Goal: Task Accomplishment & Management: Use online tool/utility

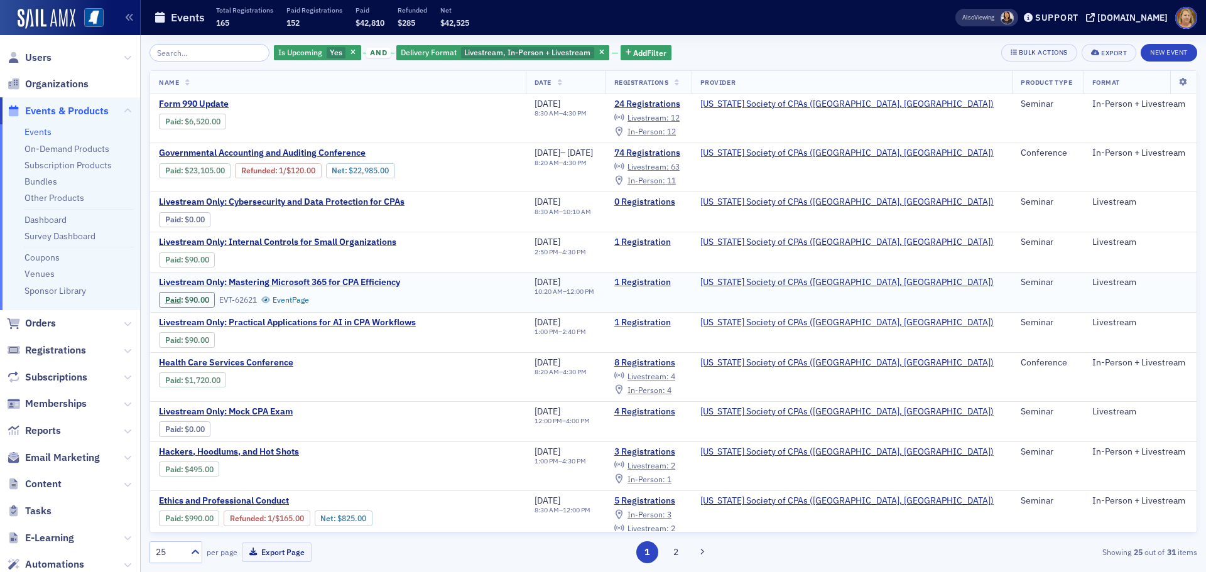
click at [370, 281] on span "Livestream Only: Mastering Microsoft 365 for CPA Efficiency" at bounding box center [279, 282] width 241 height 11
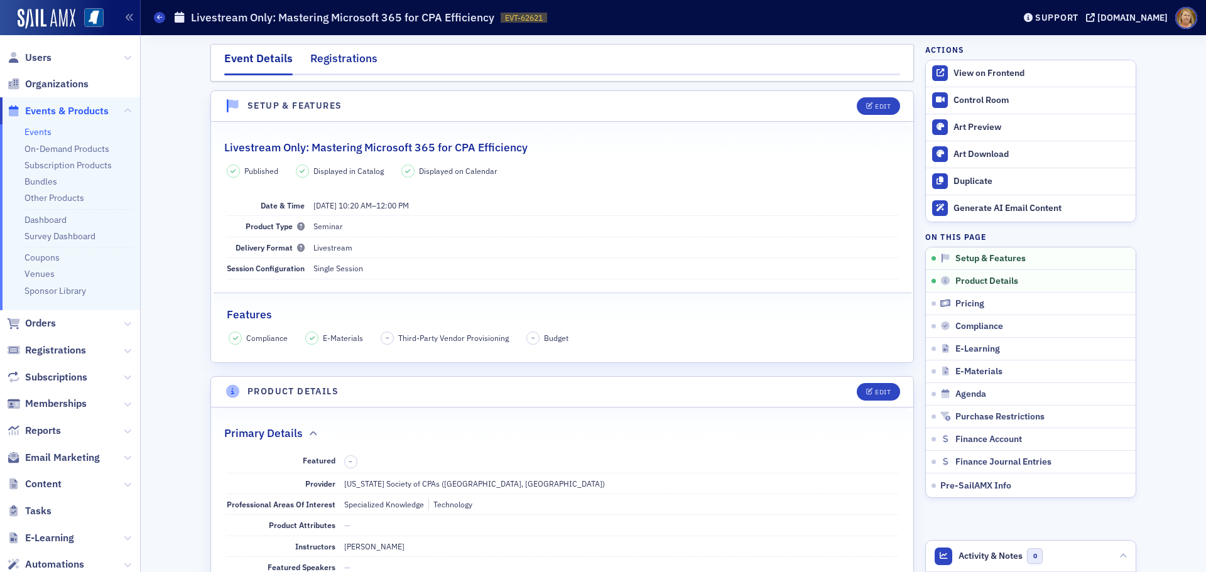
click at [360, 58] on div "Registrations" at bounding box center [343, 61] width 67 height 23
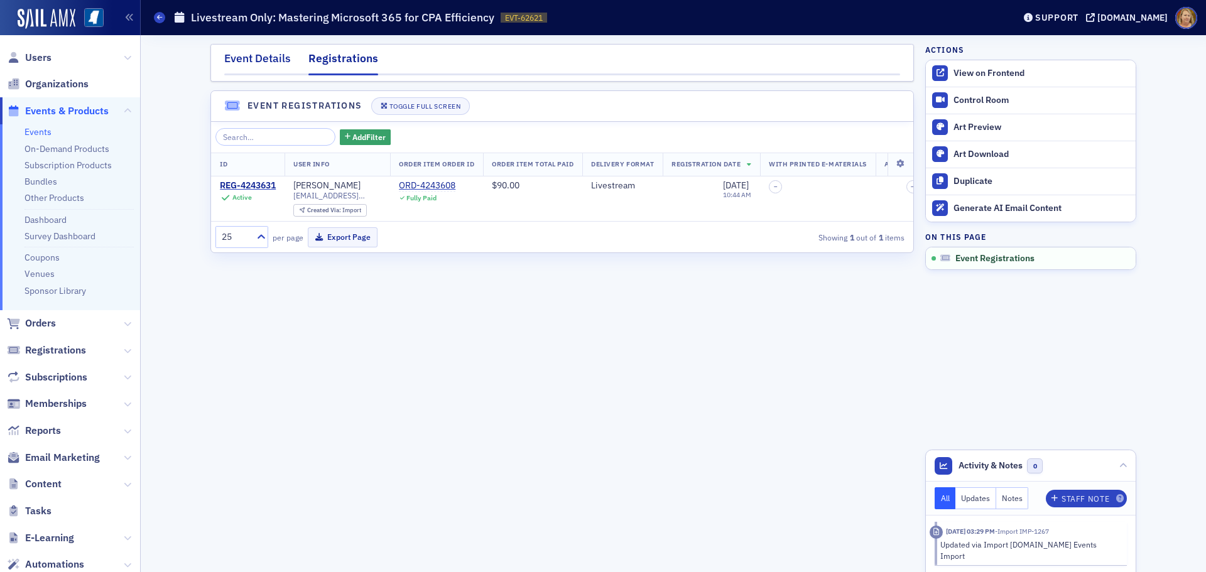
click at [268, 62] on div "Event Details" at bounding box center [257, 61] width 67 height 23
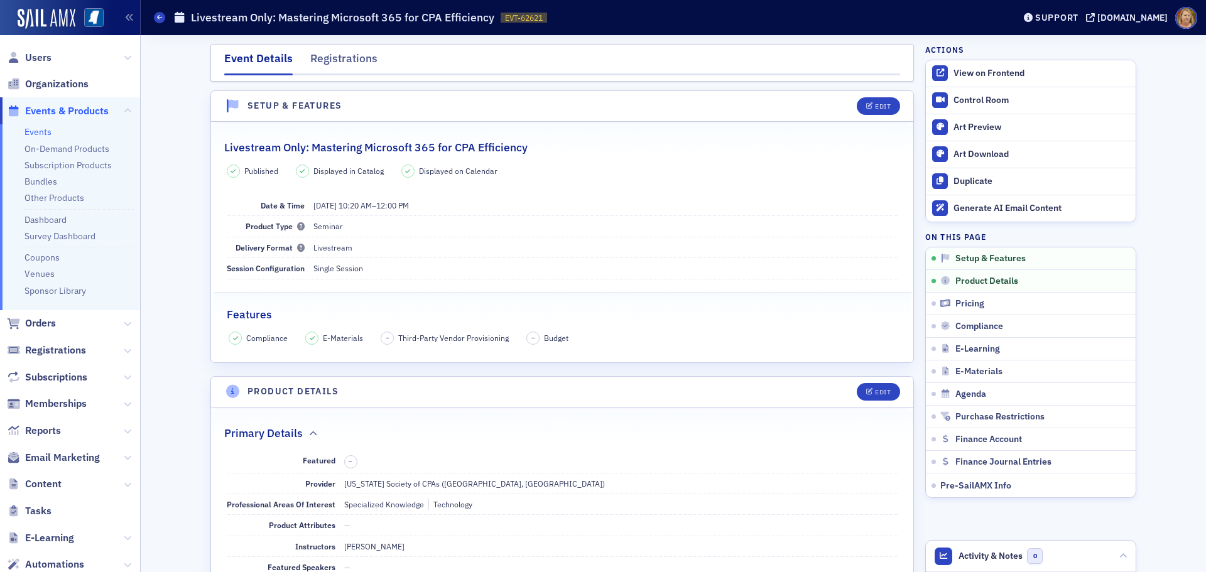
click at [153, 16] on header "Events Livestream Only: Mastering Microsoft 365 for CPA Efficiency EVT-62621 62…" at bounding box center [673, 17] width 1065 height 35
click at [158, 16] on icon at bounding box center [159, 17] width 5 height 6
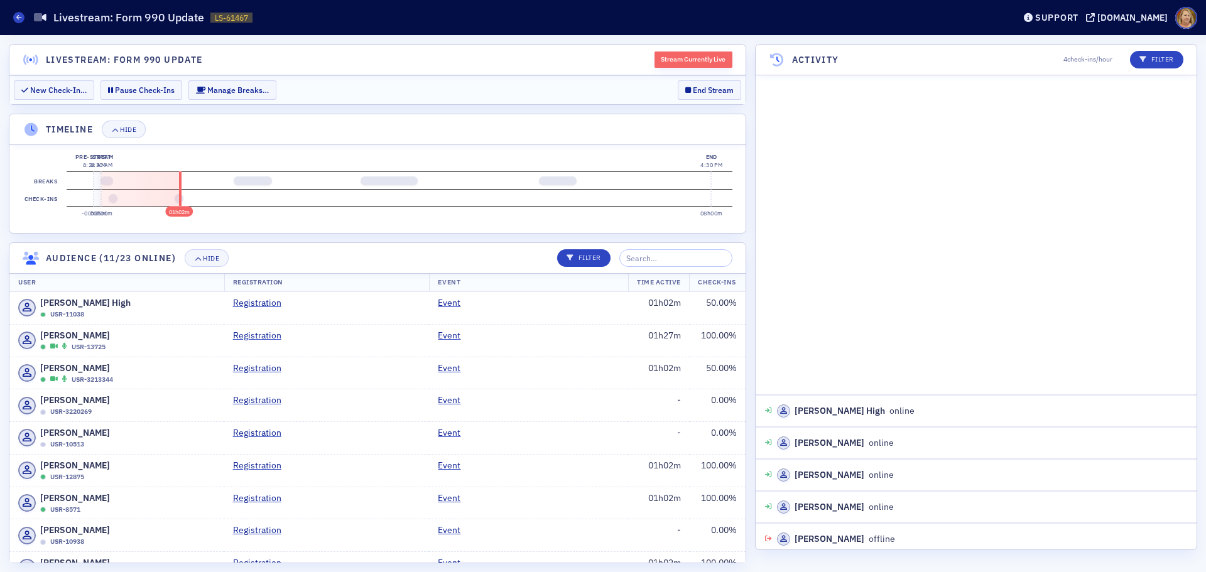
scroll to position [1000, 0]
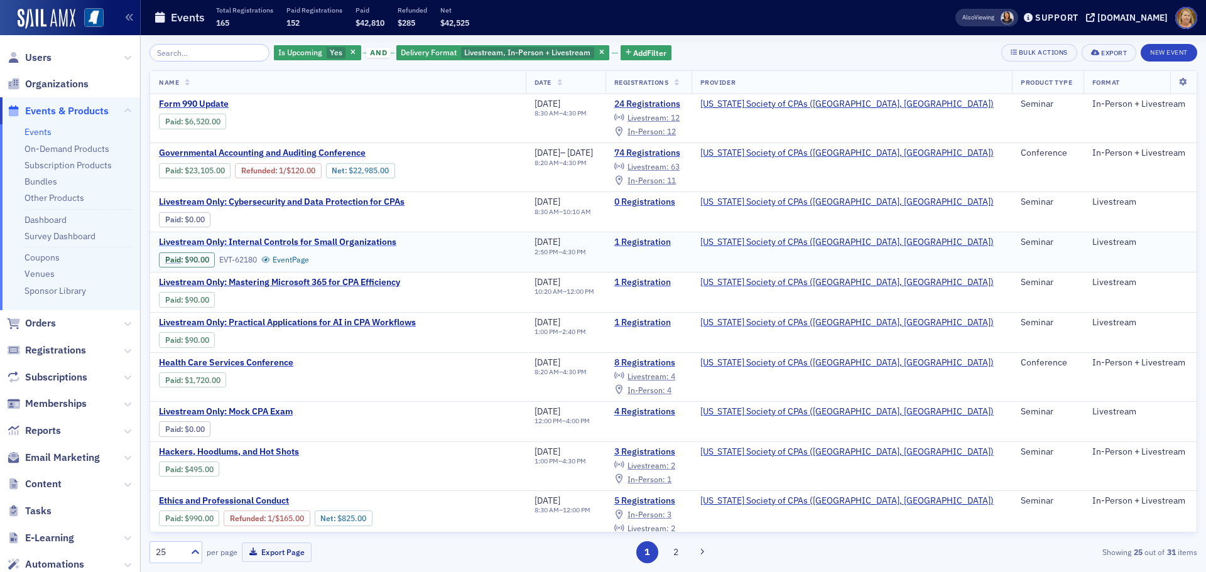
click at [336, 239] on span "Livestream Only: Internal Controls for Small Organizations" at bounding box center [277, 242] width 237 height 11
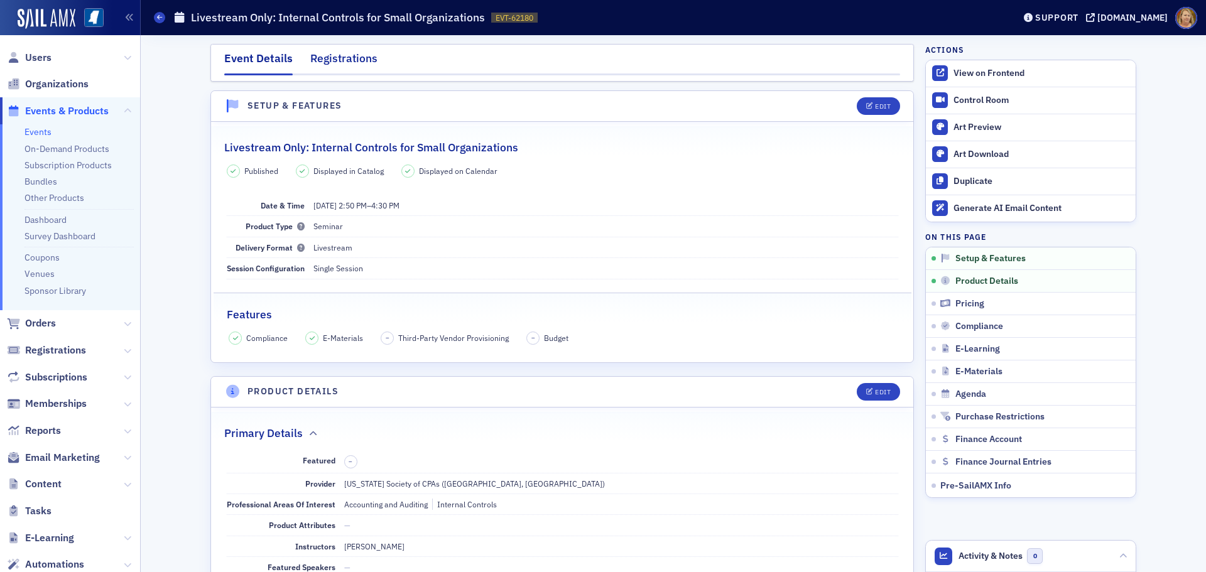
click at [322, 59] on div "Registrations" at bounding box center [343, 61] width 67 height 23
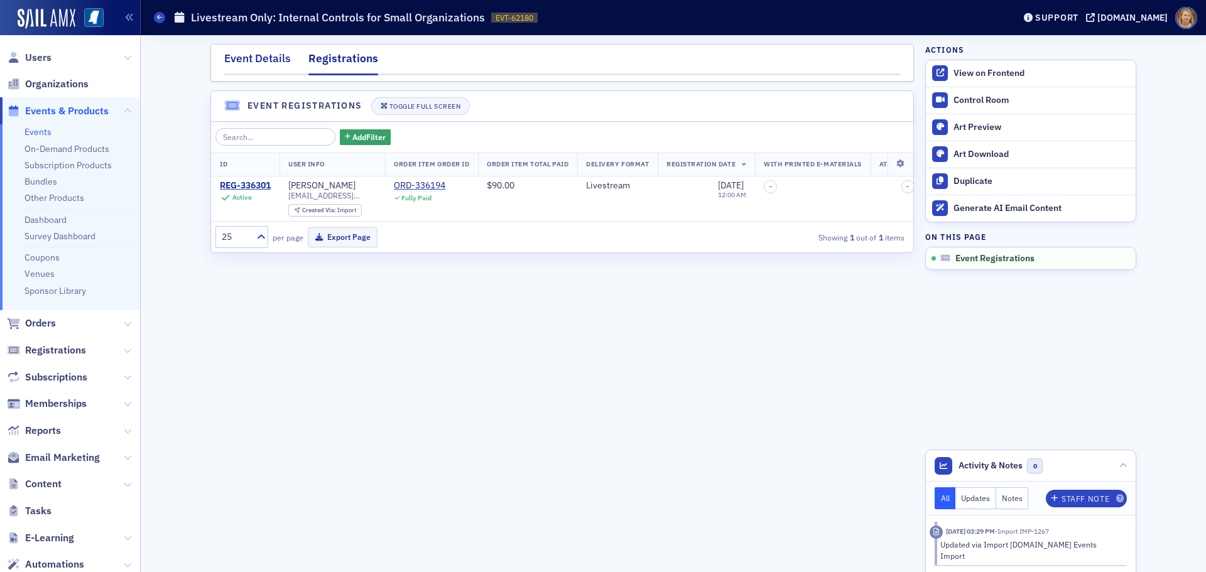
click at [290, 62] on div "Event Details" at bounding box center [257, 61] width 67 height 23
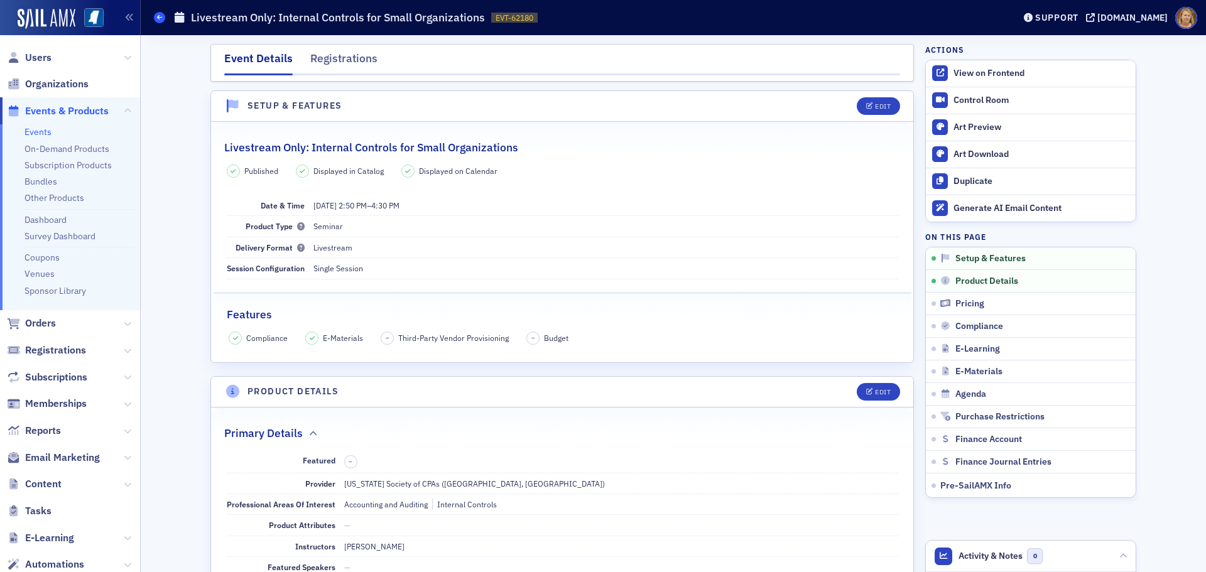
click at [156, 18] on span at bounding box center [159, 17] width 11 height 11
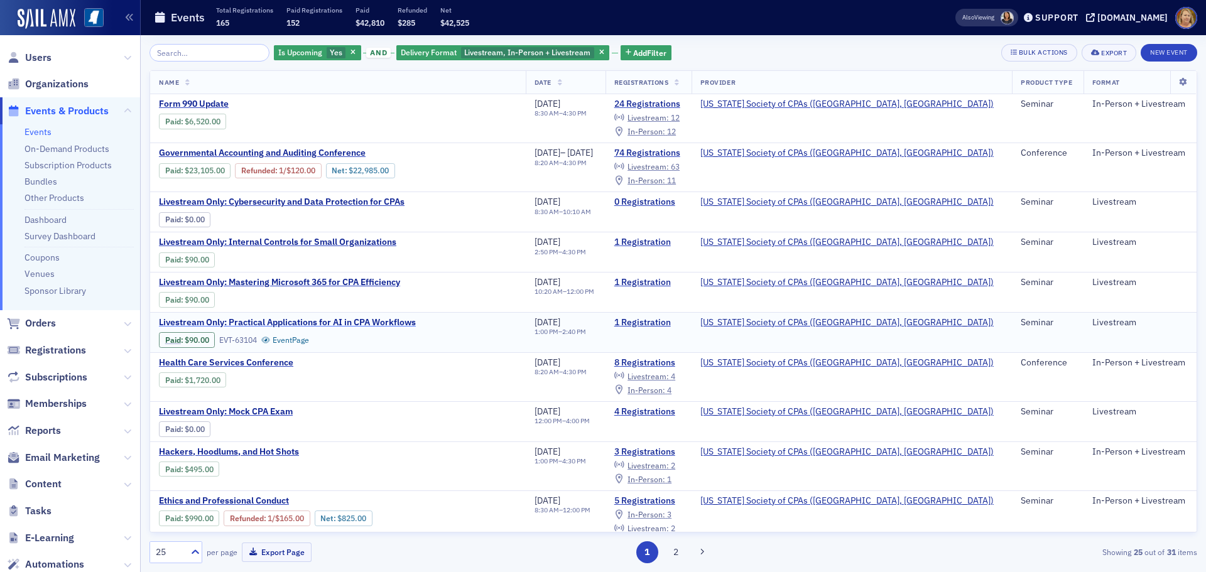
click at [365, 325] on span "Livestream Only: Practical Applications for AI in CPA Workflows" at bounding box center [287, 322] width 257 height 11
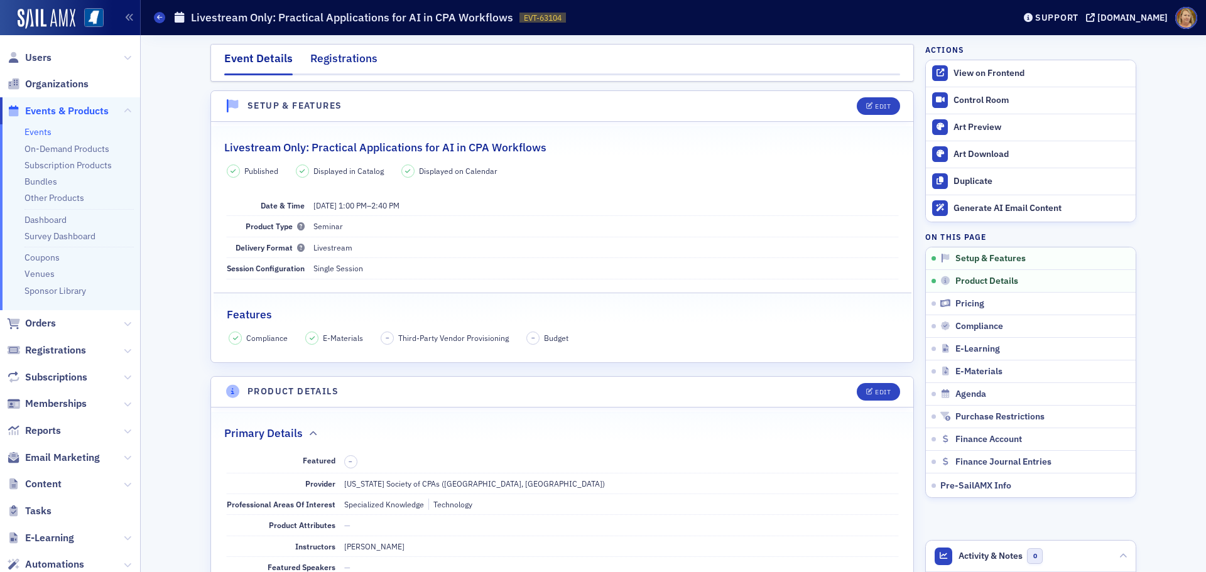
click at [360, 58] on div "Registrations" at bounding box center [343, 61] width 67 height 23
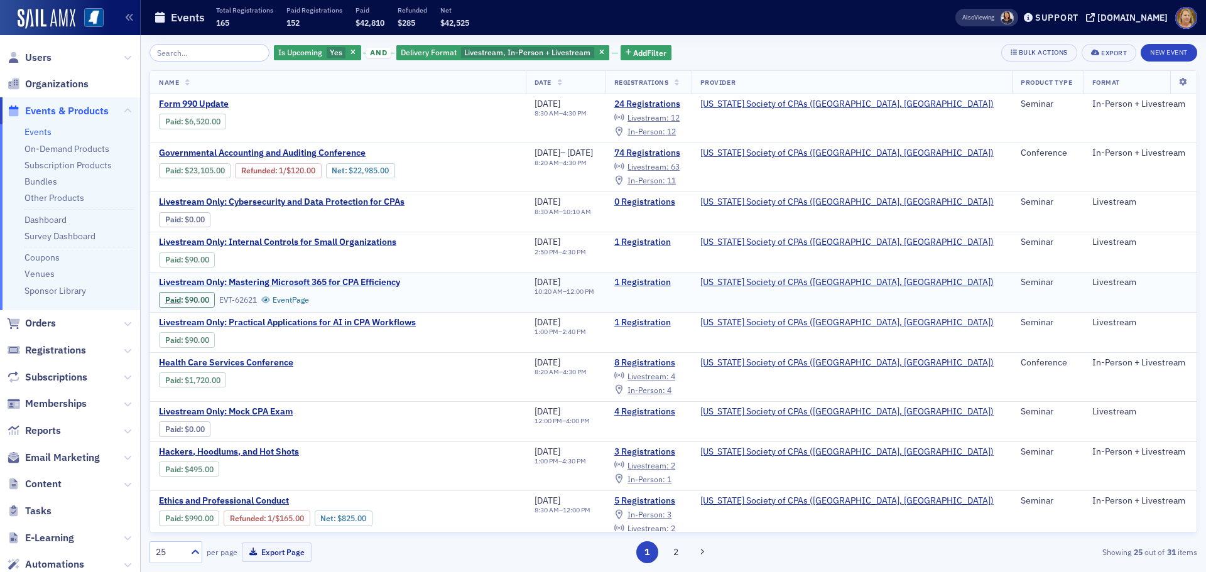
click at [345, 280] on span "Livestream Only: Mastering Microsoft 365 for CPA Efficiency" at bounding box center [279, 282] width 241 height 11
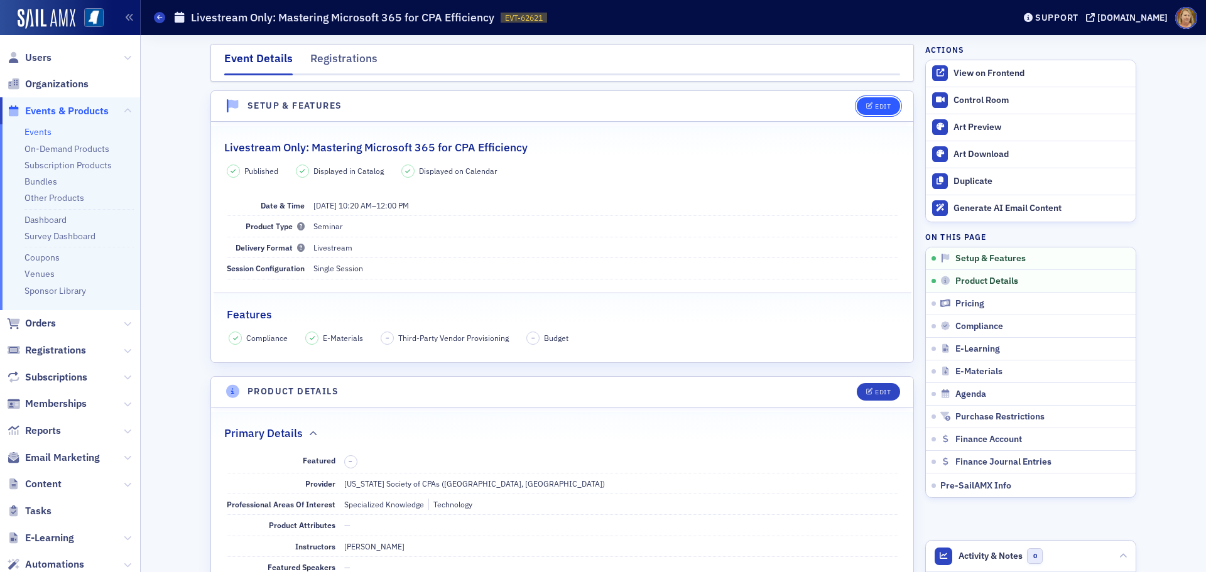
click at [875, 109] on div "Edit" at bounding box center [883, 106] width 16 height 7
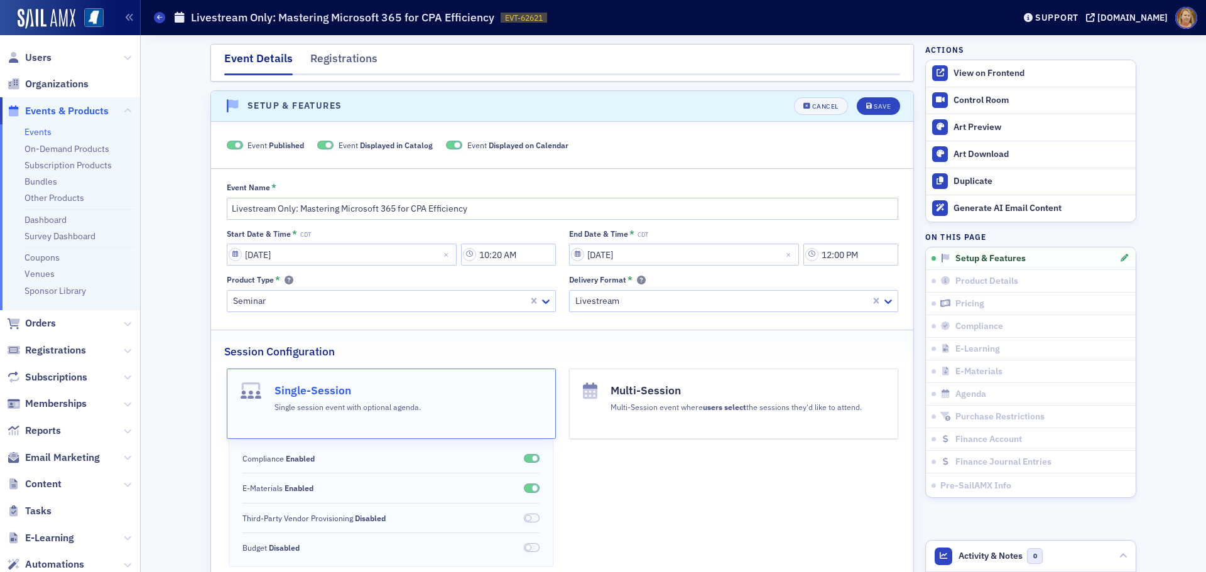
scroll to position [18, 0]
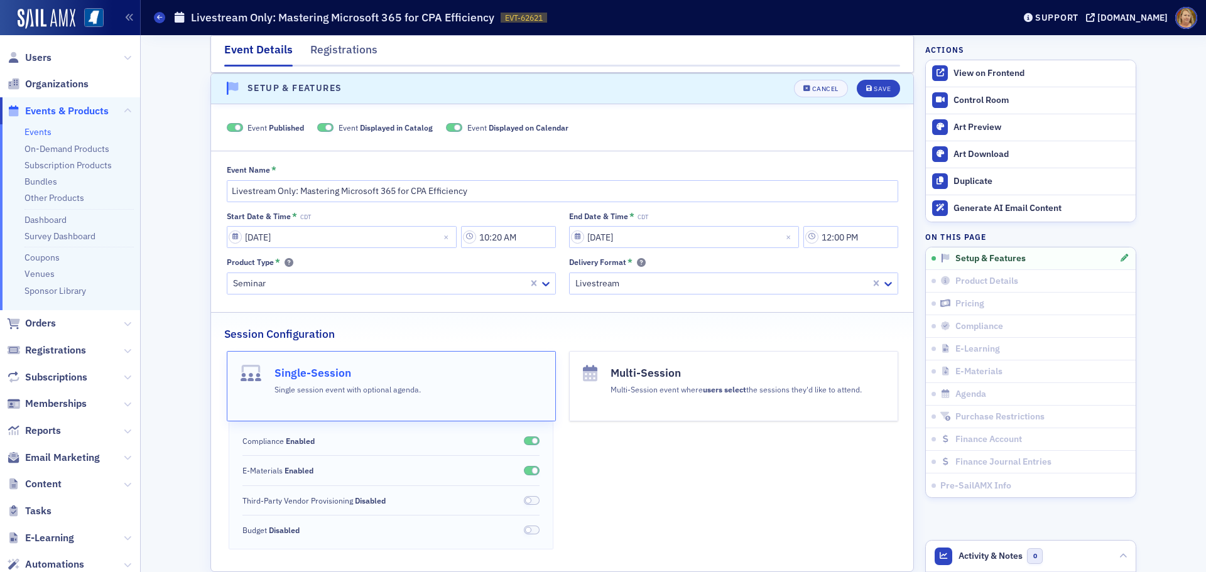
click at [234, 127] on span at bounding box center [237, 127] width 7 height 7
click at [874, 87] on div "Save" at bounding box center [882, 88] width 17 height 7
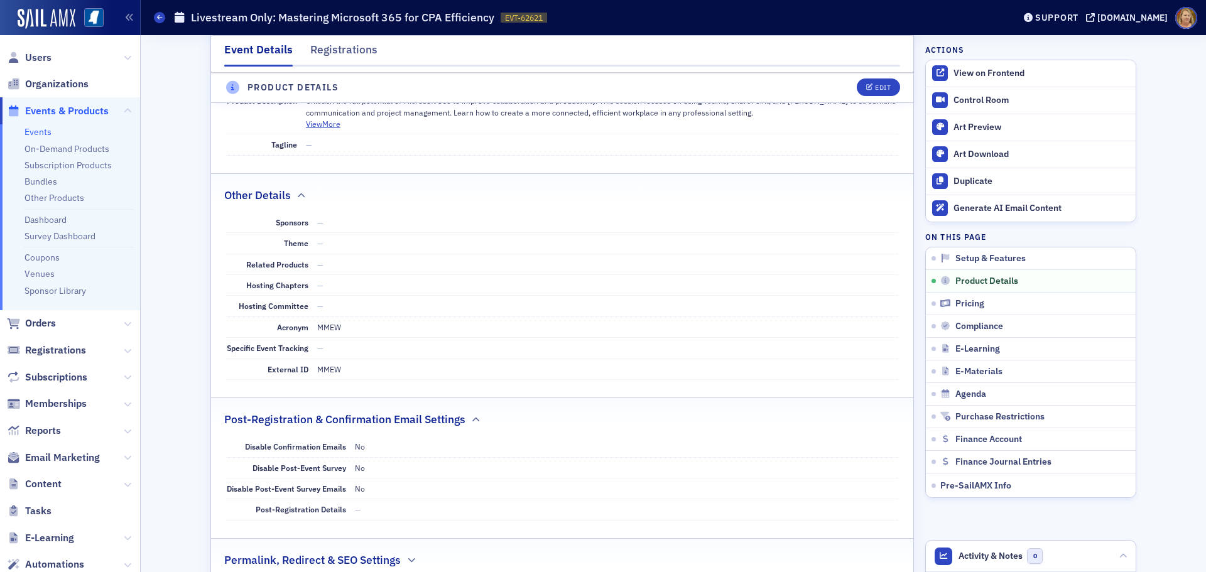
scroll to position [580, 0]
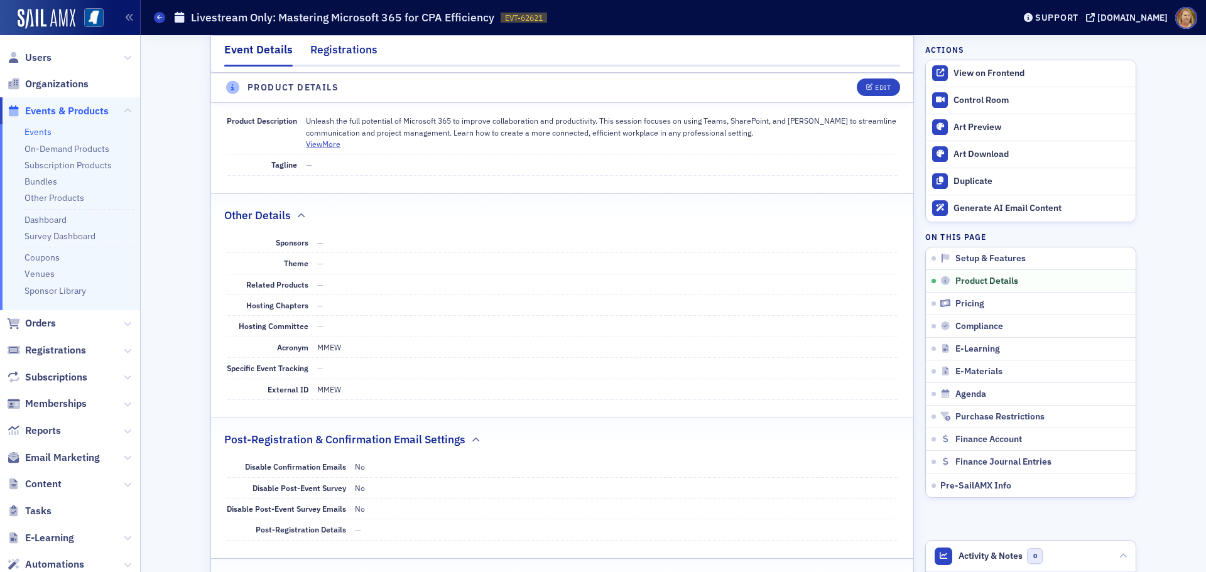
click at [312, 45] on div "Registrations" at bounding box center [343, 52] width 67 height 23
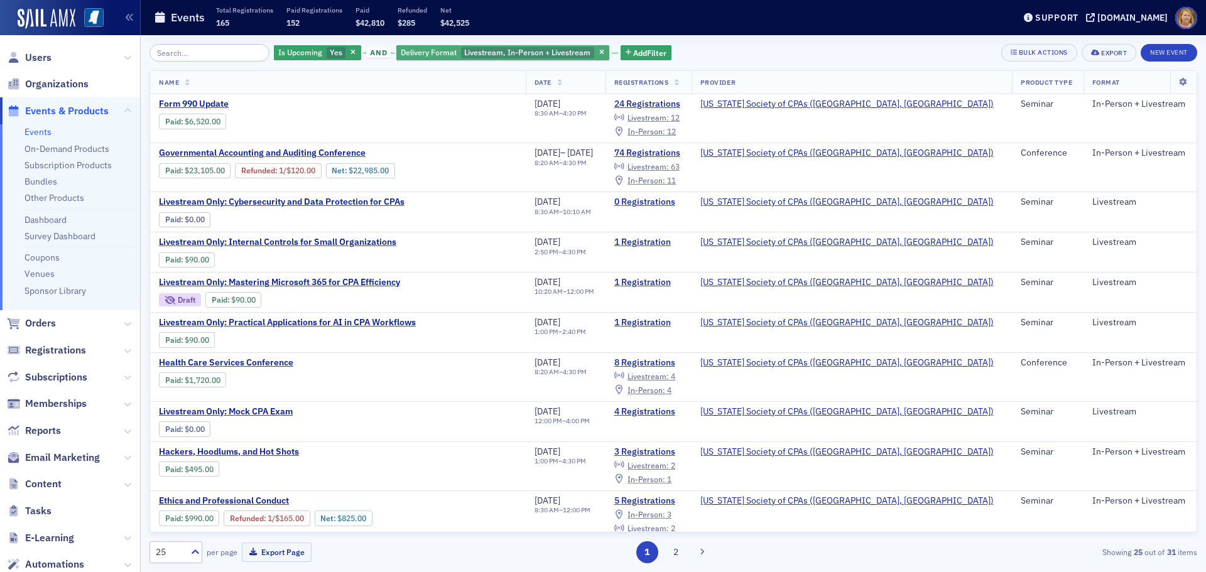
click at [464, 50] on span "Livestream, In-Person + Livestream" at bounding box center [527, 52] width 126 height 10
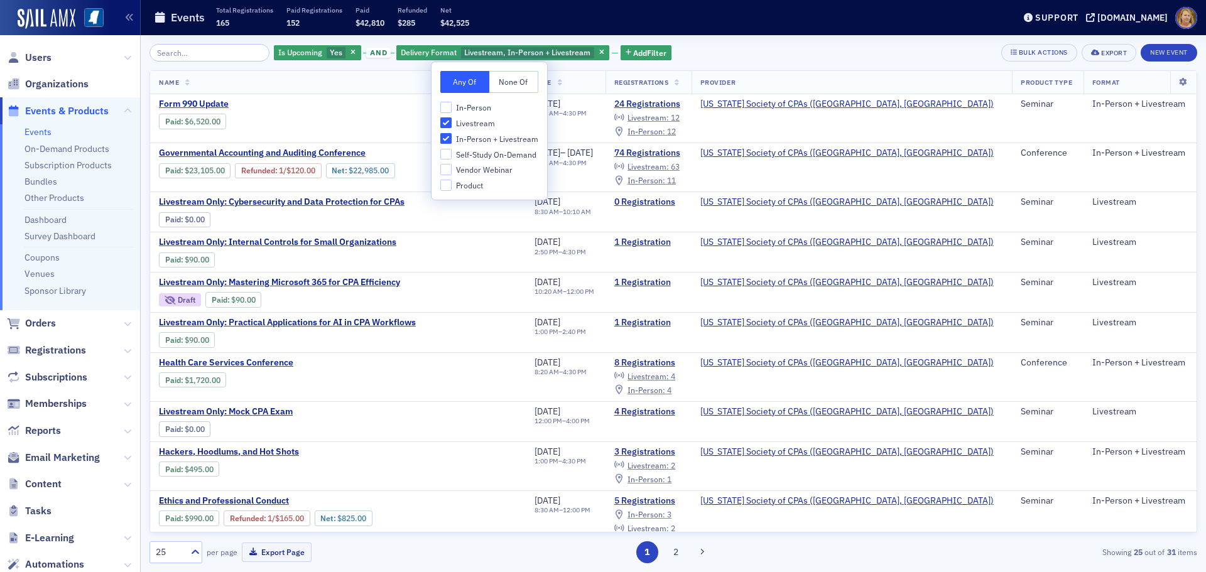
click at [469, 107] on span "In-Person" at bounding box center [473, 107] width 35 height 11
click at [452, 107] on input "In-Person" at bounding box center [445, 107] width 11 height 11
checkbox input "true"
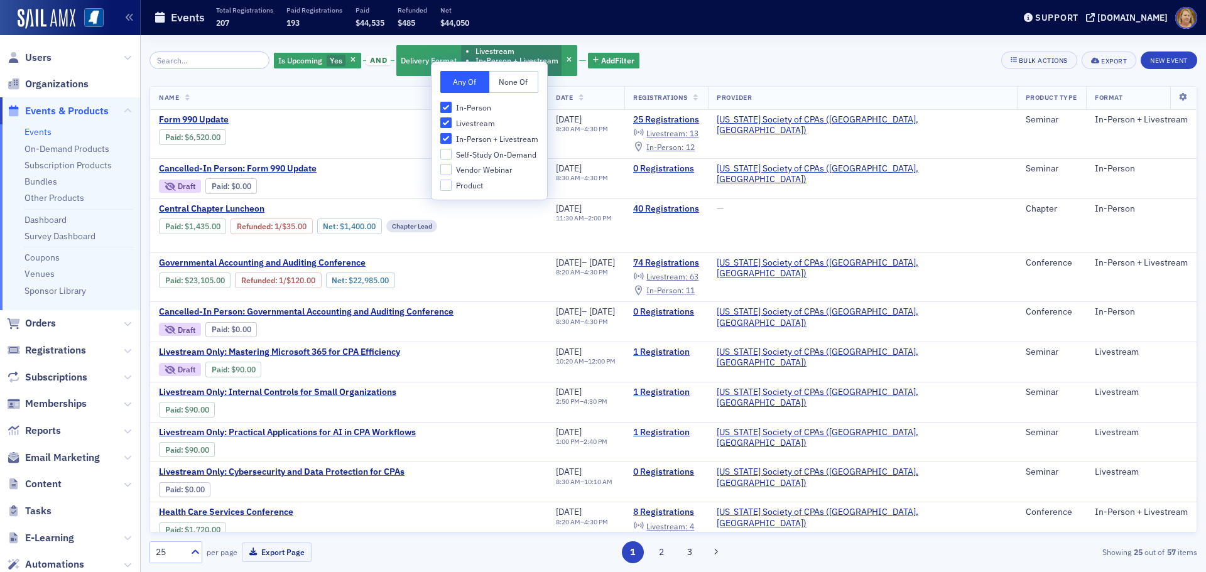
click at [313, 98] on th "Name" at bounding box center [348, 98] width 397 height 23
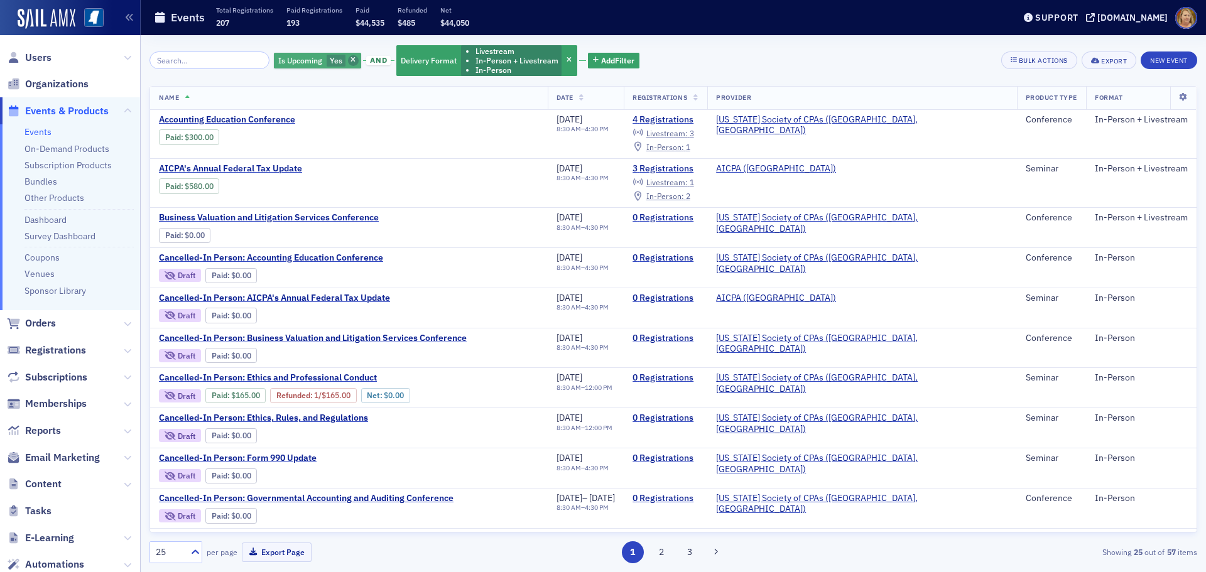
click at [350, 62] on icon "button" at bounding box center [352, 60] width 5 height 7
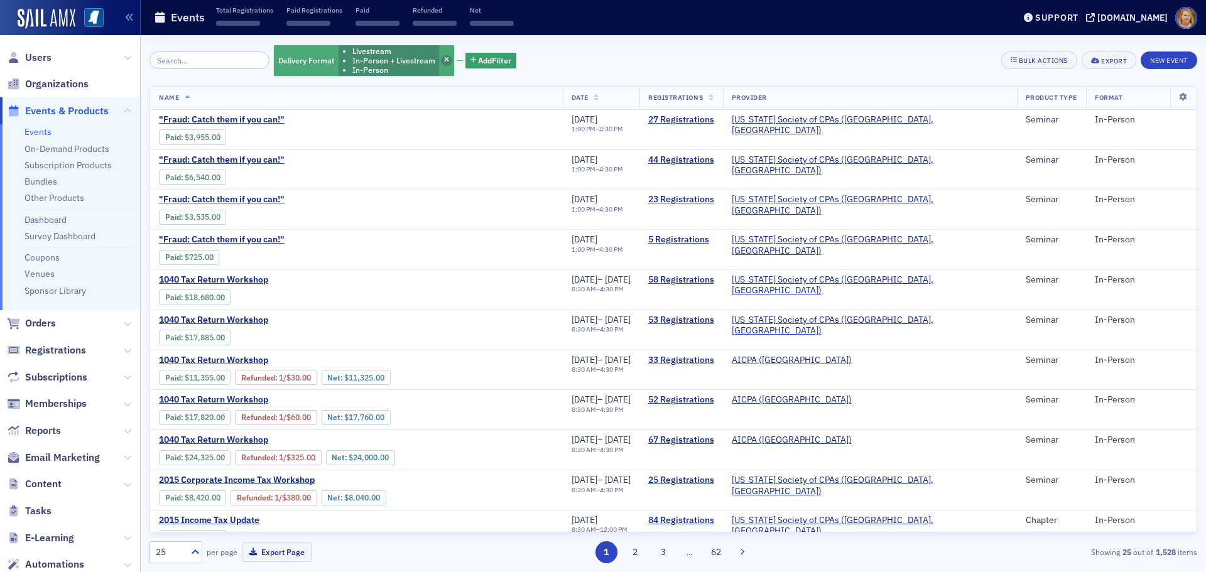
click at [441, 56] on span "button" at bounding box center [446, 60] width 11 height 11
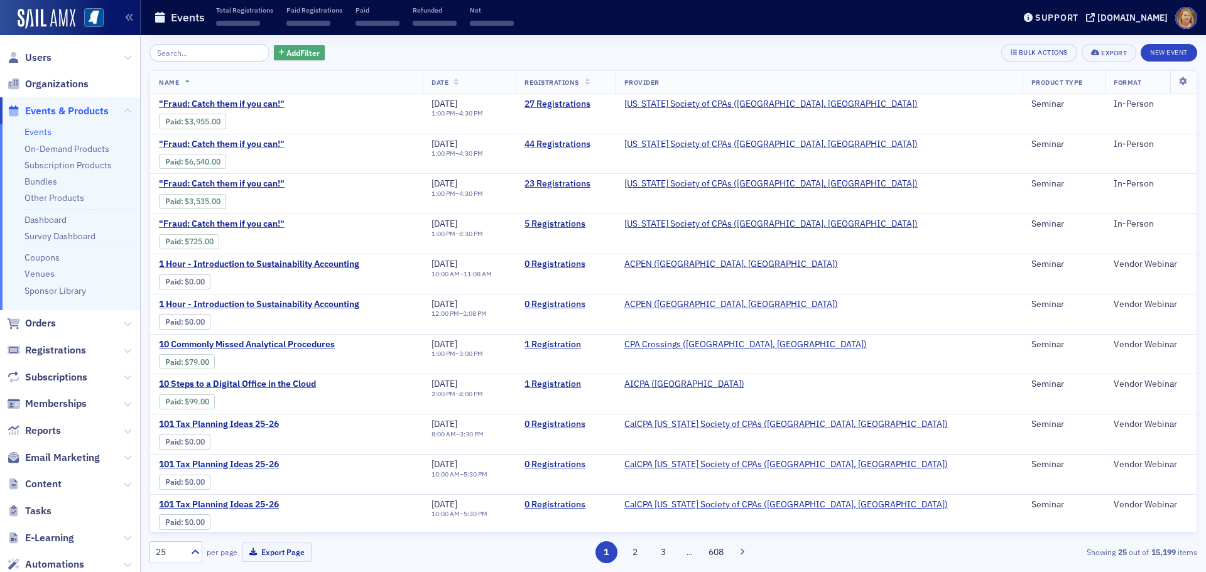
click at [290, 53] on span "Add Filter" at bounding box center [302, 52] width 33 height 11
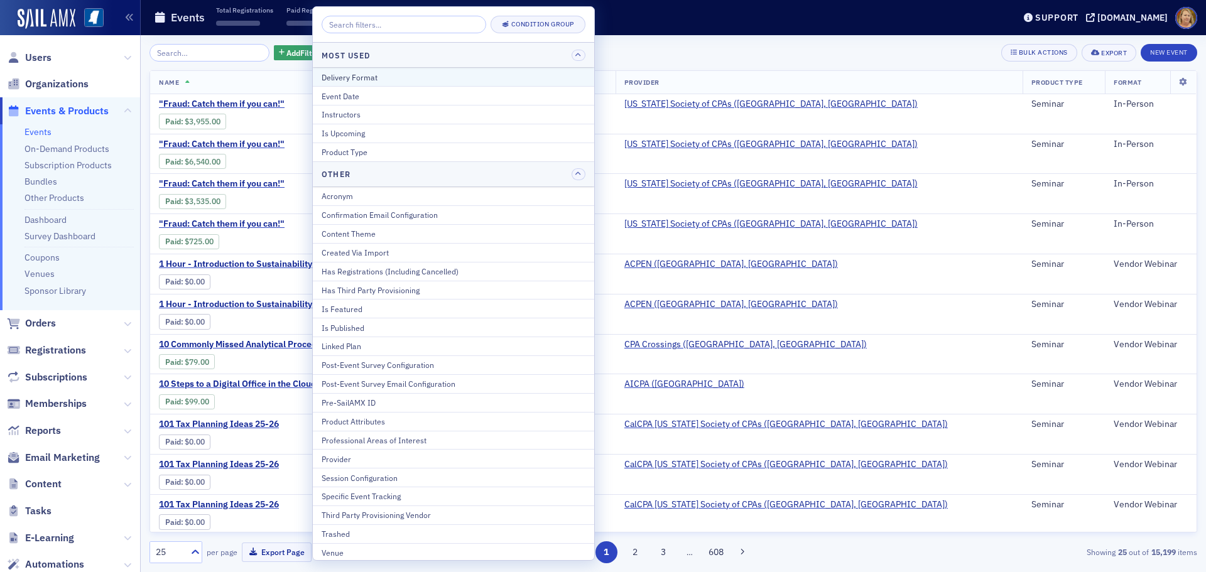
click at [345, 76] on div "Delivery Format" at bounding box center [454, 77] width 264 height 11
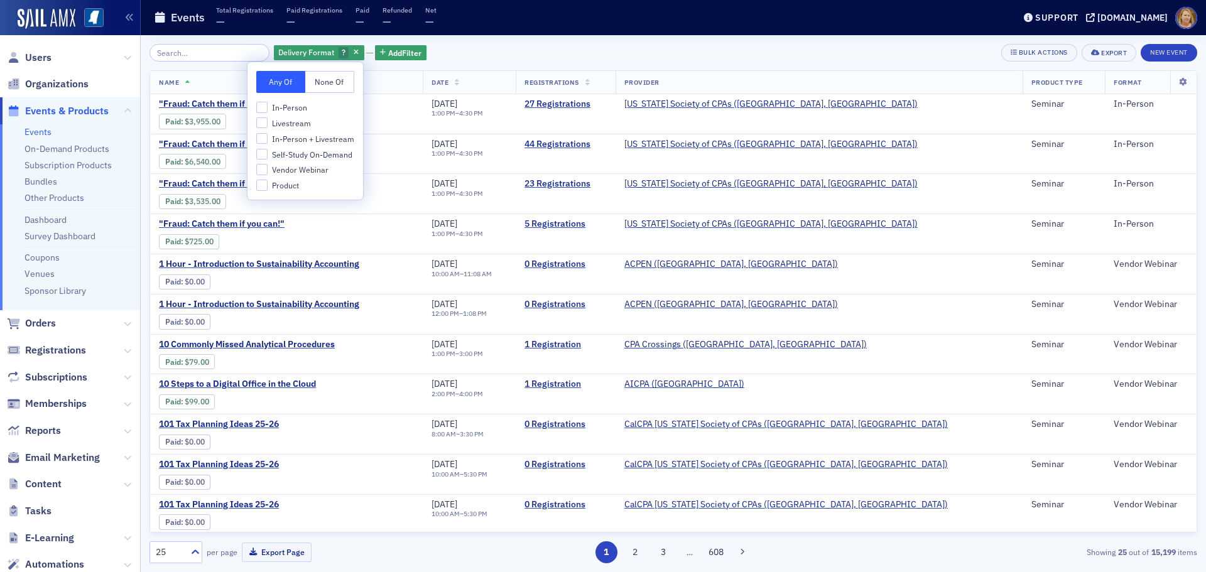
click at [288, 168] on span "Vendor Webinar" at bounding box center [300, 170] width 57 height 11
click at [268, 168] on input "Vendor Webinar" at bounding box center [261, 169] width 11 height 11
checkbox input "true"
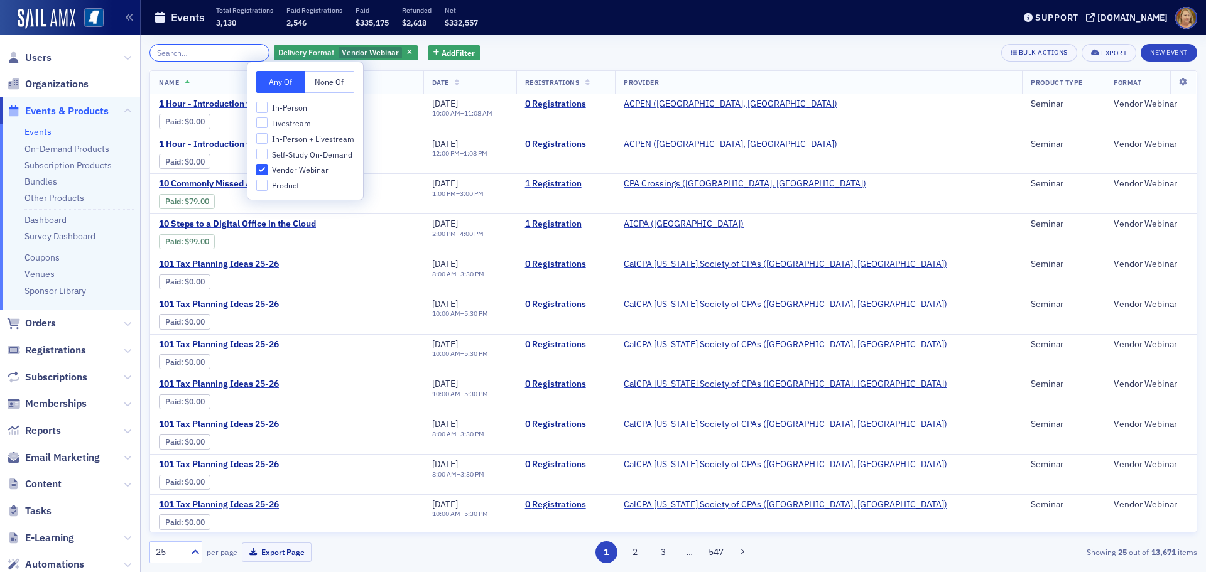
click at [209, 55] on input "search" at bounding box center [209, 53] width 120 height 18
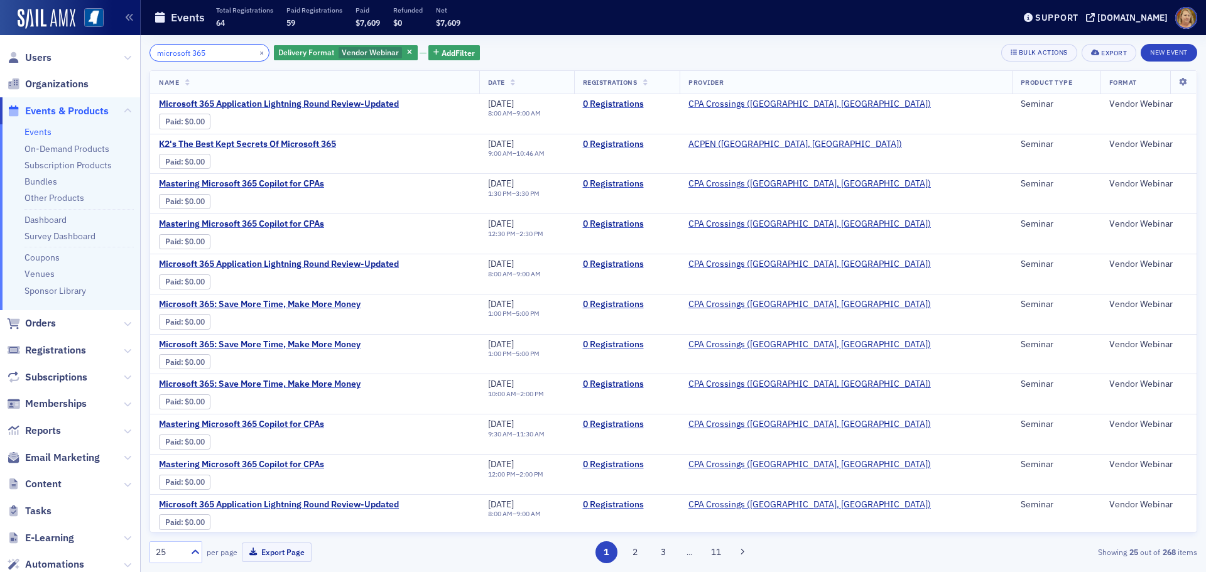
type input "microsoft 365"
click at [323, 263] on span "Microsoft 365 Application Lightning Round Review-Updated" at bounding box center [279, 264] width 240 height 11
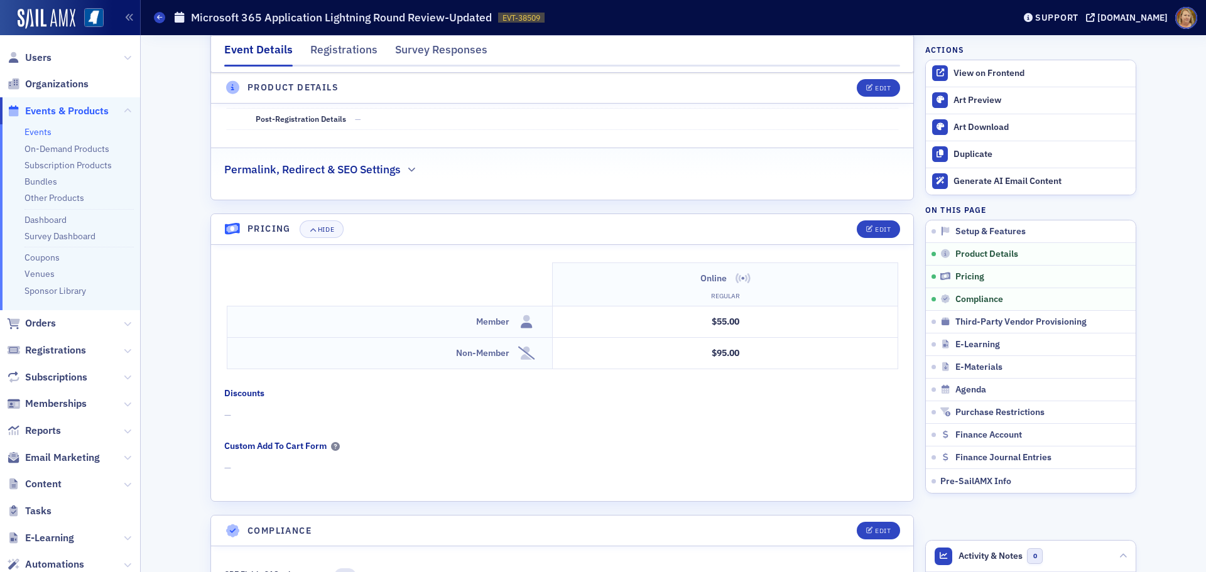
scroll to position [691, 0]
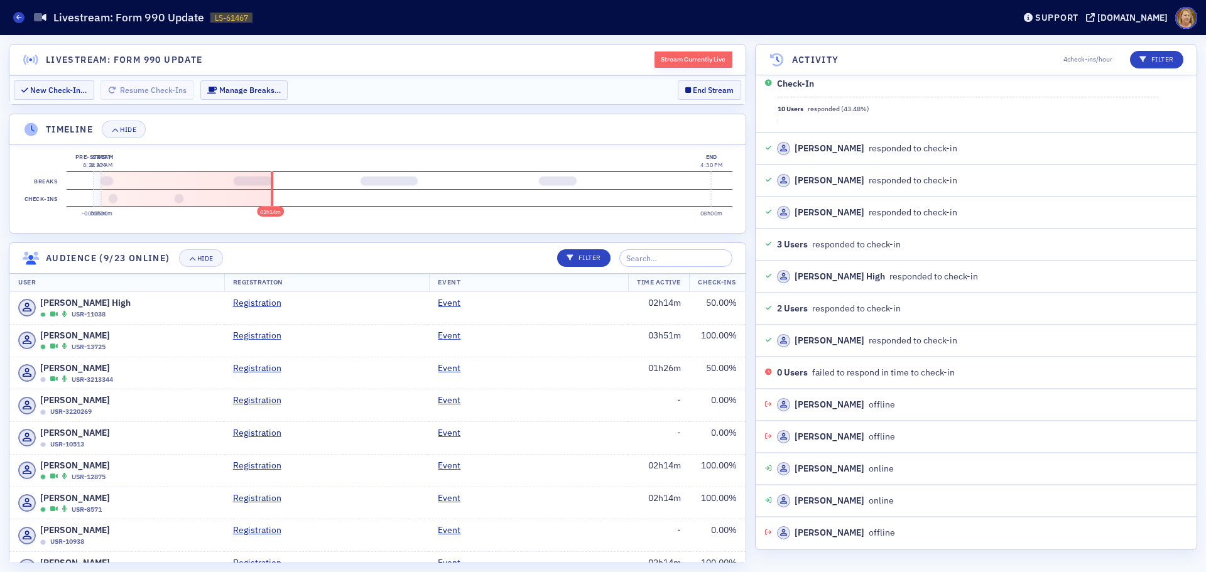
scroll to position [1257, 0]
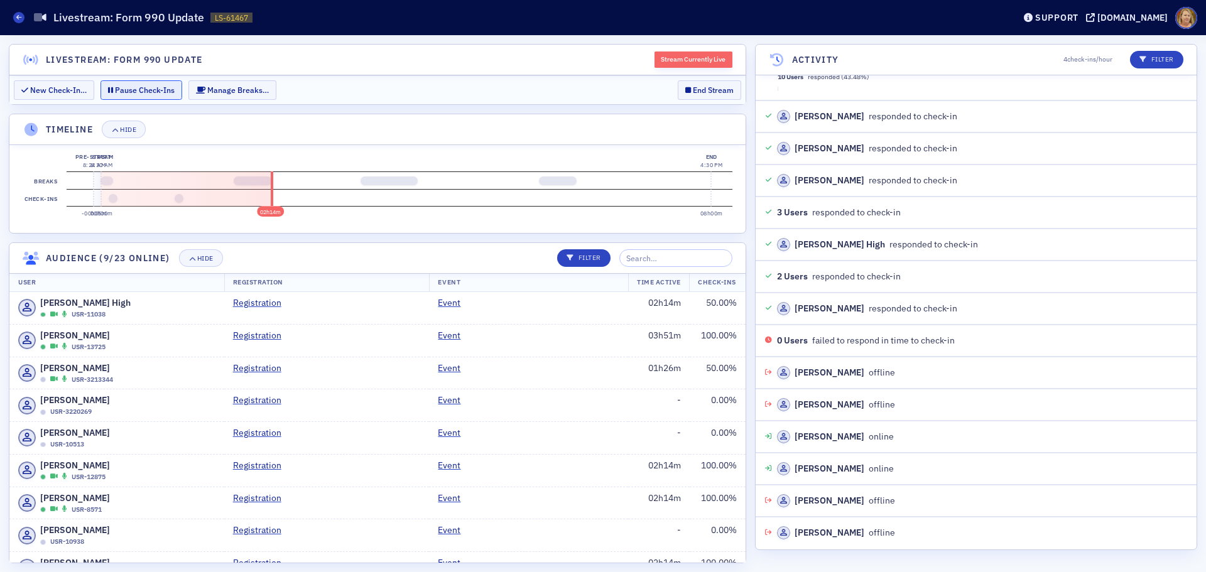
click at [156, 90] on button "Pause Check-Ins" at bounding box center [141, 89] width 82 height 19
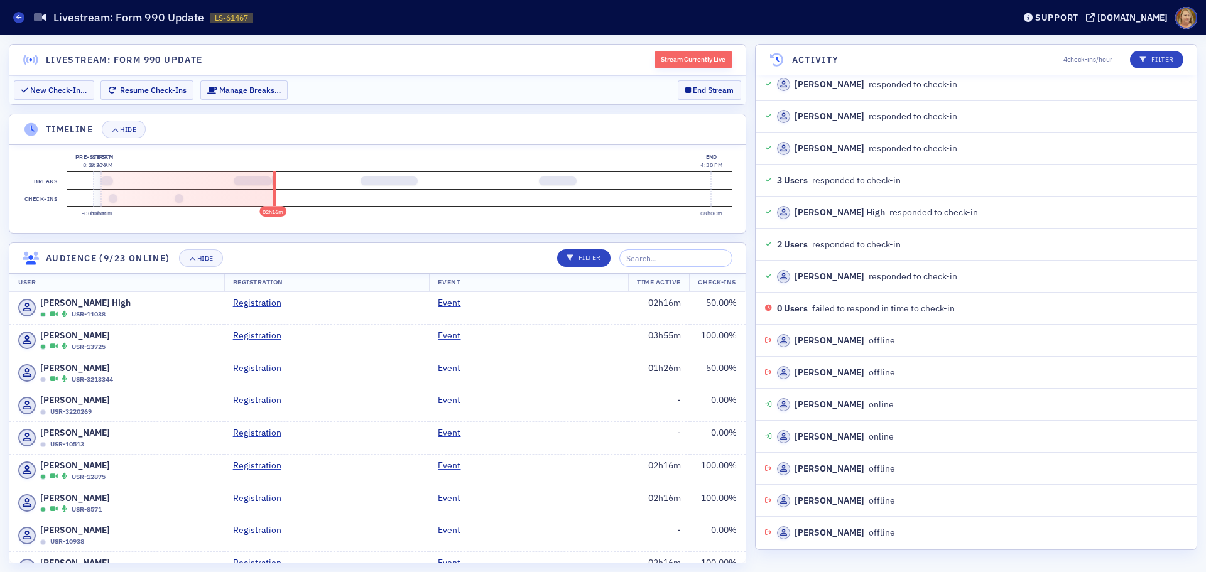
scroll to position [1321, 0]
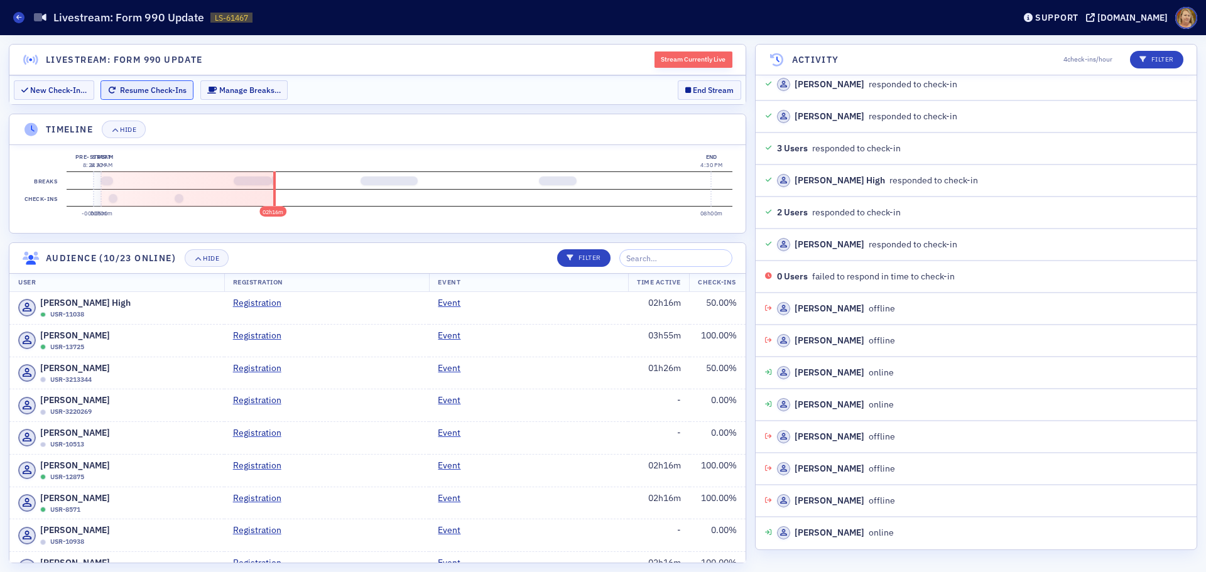
click at [161, 86] on button "Resume Check-Ins" at bounding box center [146, 89] width 93 height 19
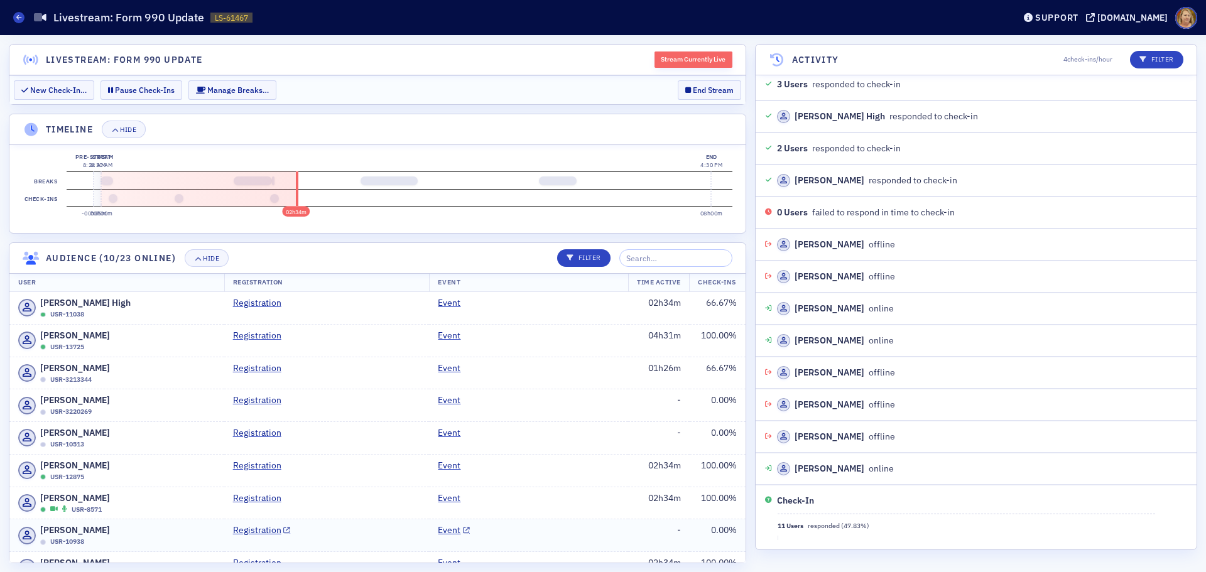
scroll to position [1641, 0]
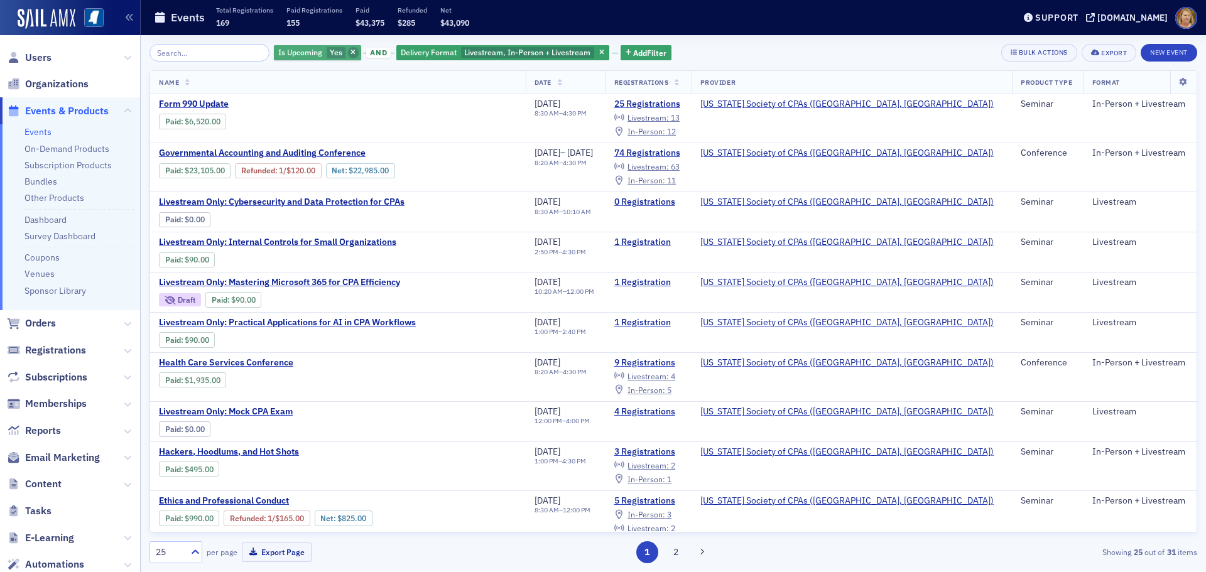
click at [348, 48] on span "button" at bounding box center [353, 52] width 11 height 11
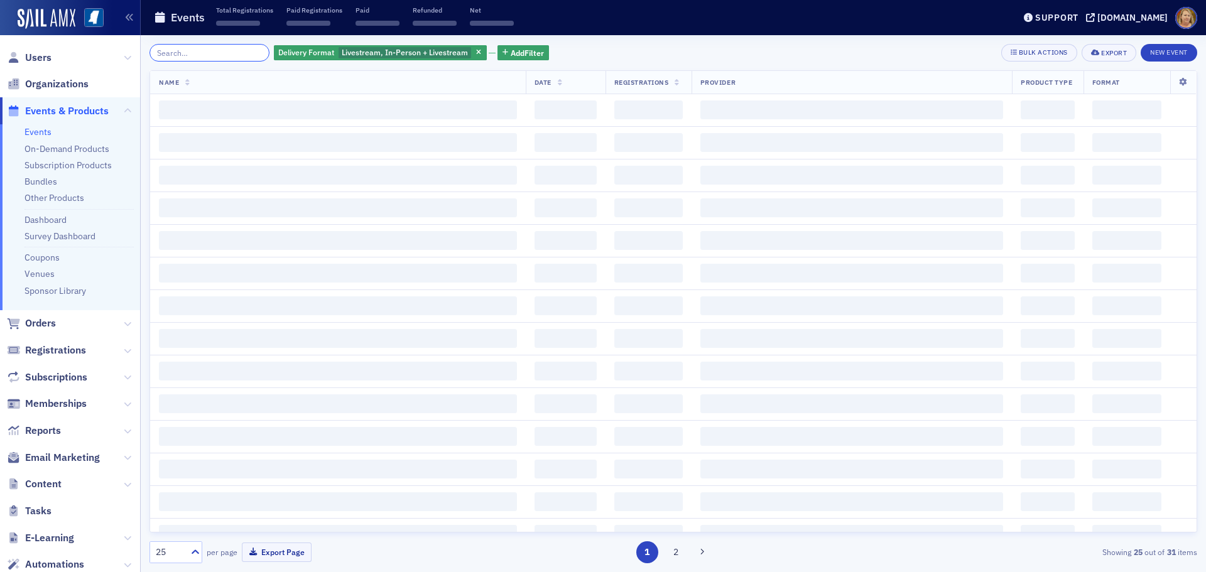
click at [242, 51] on input "search" at bounding box center [209, 53] width 120 height 18
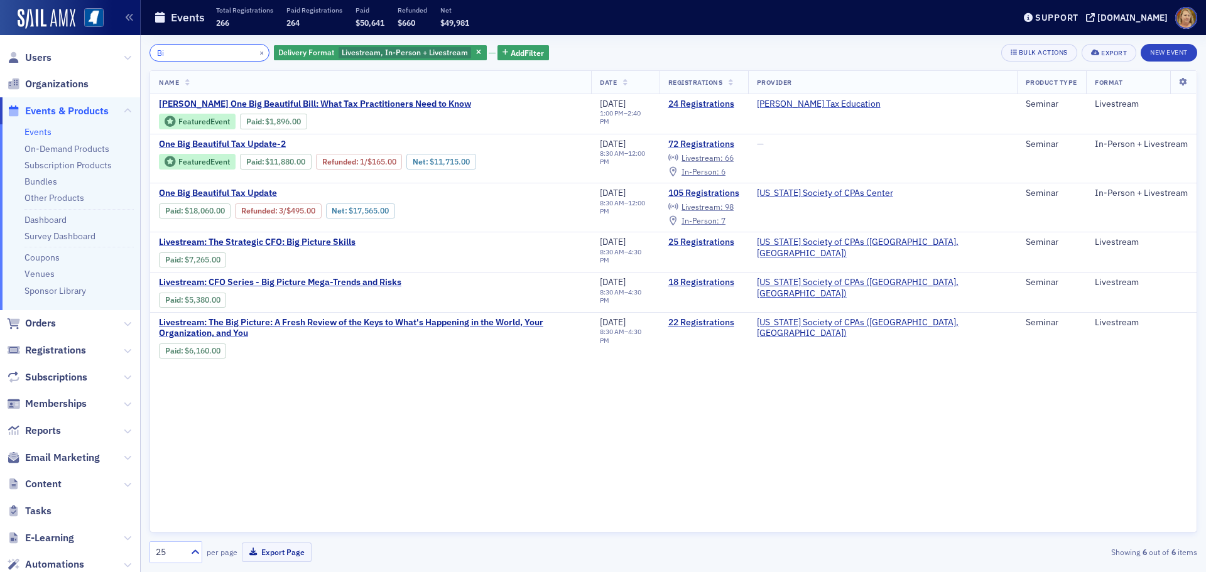
type input "B"
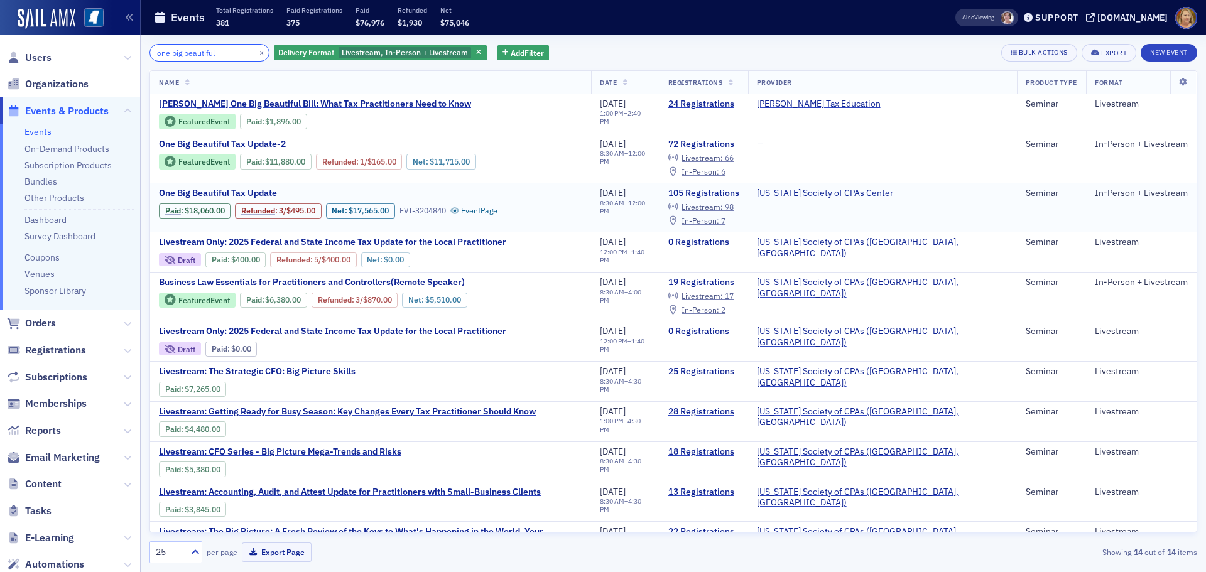
type input "one big beautiful"
click at [252, 190] on span "One Big Beautiful Tax Update" at bounding box center [264, 193] width 211 height 11
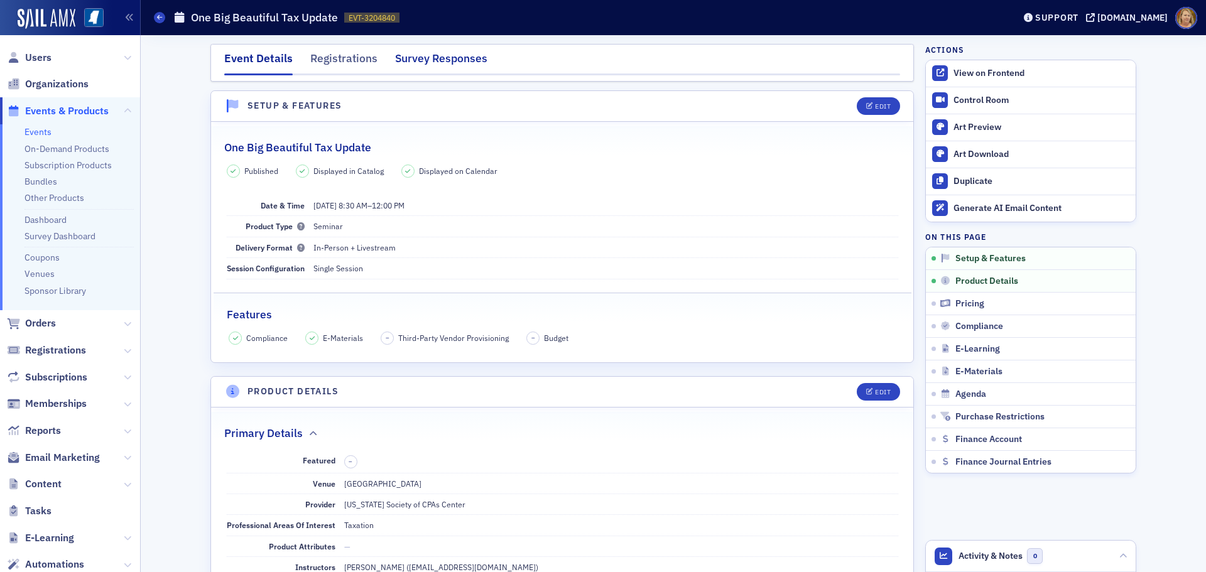
click at [421, 59] on div "Survey Responses" at bounding box center [441, 61] width 92 height 23
click at [162, 18] on icon at bounding box center [159, 17] width 5 height 6
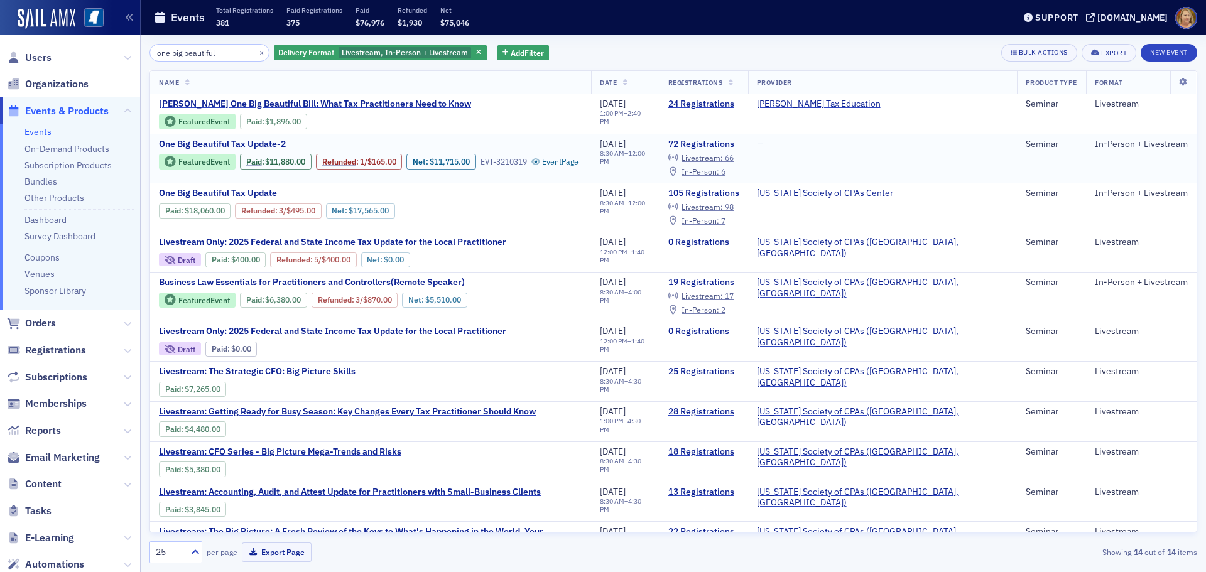
click at [269, 144] on span "One Big Beautiful Tax Update-2" at bounding box center [264, 144] width 211 height 11
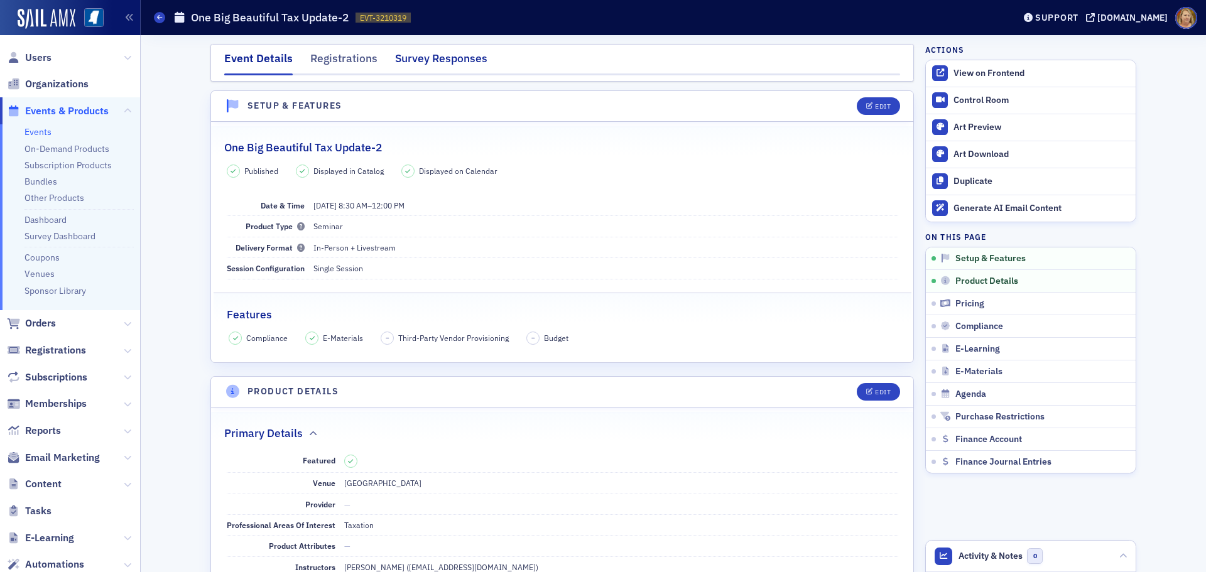
click at [412, 59] on div "Survey Responses" at bounding box center [441, 61] width 92 height 23
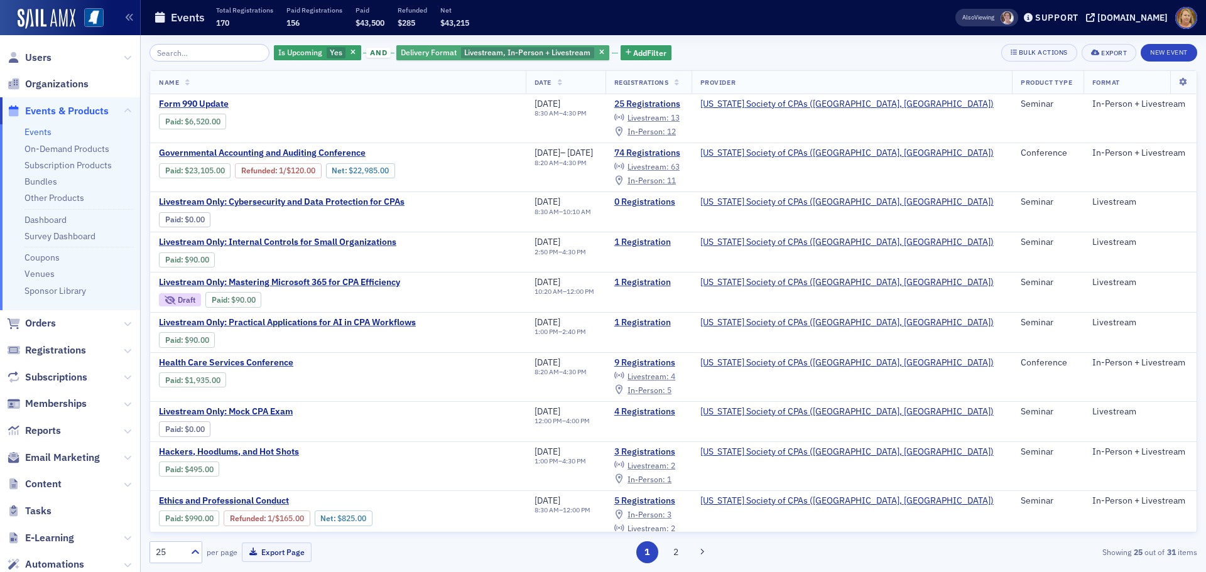
click at [406, 55] on span "Delivery Format" at bounding box center [429, 52] width 56 height 10
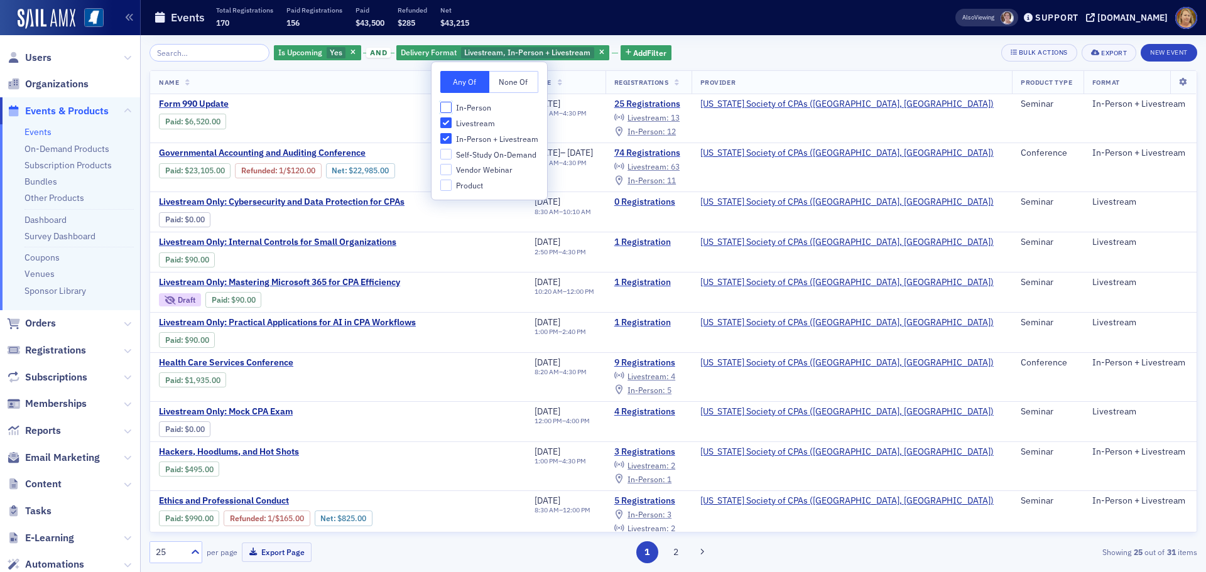
click at [451, 105] on input "In-Person" at bounding box center [445, 107] width 11 height 11
checkbox input "true"
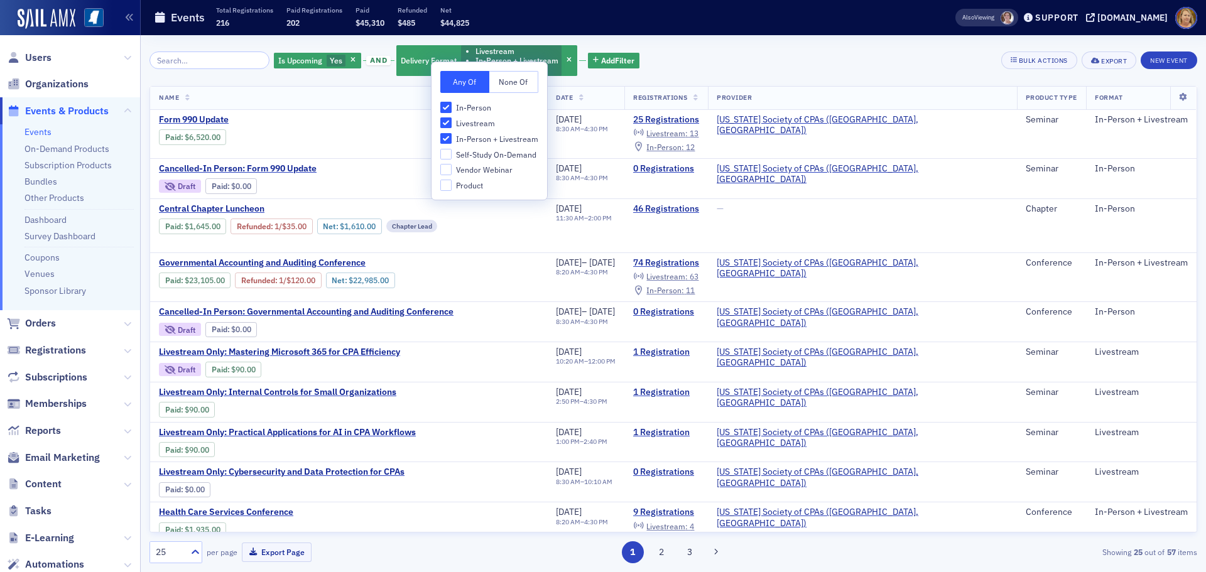
click at [672, 68] on div "Is Upcoming Yes and Delivery Format Livestream In-Person + Livestream In-Person…" at bounding box center [673, 60] width 1048 height 33
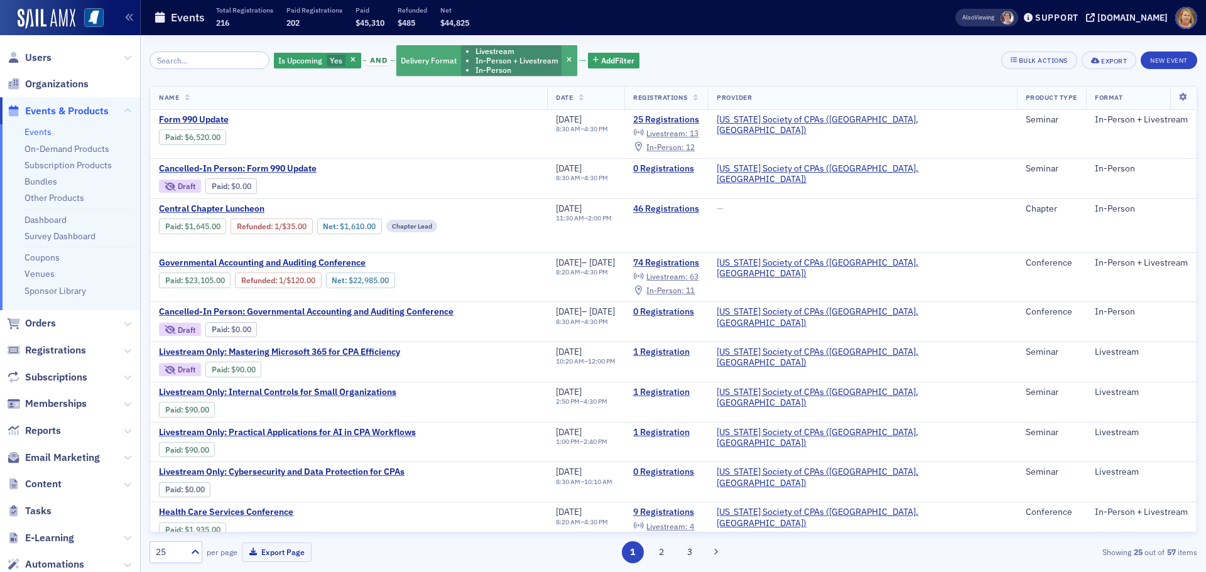
click at [496, 55] on li "Livestream" at bounding box center [516, 50] width 83 height 9
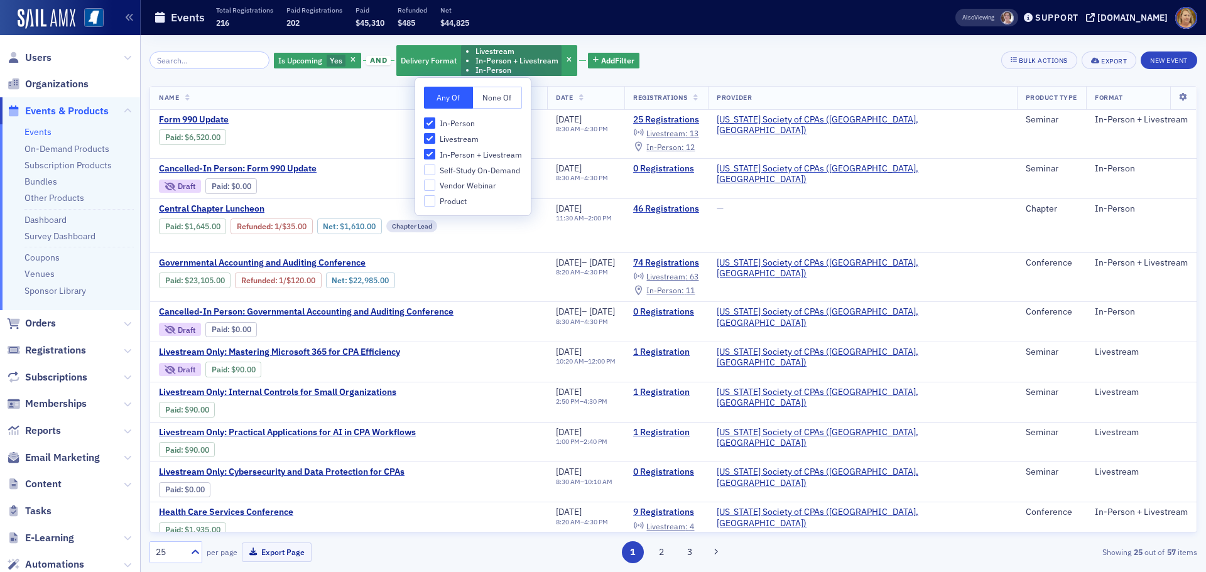
click at [463, 125] on span "In-Person" at bounding box center [457, 123] width 35 height 11
click at [435, 125] on input "In-Person" at bounding box center [429, 122] width 11 height 11
checkbox input "false"
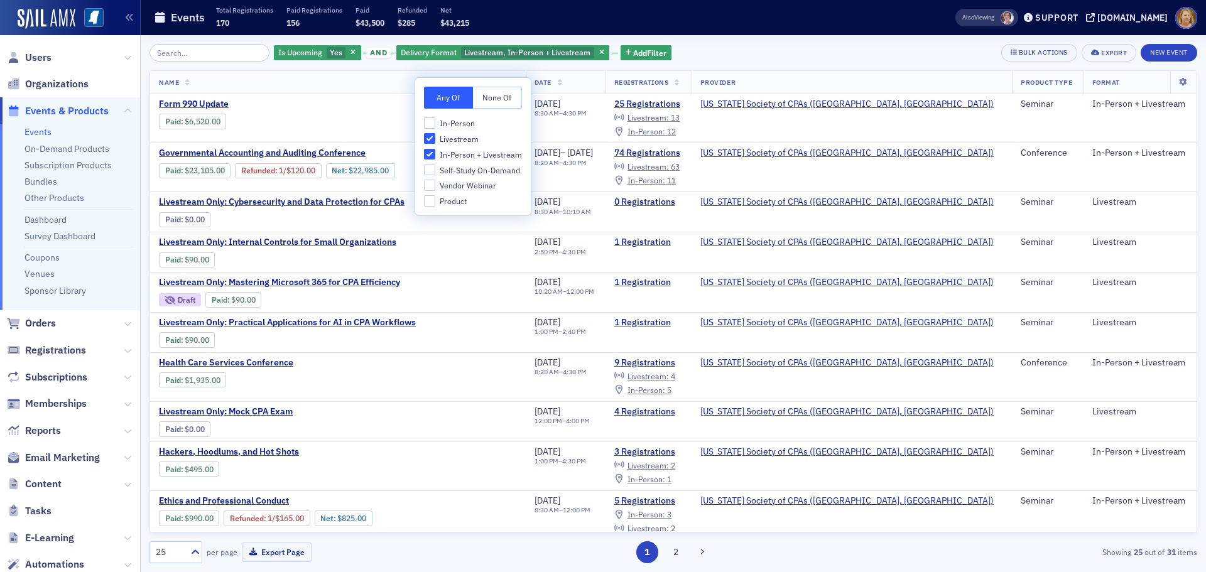
click at [399, 84] on th "Name" at bounding box center [338, 82] width 376 height 23
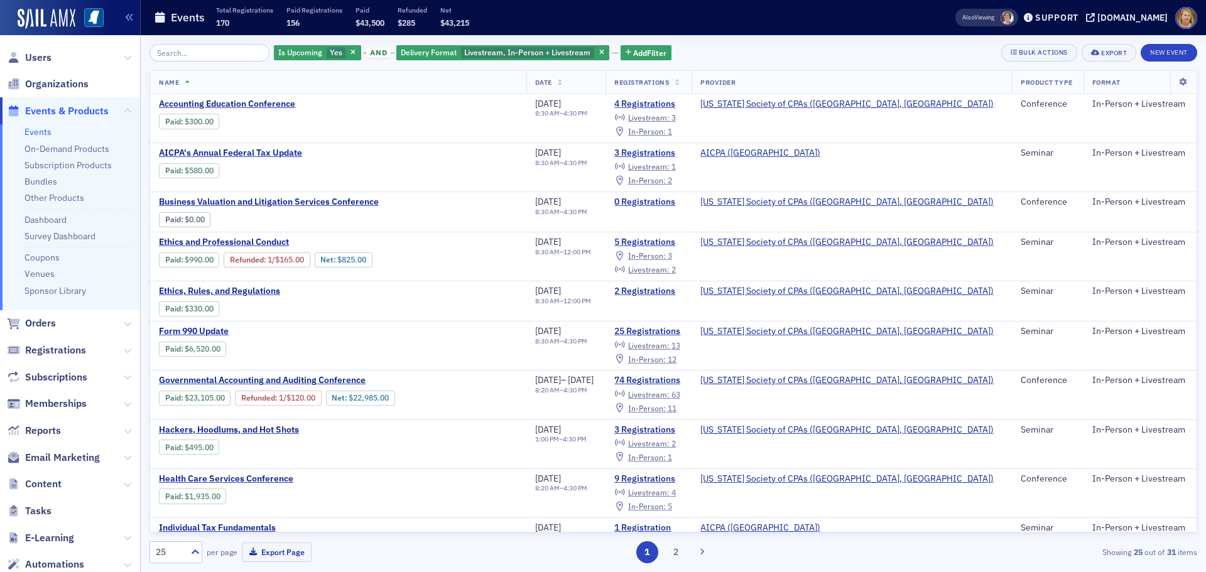
click at [399, 84] on th "Name" at bounding box center [338, 82] width 376 height 23
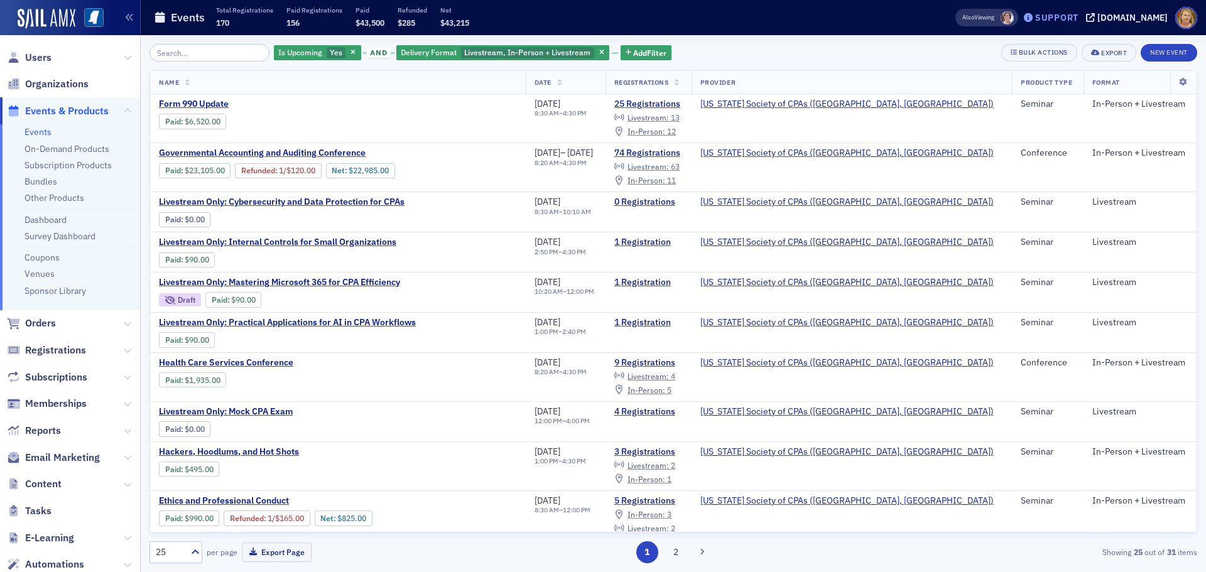
click at [1058, 14] on div "Support" at bounding box center [1056, 17] width 43 height 11
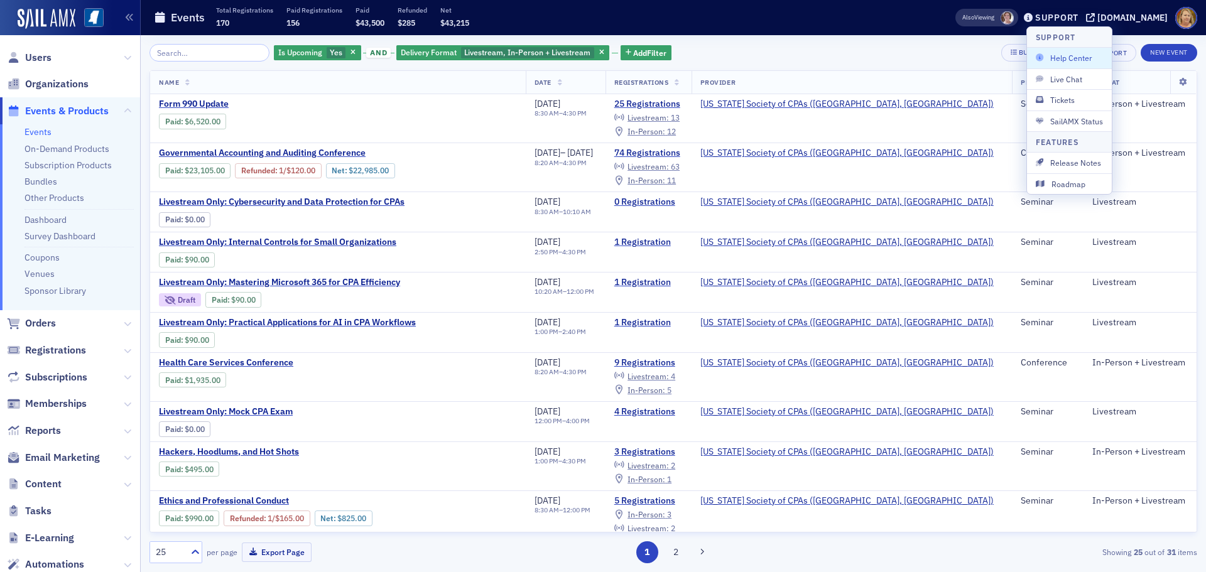
click at [1063, 61] on span "Help Center" at bounding box center [1069, 57] width 67 height 11
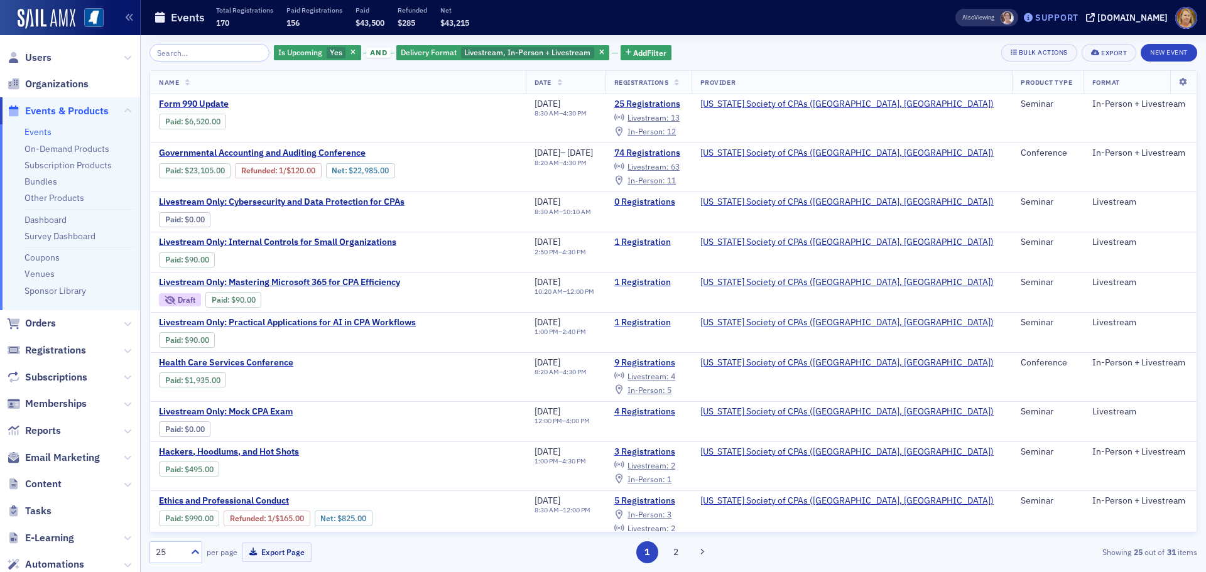
click at [1075, 19] on div "Support" at bounding box center [1056, 17] width 43 height 11
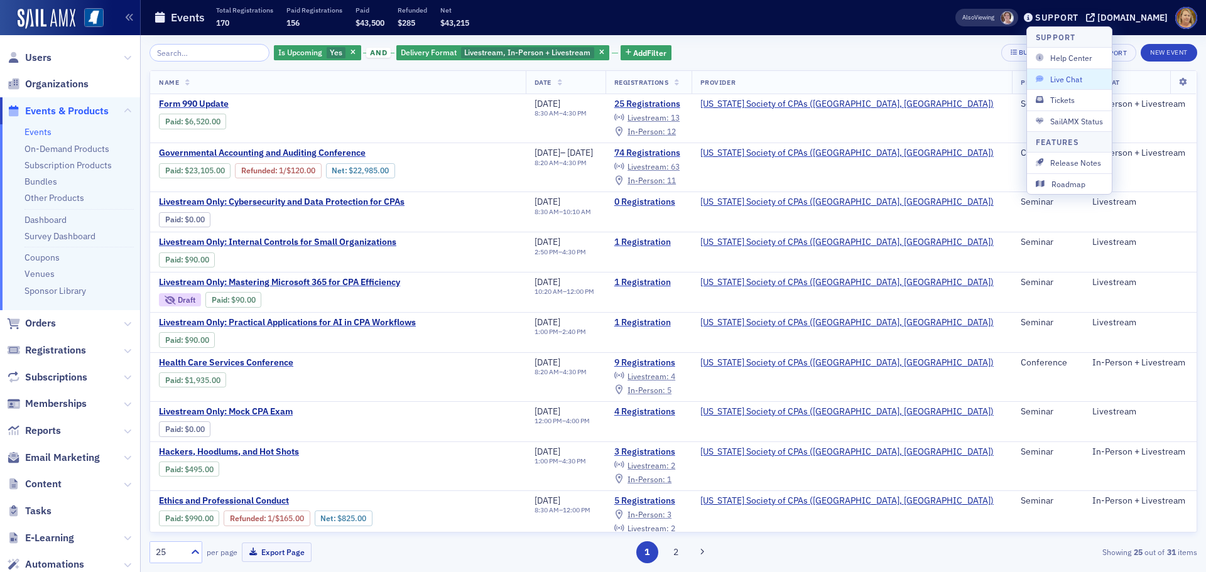
click at [1072, 77] on span "Live Chat" at bounding box center [1069, 78] width 67 height 11
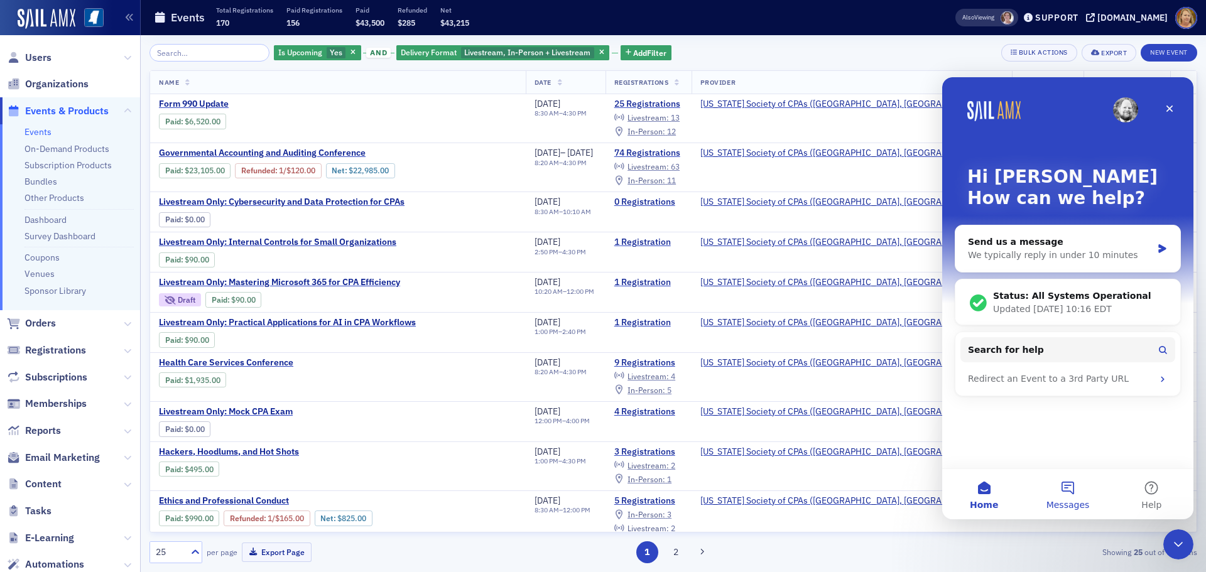
click at [1070, 486] on button "Messages" at bounding box center [1068, 494] width 84 height 50
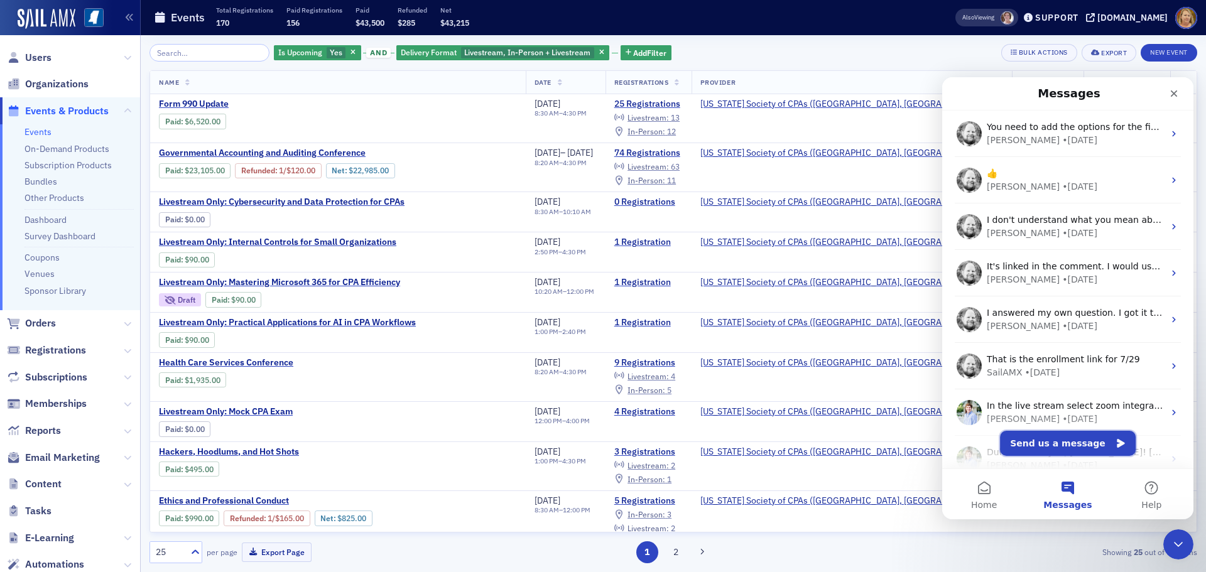
click at [1048, 445] on button "Send us a message" at bounding box center [1068, 443] width 136 height 25
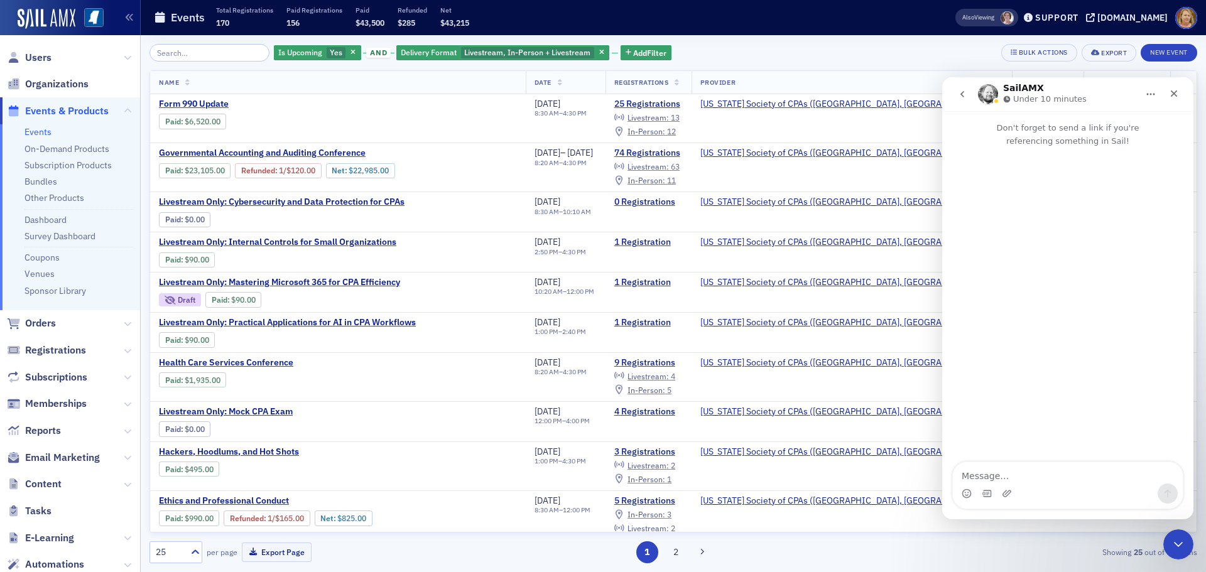
click at [1019, 476] on textarea "Message…" at bounding box center [1068, 472] width 230 height 21
type textarea "Where do I find the recordings of the events?"
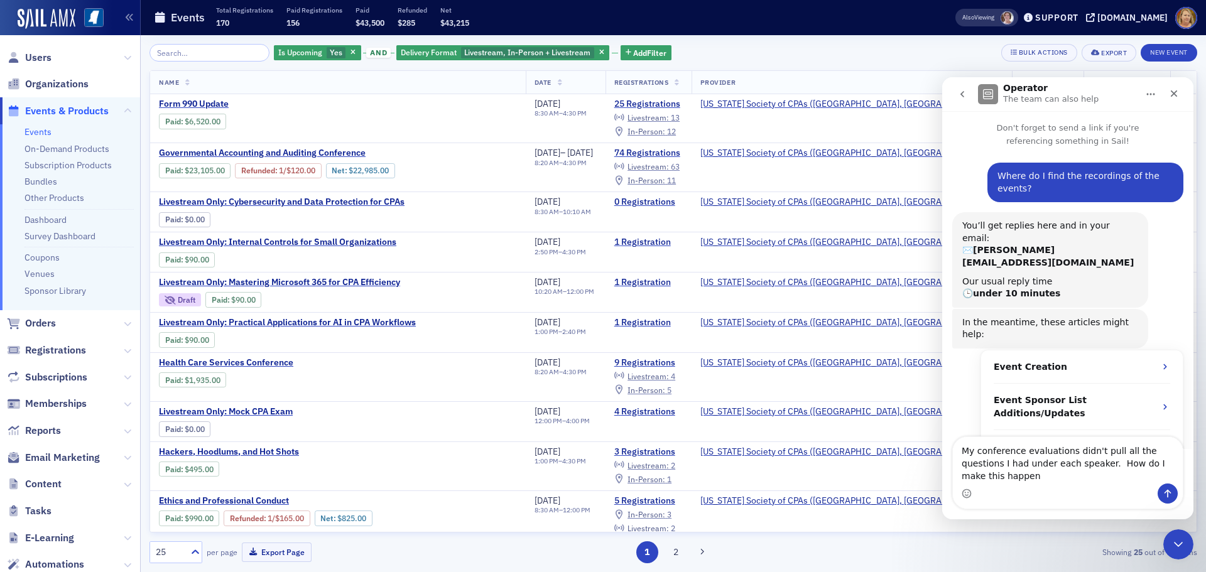
type textarea "My conference evaluations didn't pull all the questions I had under each speake…"
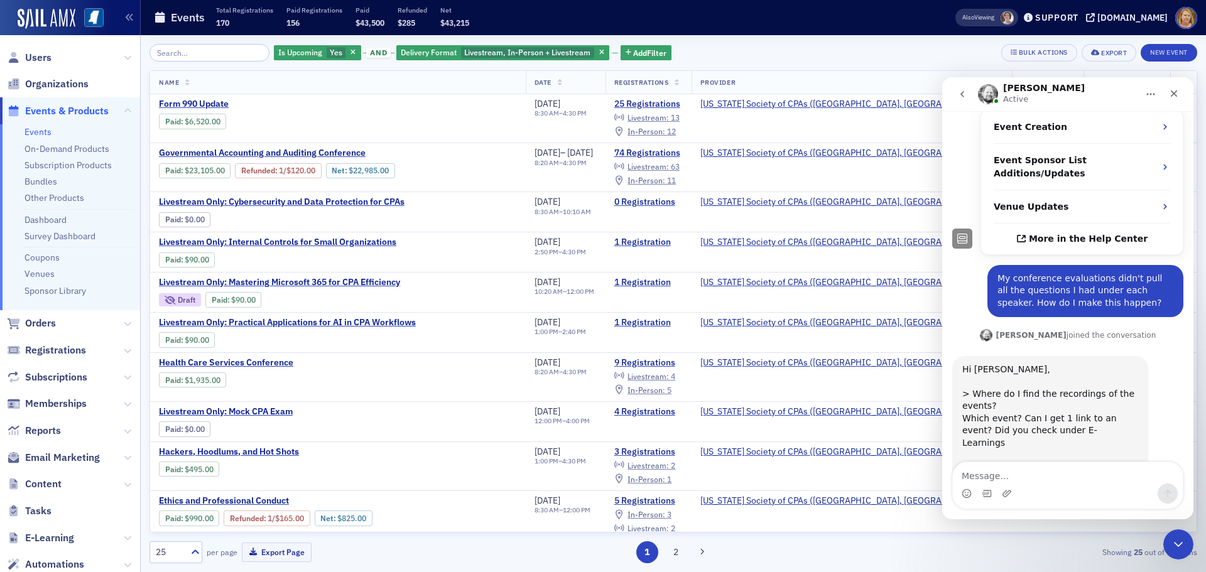
scroll to position [273, 0]
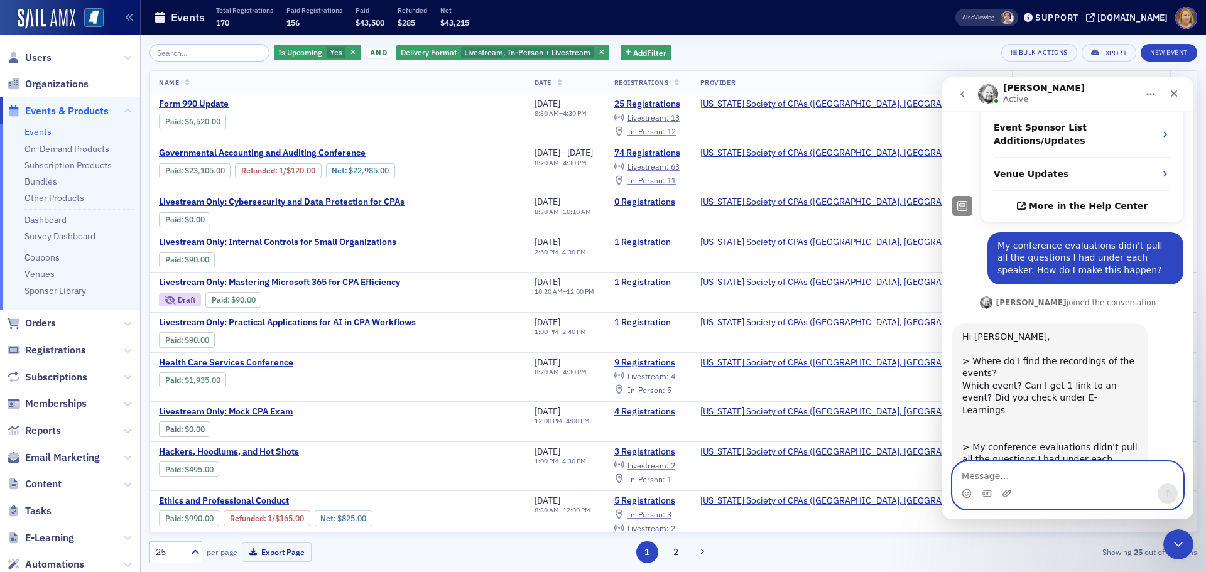
click at [1036, 475] on textarea "Message…" at bounding box center [1068, 472] width 230 height 21
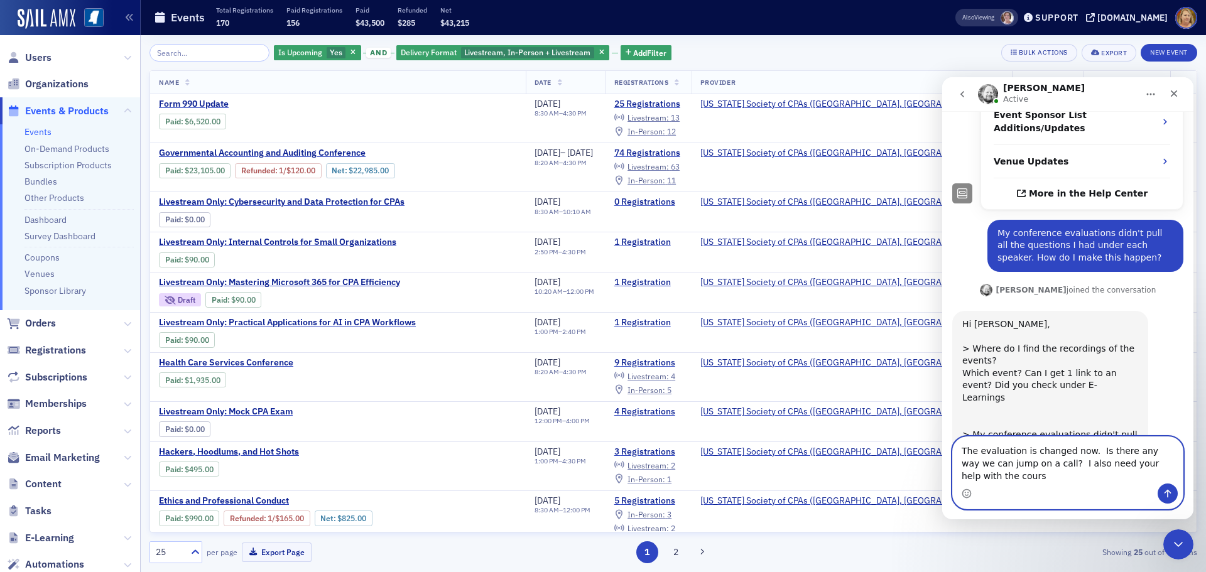
scroll to position [298, 0]
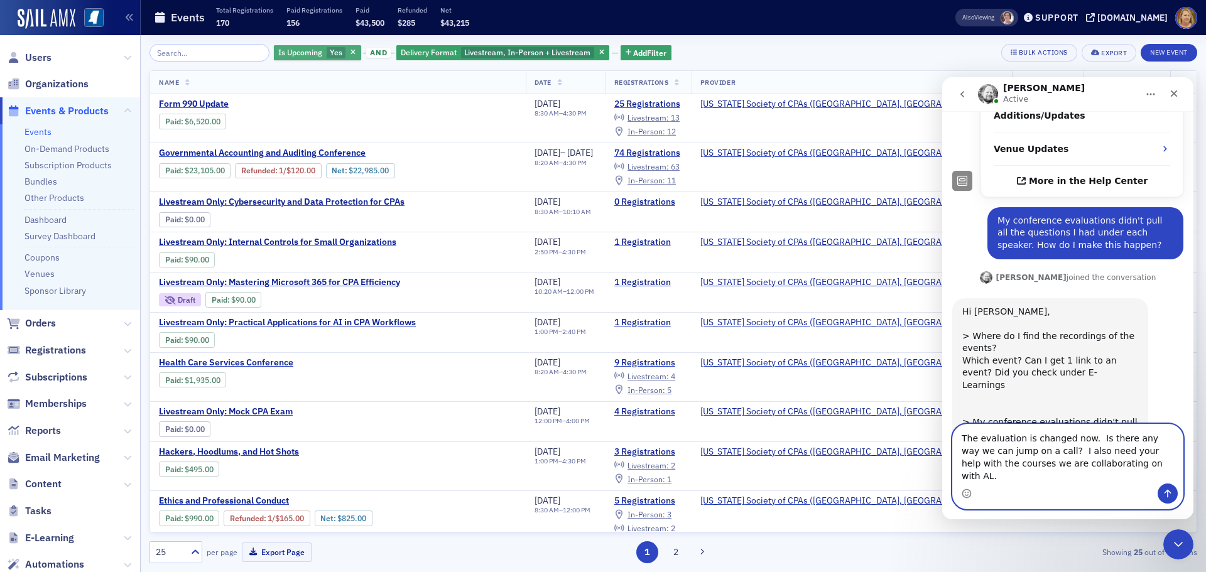
type textarea "The evaluation is changed now. Is there any way we can jump on a call? I also n…"
click at [337, 46] on div "Is Upcoming Yes" at bounding box center [317, 53] width 87 height 16
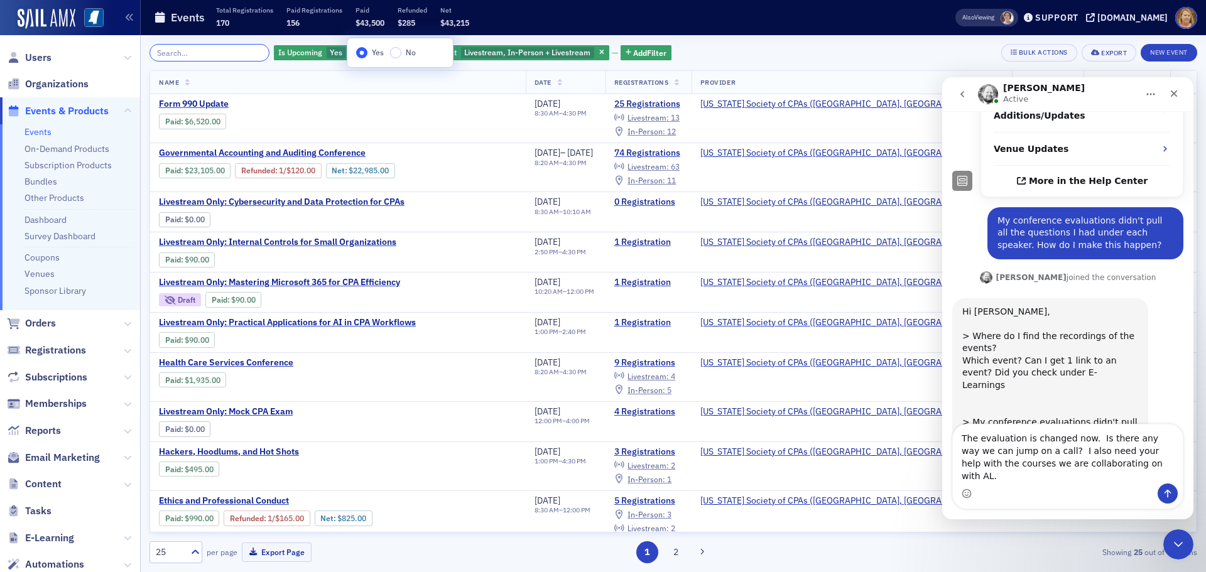
click at [237, 51] on input "search" at bounding box center [209, 53] width 120 height 18
drag, startPoint x: 342, startPoint y: 52, endPoint x: 335, endPoint y: 52, distance: 6.9
click at [348, 52] on span "button" at bounding box center [353, 52] width 11 height 11
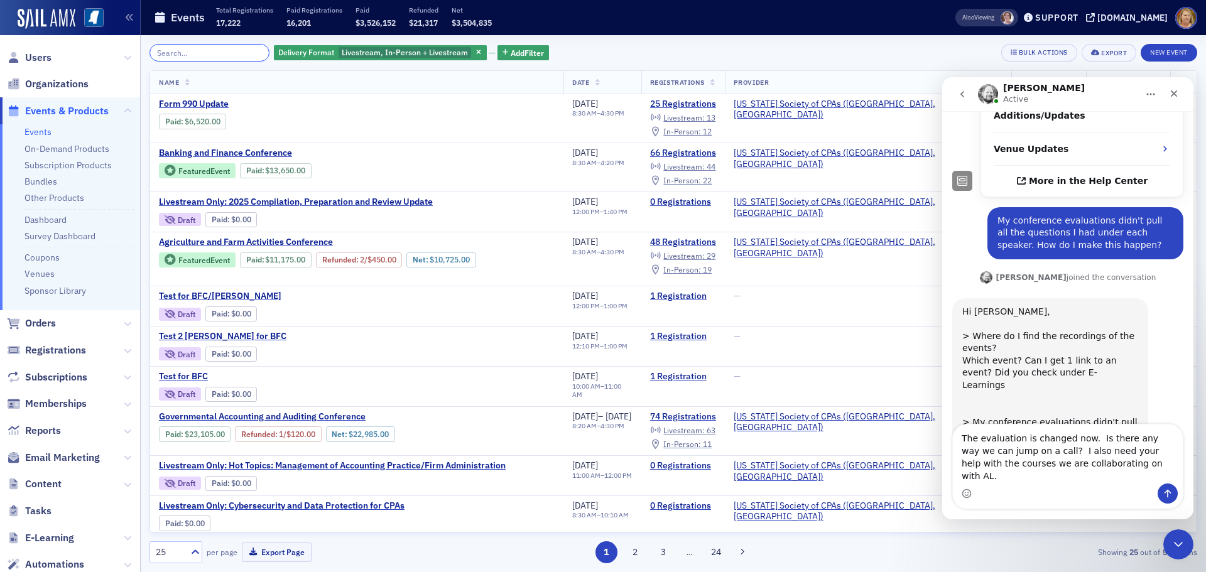
click at [229, 48] on input "search" at bounding box center [209, 53] width 120 height 18
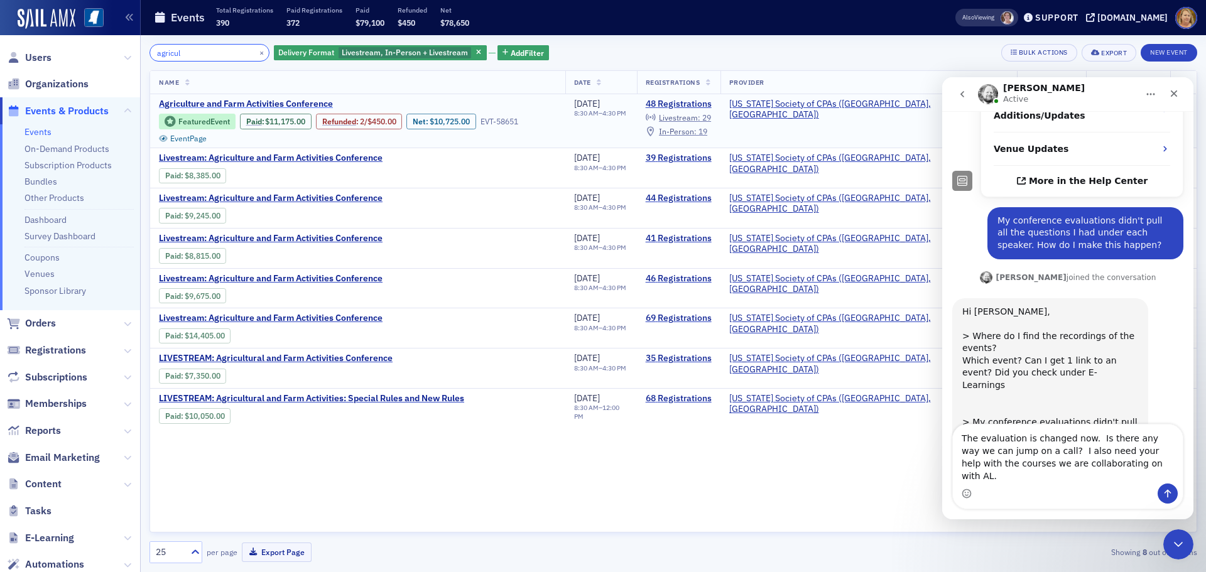
type input "agricul"
click at [247, 104] on span "Agriculture and Farm Activities Conference" at bounding box center [264, 104] width 211 height 11
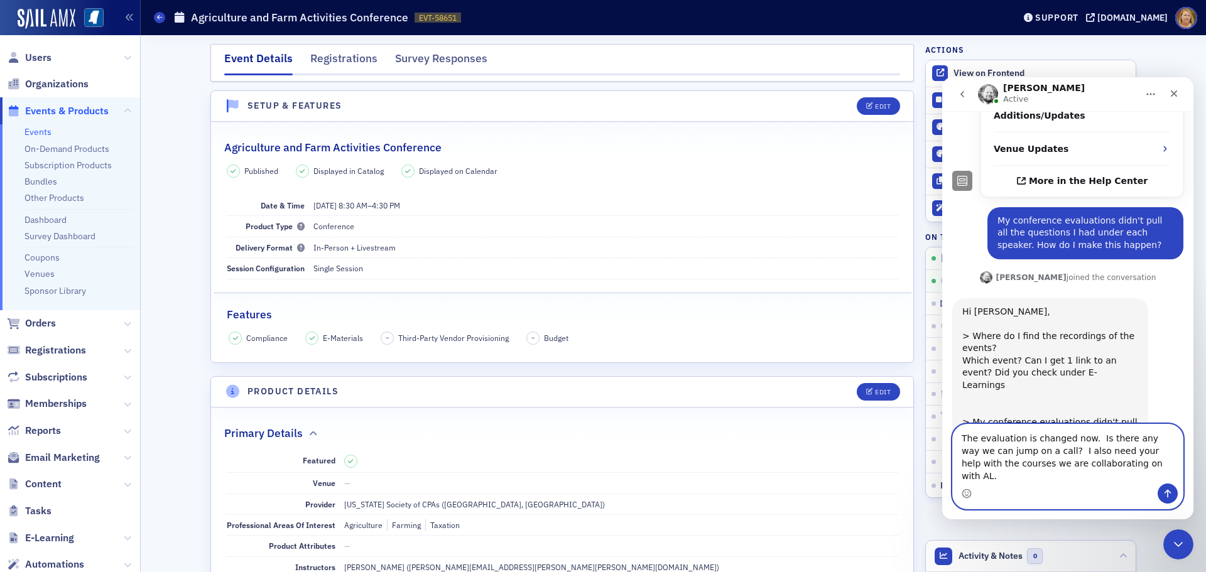
click at [1088, 452] on textarea "The evaluation is changed now. Is there any way we can jump on a call? I also n…" at bounding box center [1068, 454] width 230 height 59
paste textarea "https://ms-cpa.org/staff/products/events/1f029ef9-fcc2-673e-b319-967d17e8f31c/e…"
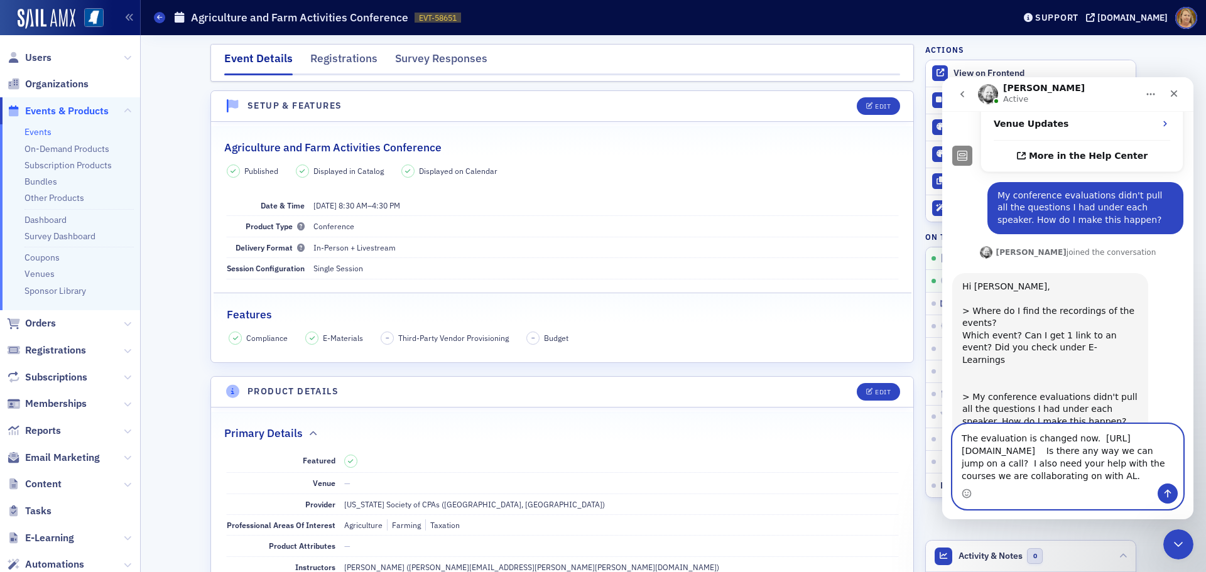
click at [1060, 448] on textarea "The evaluation is changed now. https://ms-cpa.org/staff/products/events/1f029ef…" at bounding box center [1068, 454] width 230 height 59
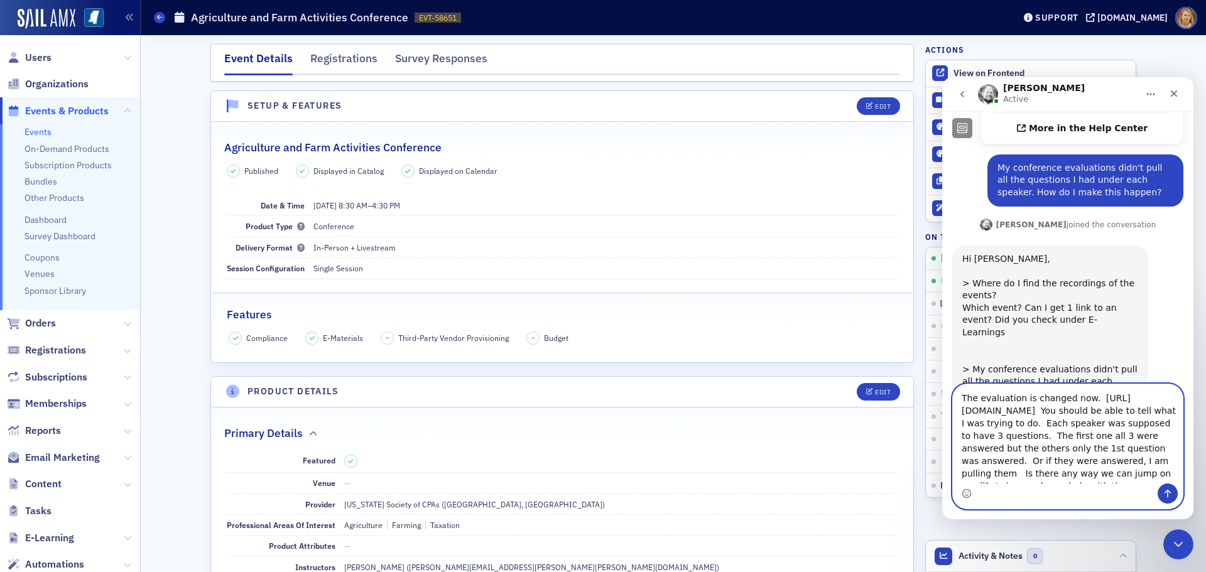
scroll to position [8, 0]
type textarea "The evaluation is changed now. https://ms-cpa.org/staff/products/events/1f029ef…"
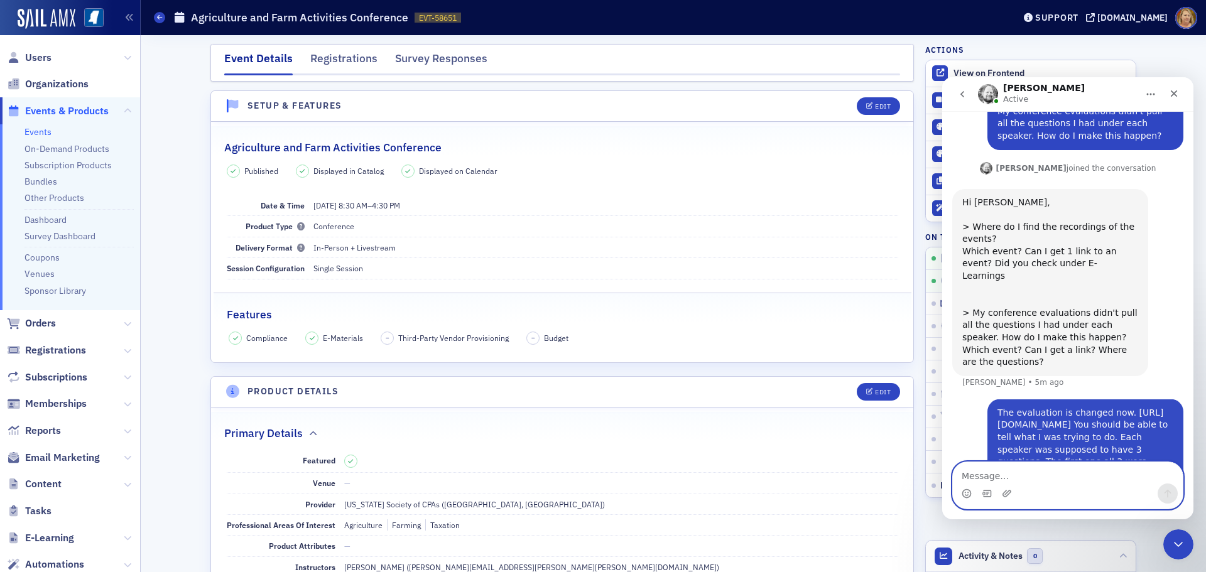
scroll to position [433, 0]
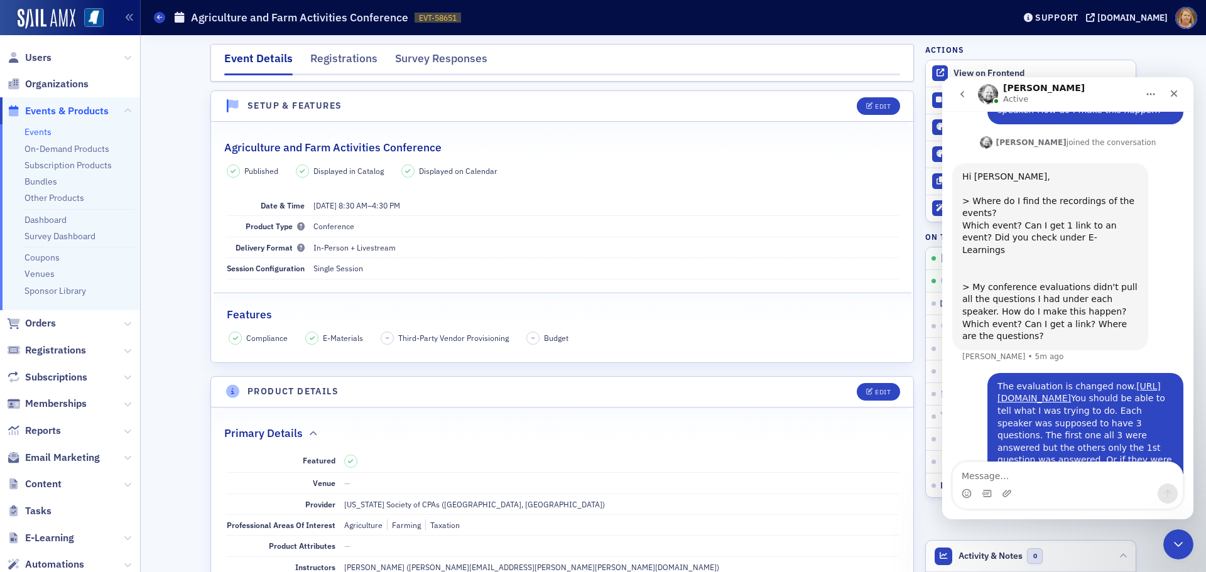
click at [872, 309] on div "Features" at bounding box center [562, 308] width 671 height 30
click at [1001, 471] on textarea "Message…" at bounding box center [1068, 472] width 230 height 21
type textarea "The recording I need is today's event."
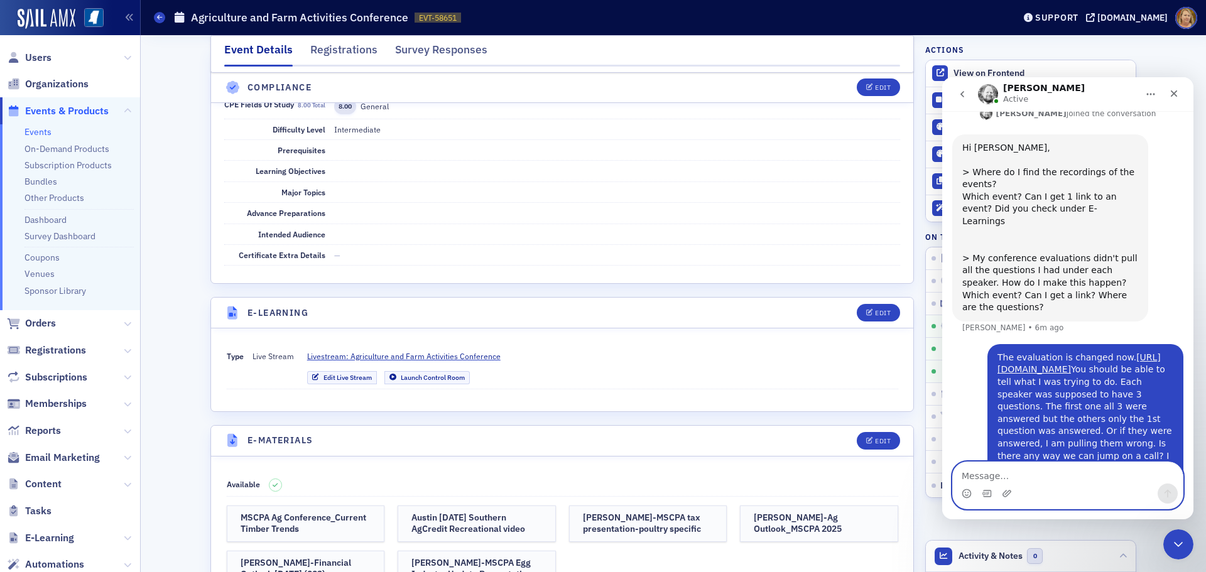
scroll to position [1507, 0]
click at [462, 350] on span "Livestream: Agriculture and Farm Activities Conference" at bounding box center [403, 355] width 193 height 11
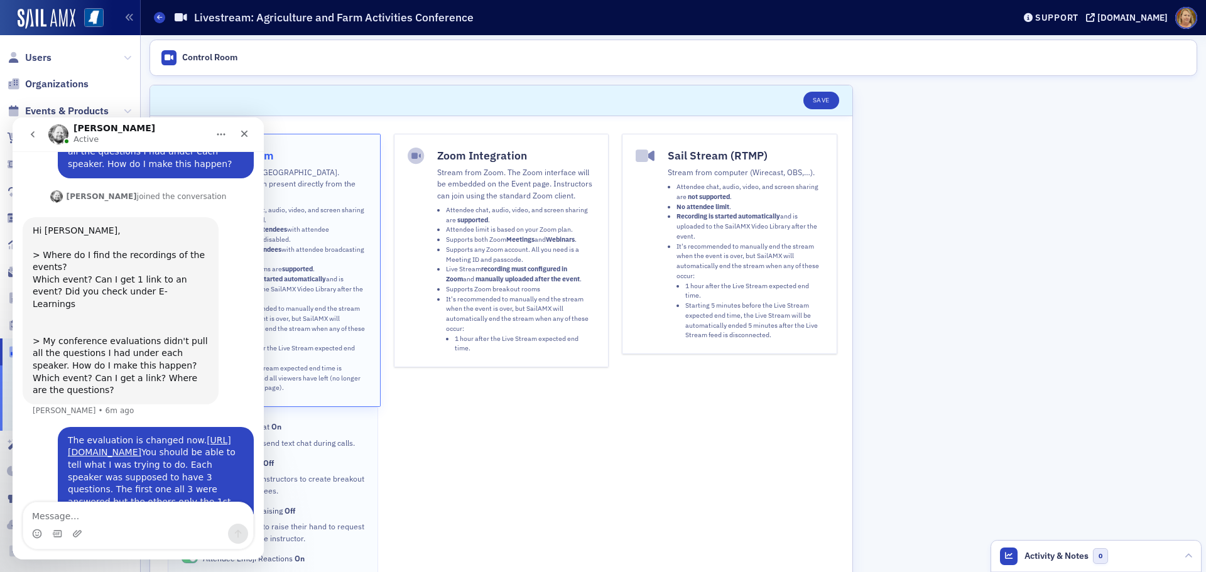
scroll to position [462, 0]
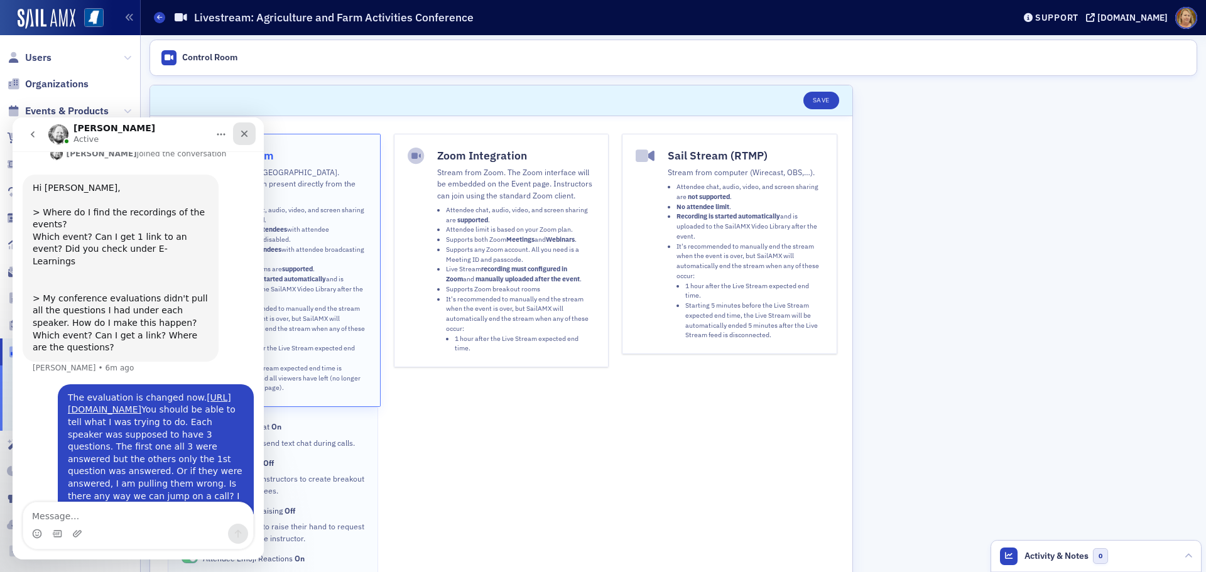
click at [247, 135] on icon "Close" at bounding box center [244, 134] width 10 height 10
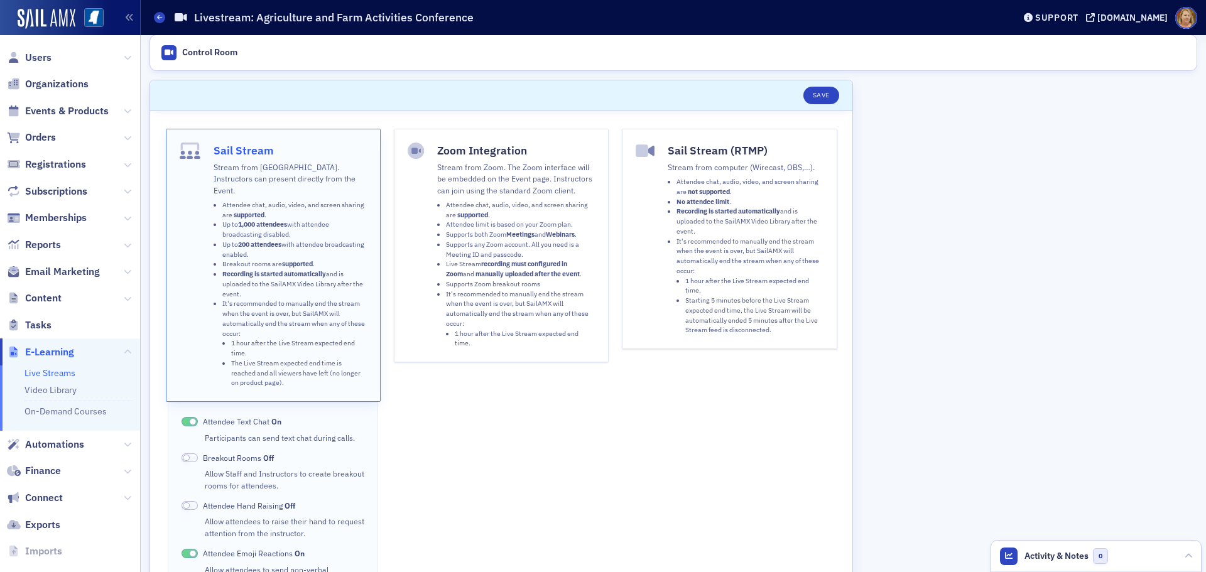
scroll to position [0, 0]
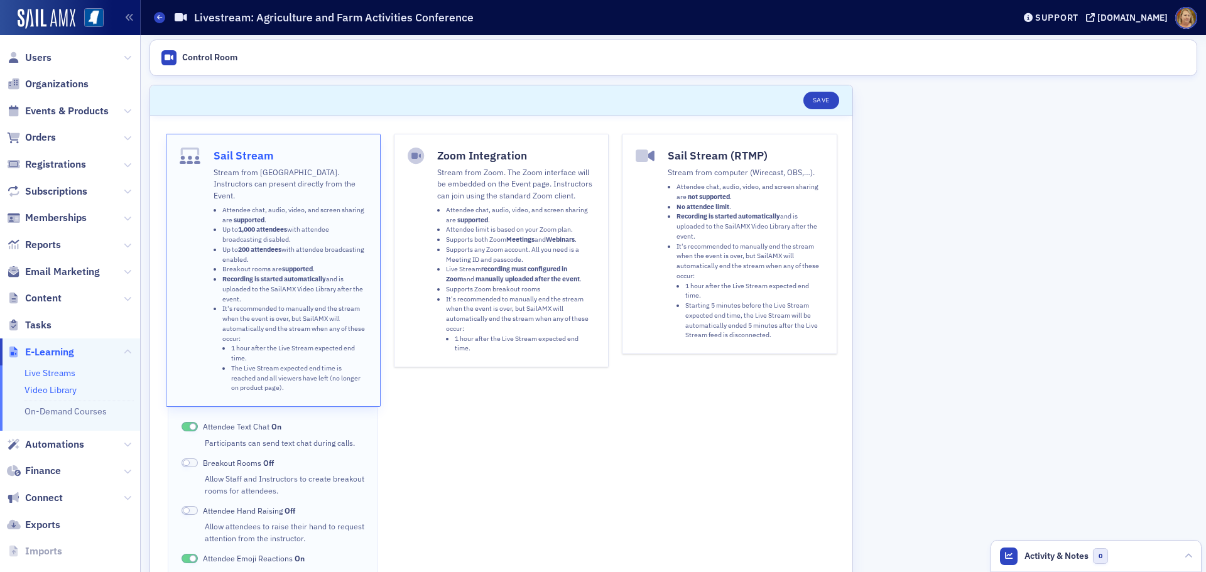
click at [45, 390] on link "Video Library" at bounding box center [50, 389] width 52 height 11
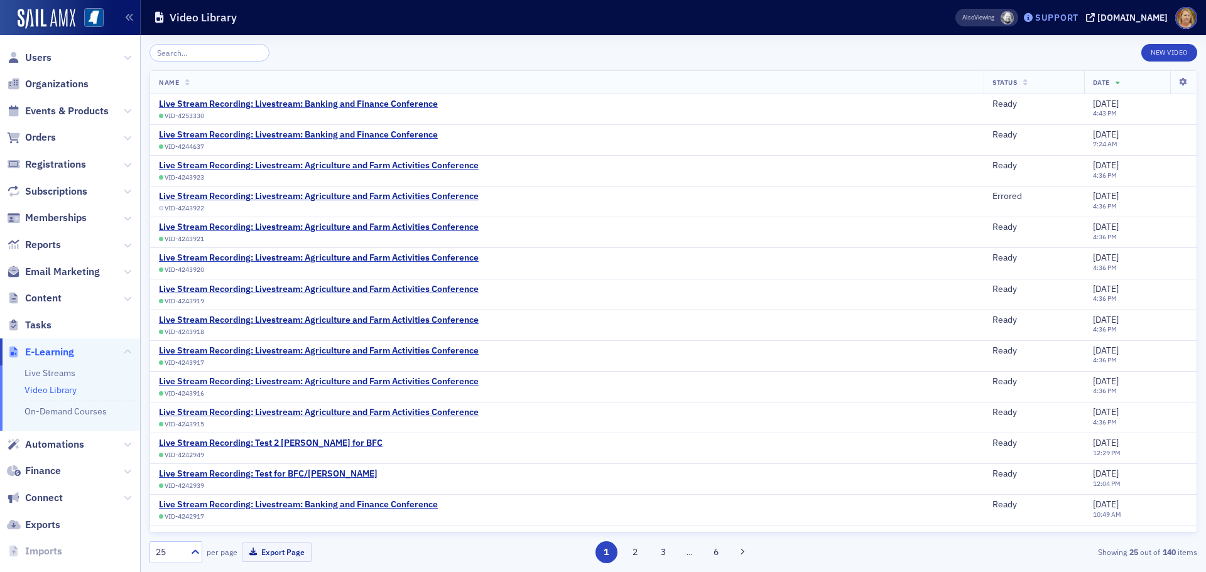
click at [1058, 16] on div "Support" at bounding box center [1056, 17] width 43 height 11
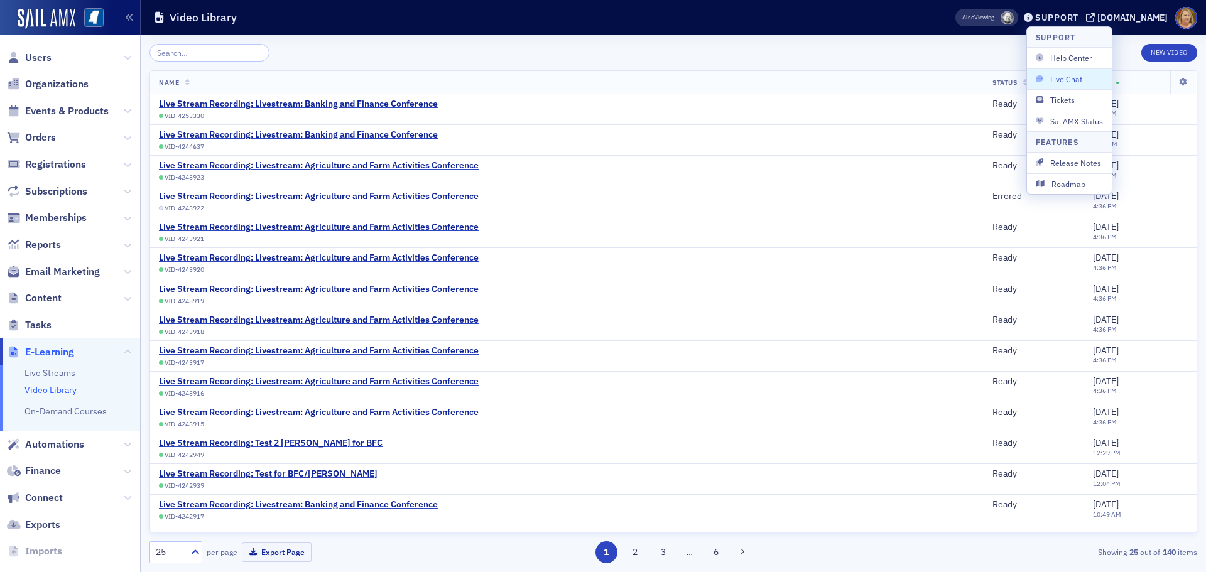
click at [1059, 80] on span "Live Chat" at bounding box center [1069, 78] width 67 height 11
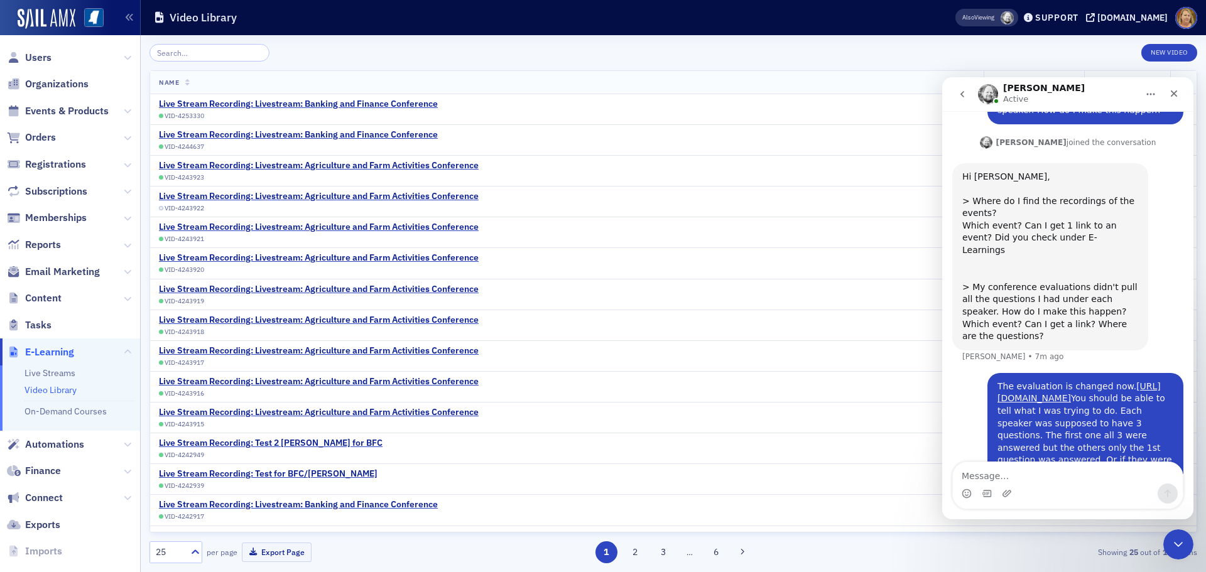
scroll to position [462, 0]
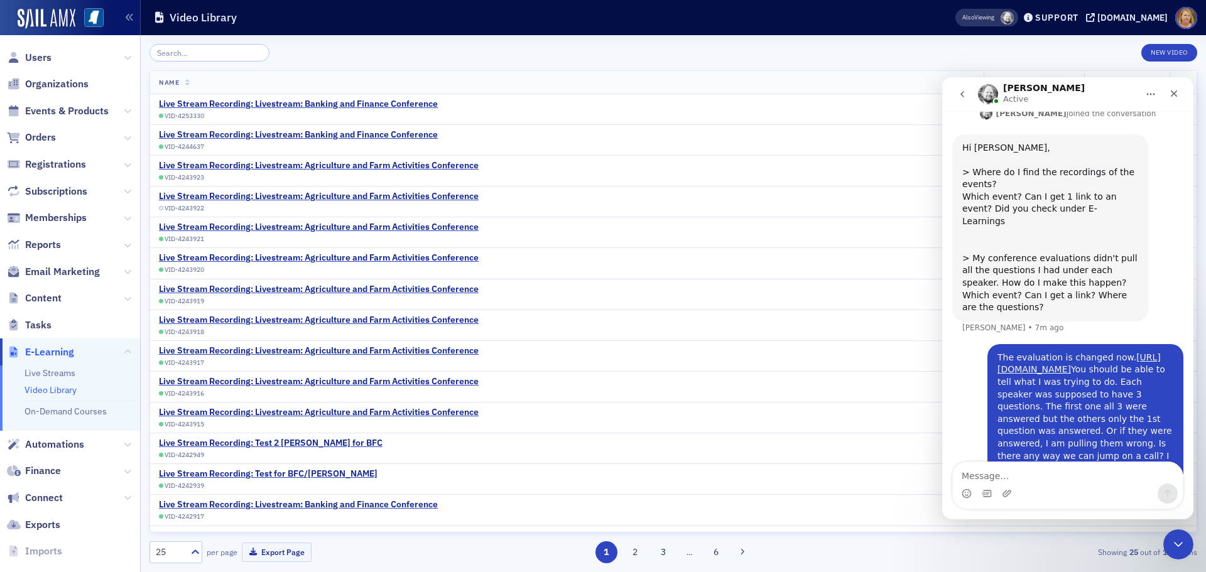
click at [998, 475] on textarea "Message…" at bounding box center [1068, 472] width 230 height 21
type textarea "I found where the recordings are!!!"
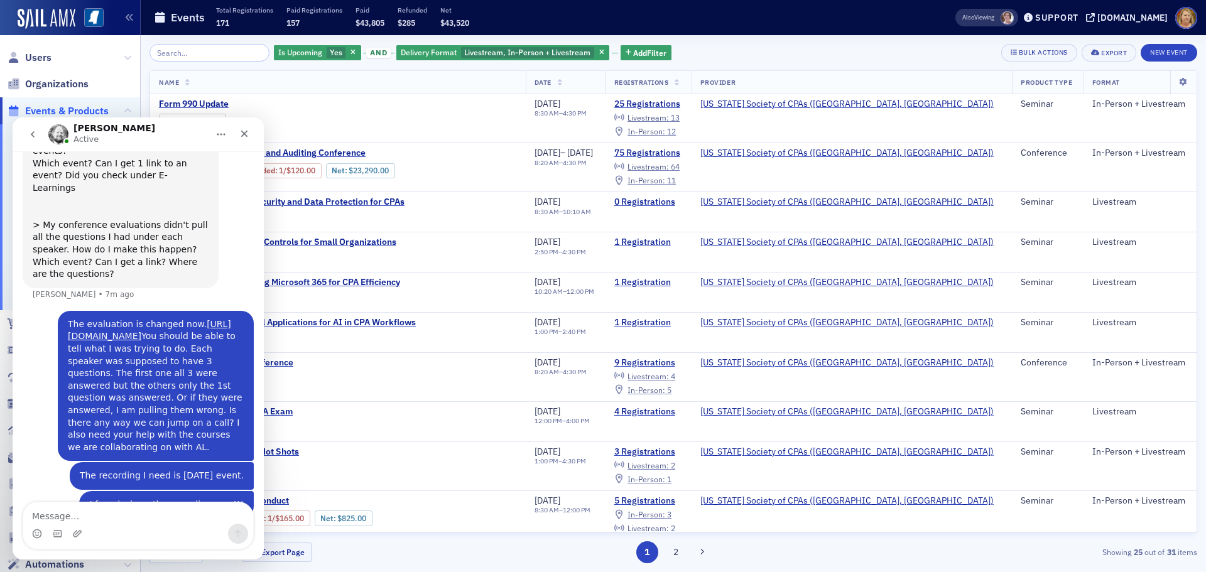
scroll to position [539, 0]
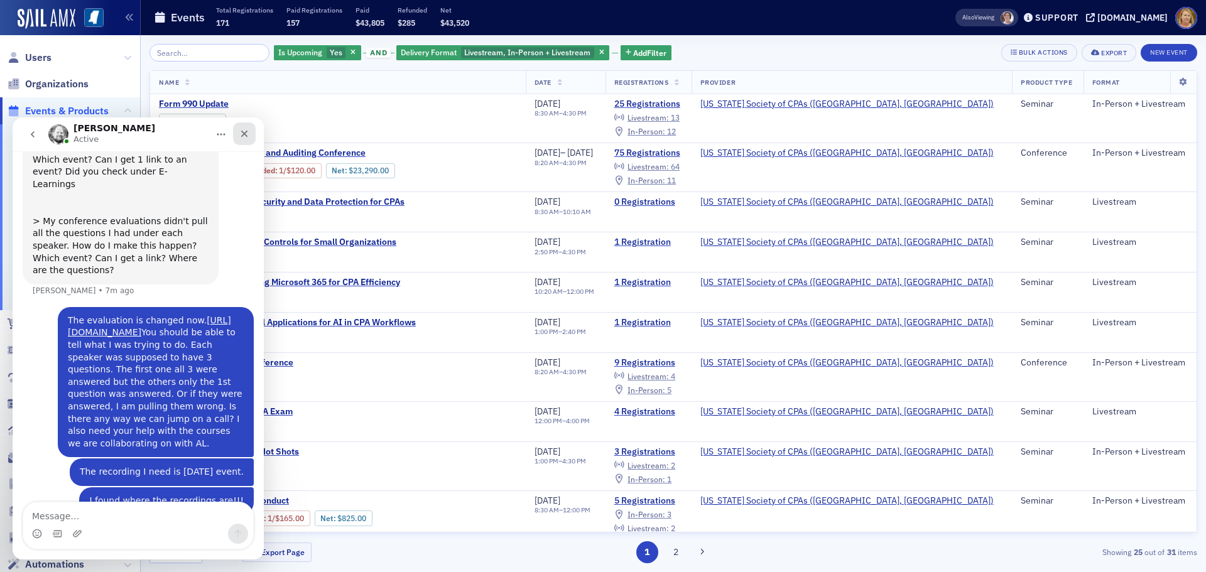
click at [247, 134] on icon "Close" at bounding box center [244, 134] width 10 height 10
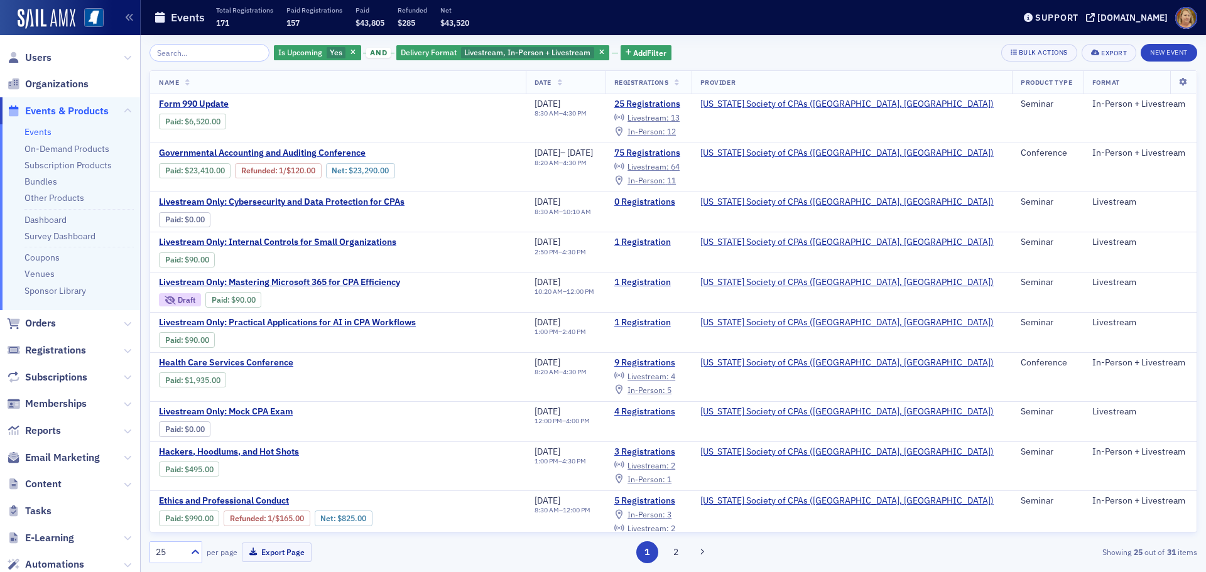
scroll to position [1046, 0]
click at [347, 201] on span "Livestream Only: Cybersecurity and Data Protection for CPAs" at bounding box center [282, 202] width 246 height 11
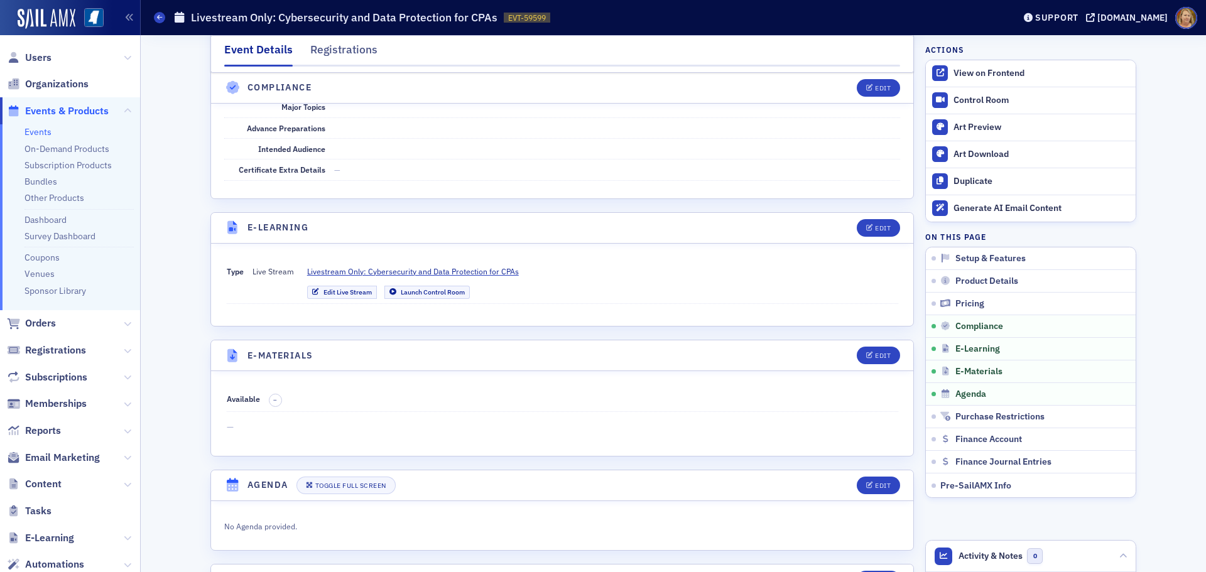
scroll to position [1507, 0]
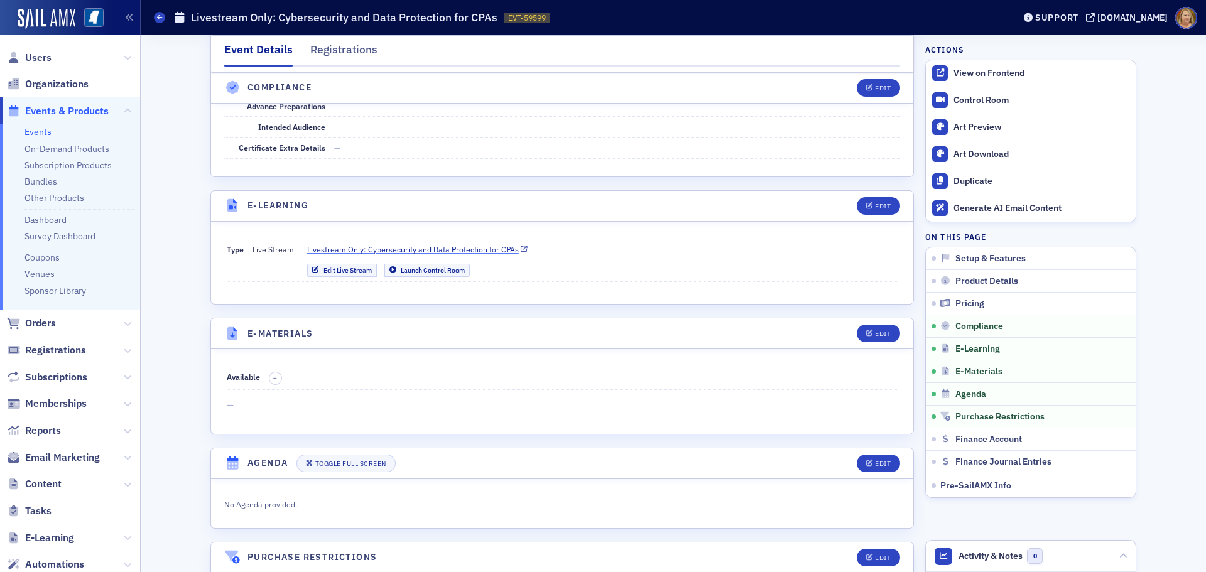
click at [367, 251] on span "Livestream Only: Cybersecurity and Data Protection for CPAs" at bounding box center [413, 249] width 212 height 11
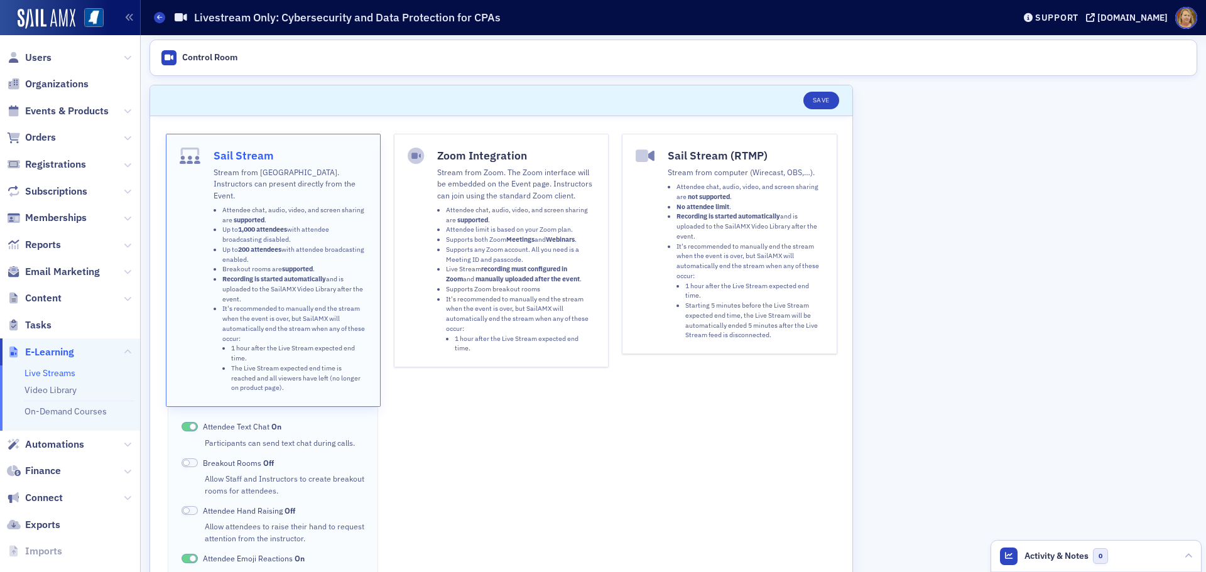
click at [432, 247] on button "Zoom Integration Stream from Zoom. The Zoom interface will be embedded on the E…" at bounding box center [501, 251] width 215 height 234
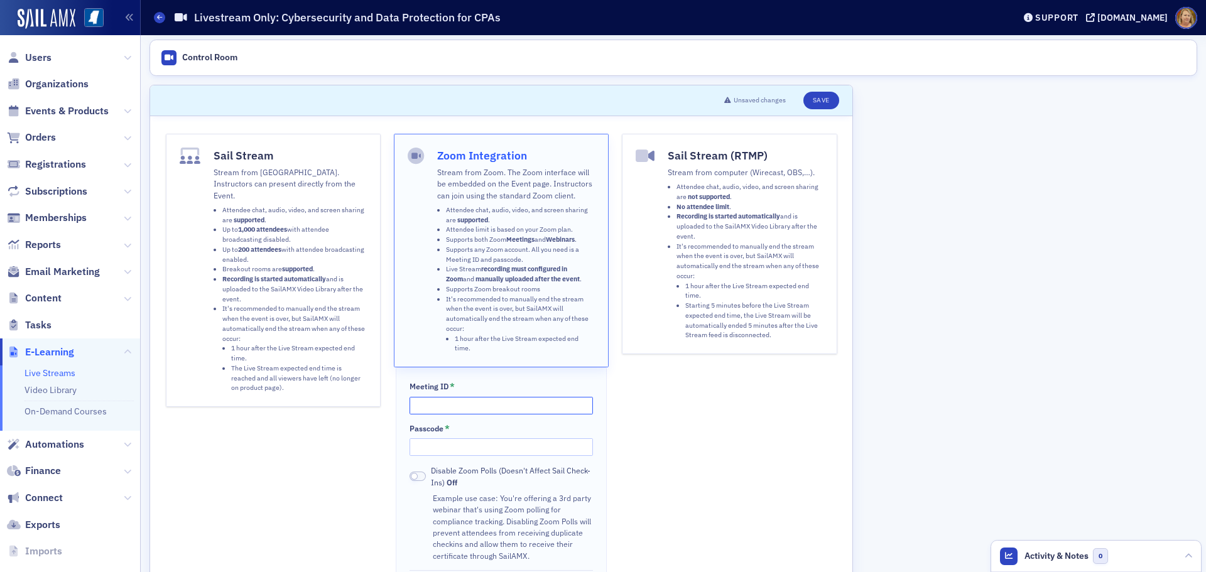
click at [460, 409] on input "Meeting ID *" at bounding box center [500, 406] width 183 height 18
paste input "843 1795 8696"
type input "843 1795 8696"
click at [441, 447] on input "Passcode *" at bounding box center [500, 447] width 183 height 18
paste input "478109"
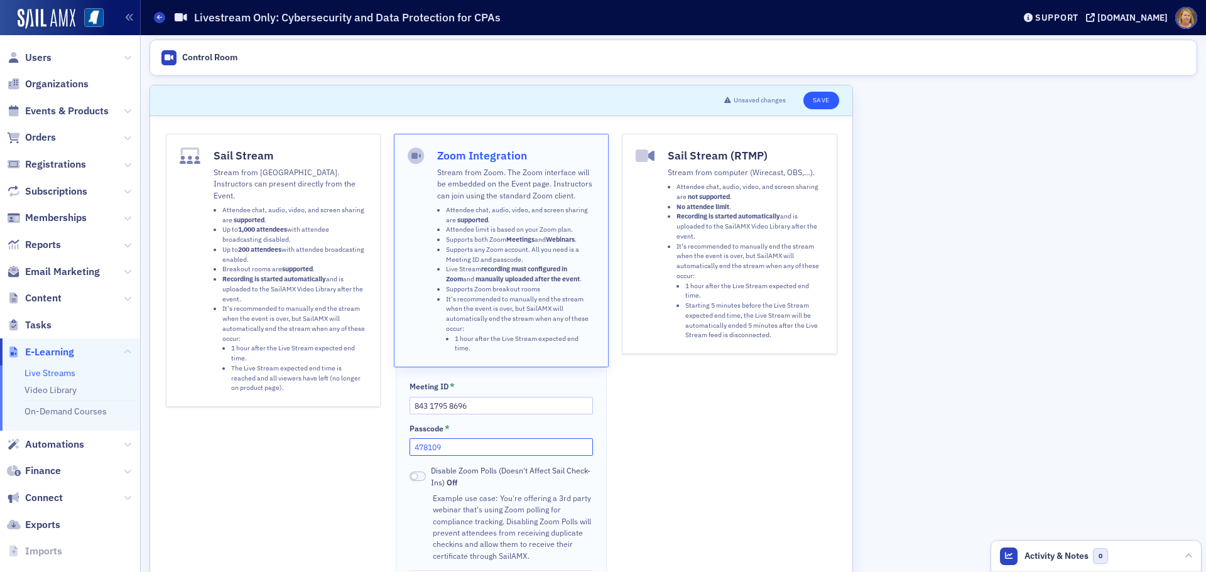
type input "478109"
click at [815, 98] on button "Save" at bounding box center [821, 101] width 36 height 18
click at [160, 19] on icon at bounding box center [159, 17] width 5 height 6
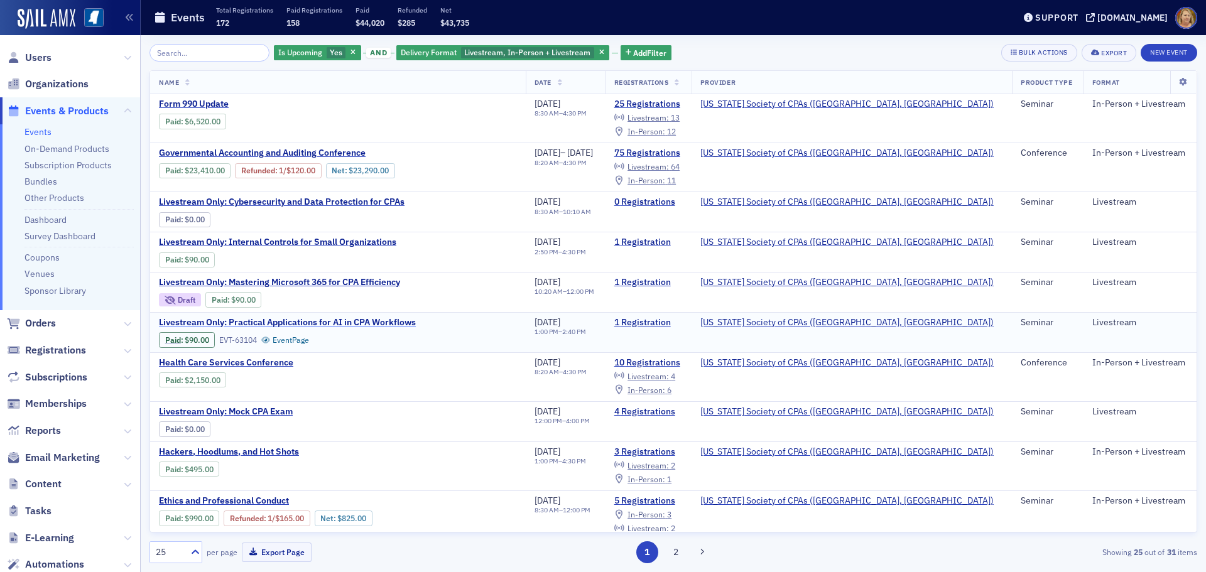
click at [408, 323] on span "Livestream Only: Practical Applications for AI in CPA Workflows" at bounding box center [287, 322] width 257 height 11
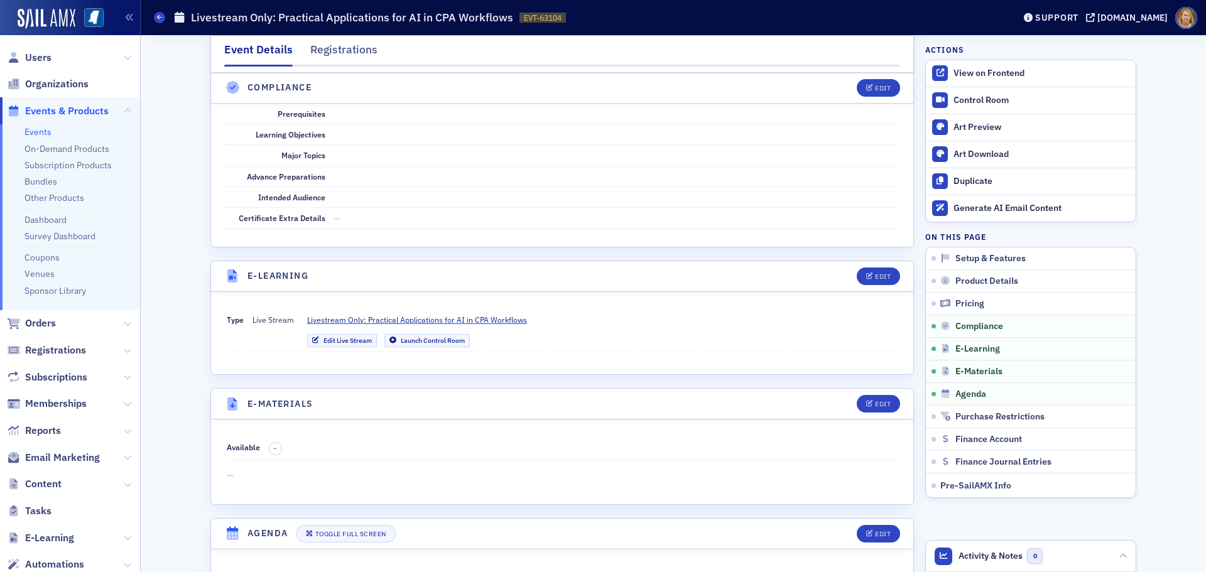
scroll to position [1445, 0]
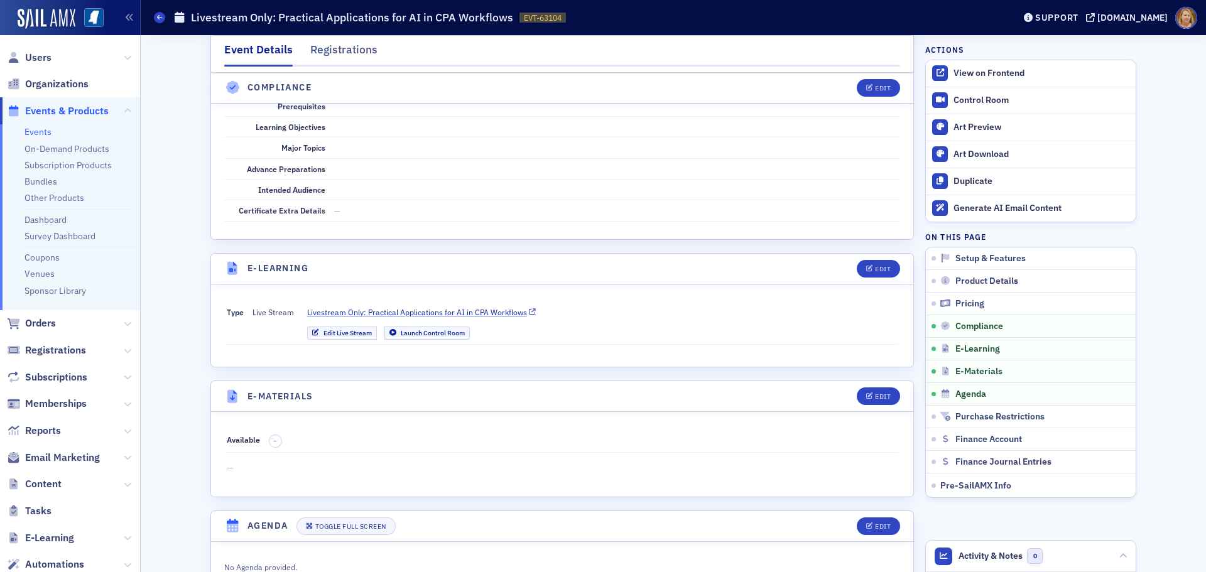
click at [426, 312] on span "Livestream Only: Practical Applications for AI in CPA Workflows" at bounding box center [417, 311] width 220 height 11
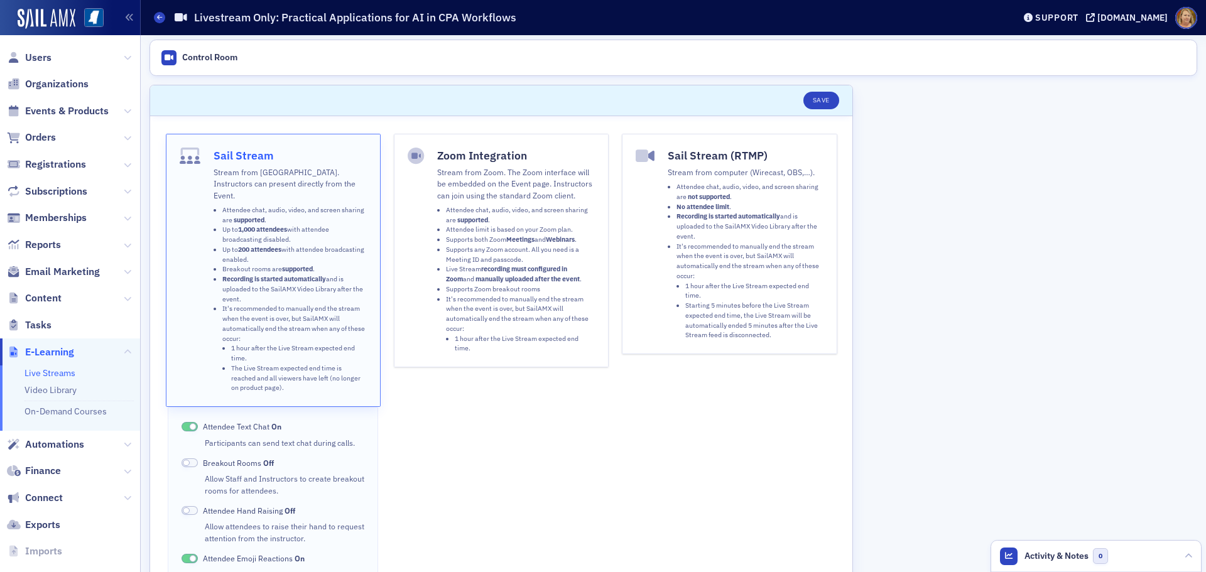
click at [424, 312] on button "Zoom Integration Stream from Zoom. The Zoom interface will be embedded on the E…" at bounding box center [501, 251] width 215 height 234
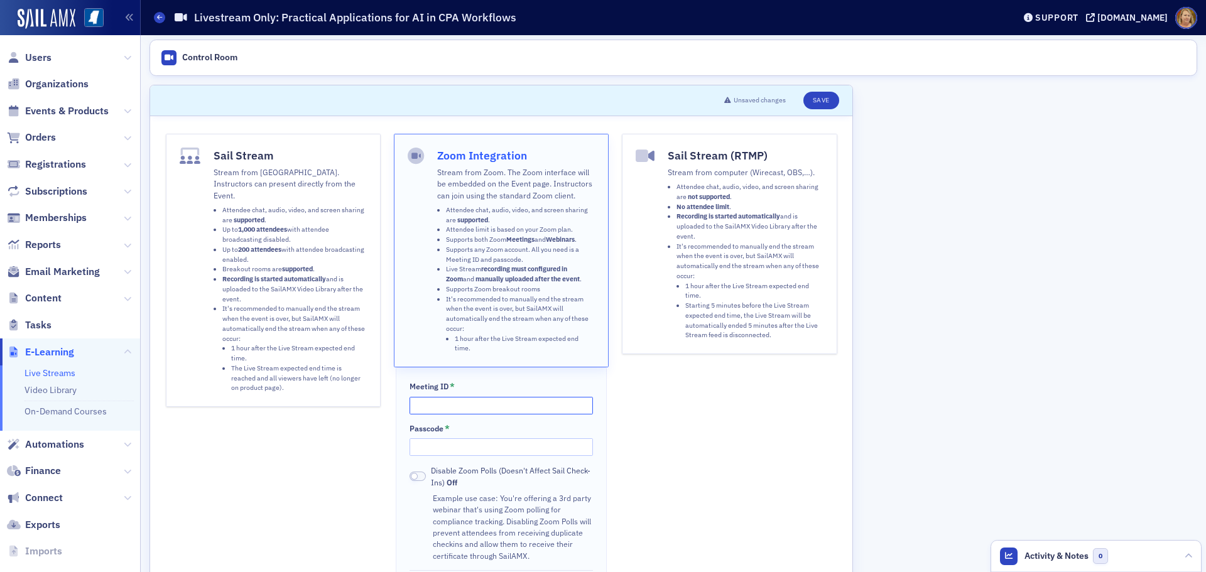
click at [475, 404] on input "Meeting ID *" at bounding box center [500, 406] width 183 height 18
paste input "829 4941 0752"
type input "829 4941 0752"
click at [437, 447] on input "Passcode *" at bounding box center [500, 447] width 183 height 18
paste input "478109"
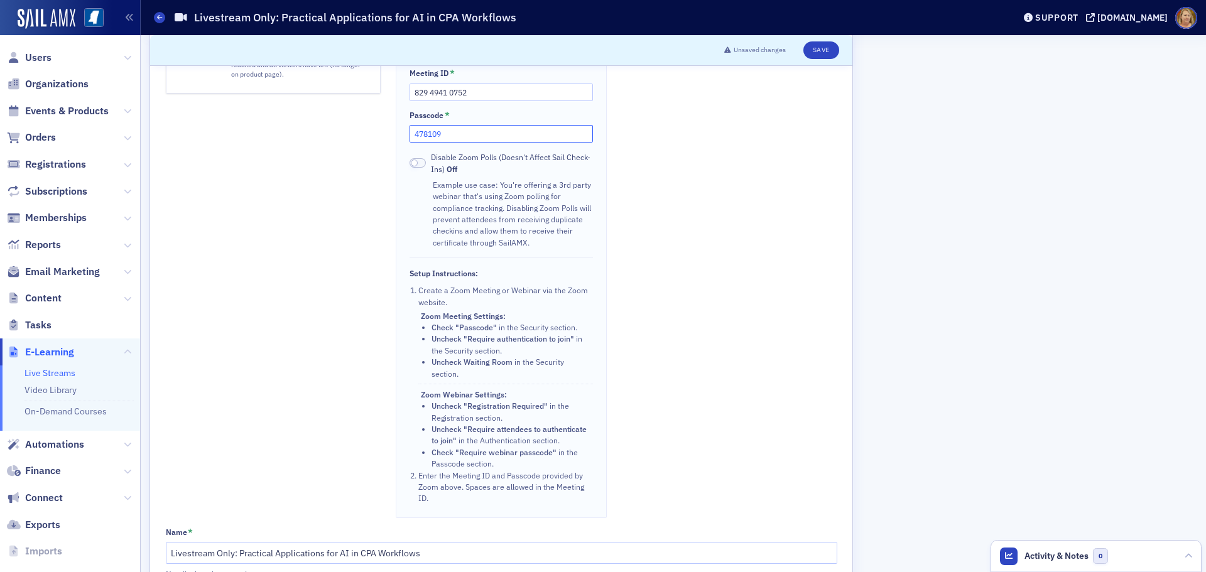
scroll to position [314, 0]
type input "478109"
click at [826, 50] on button "Save" at bounding box center [821, 50] width 36 height 18
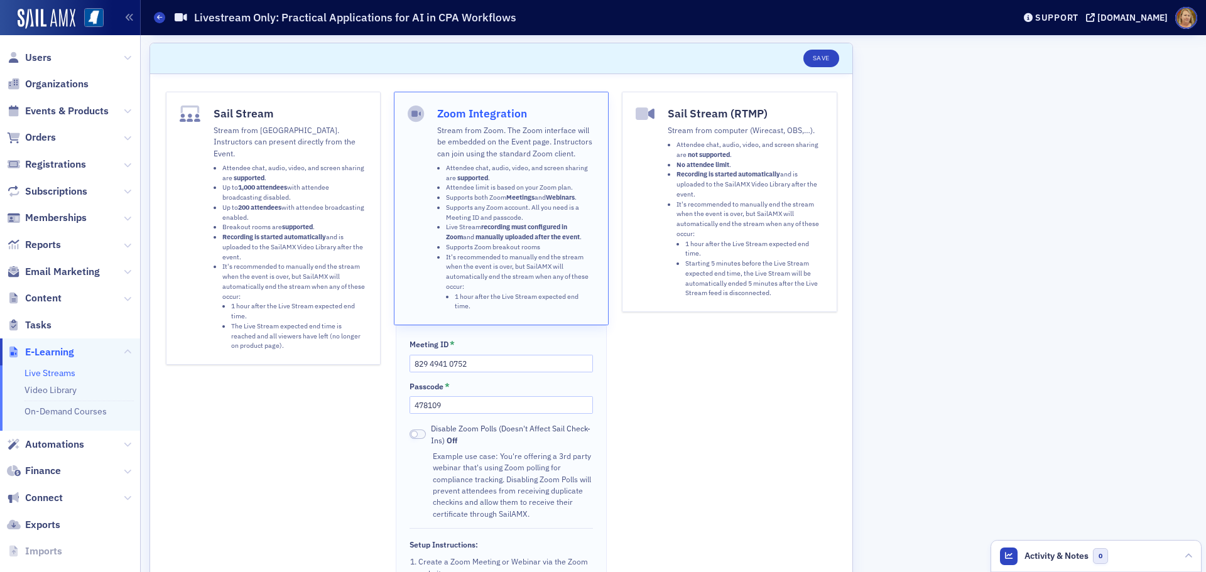
scroll to position [0, 0]
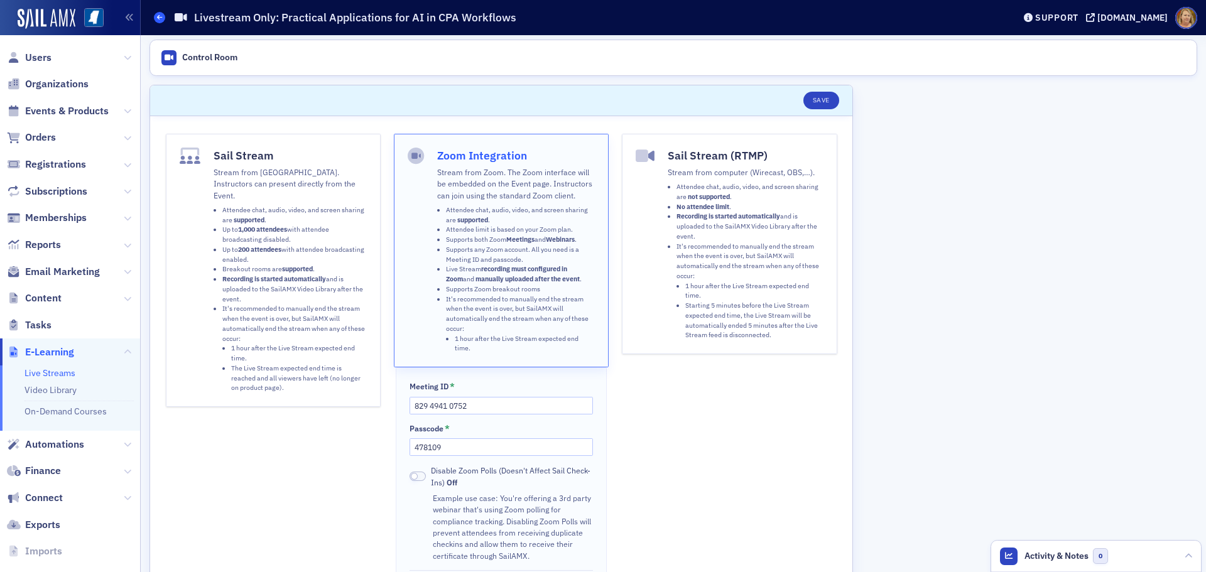
click at [159, 17] on icon at bounding box center [159, 17] width 5 height 6
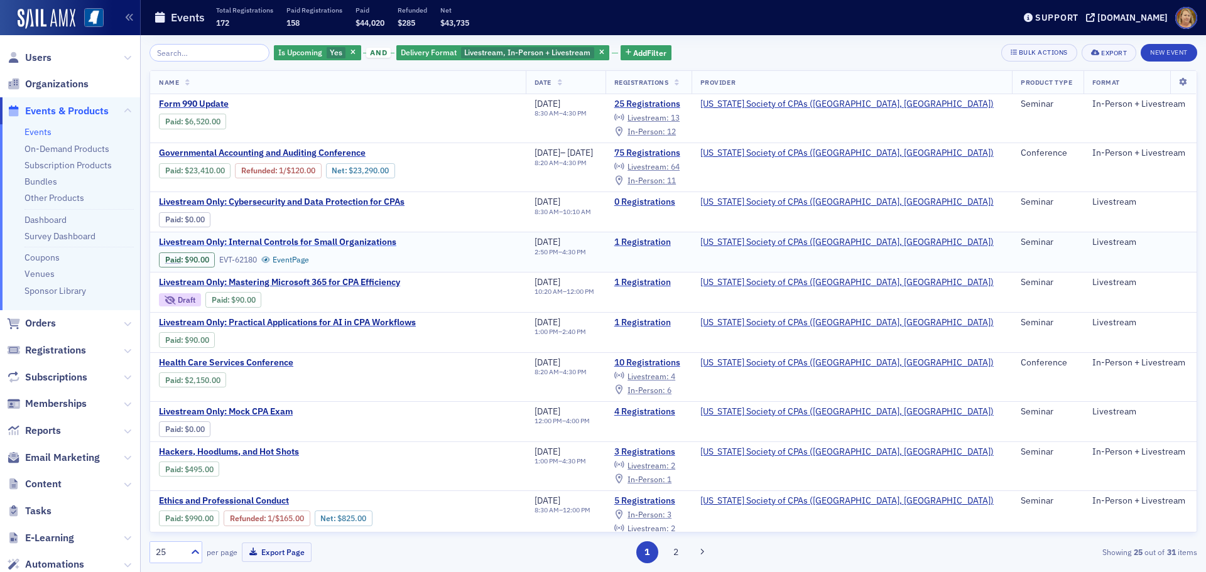
click at [337, 241] on span "Livestream Only: Internal Controls for Small Organizations" at bounding box center [277, 242] width 237 height 11
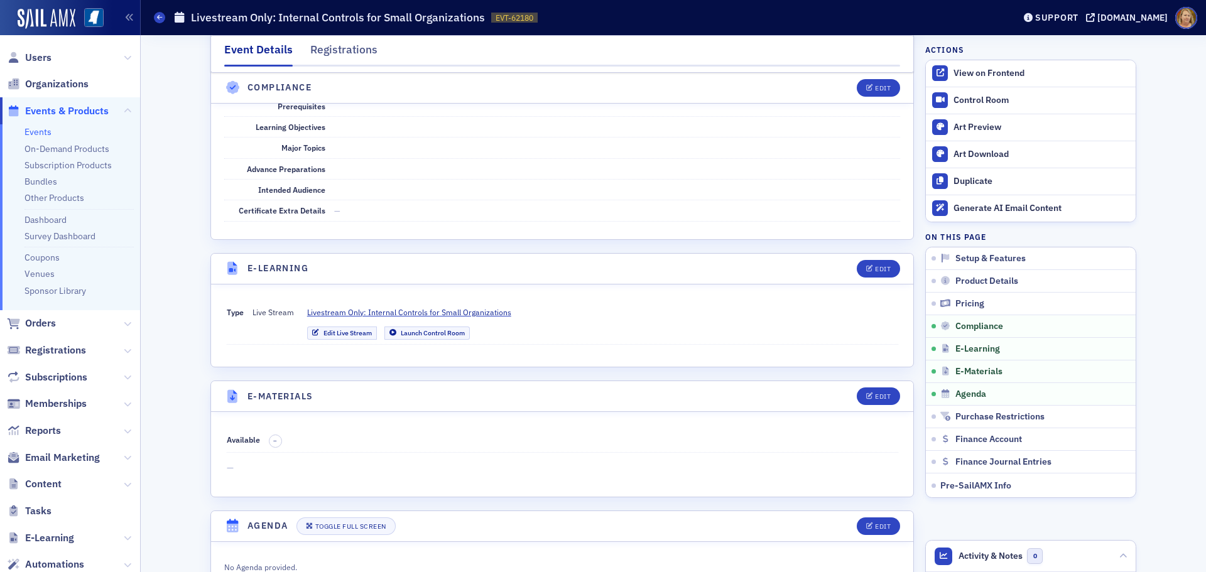
scroll to position [1507, 0]
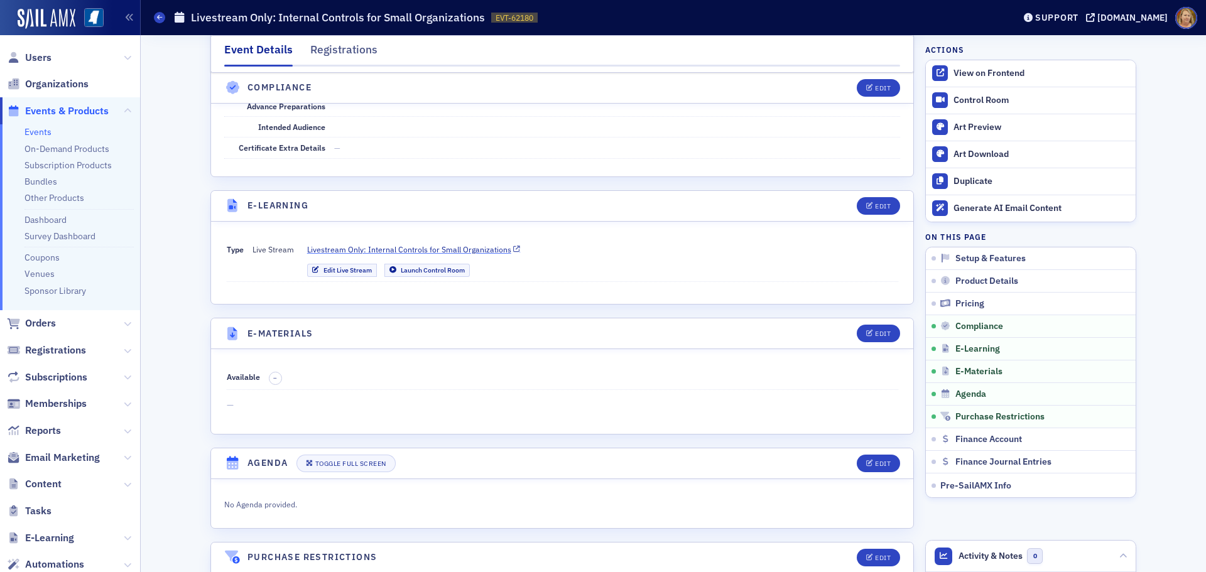
click at [426, 247] on span "Livestream Only: Internal Controls for Small Organizations" at bounding box center [409, 249] width 204 height 11
click at [161, 17] on icon at bounding box center [159, 17] width 5 height 6
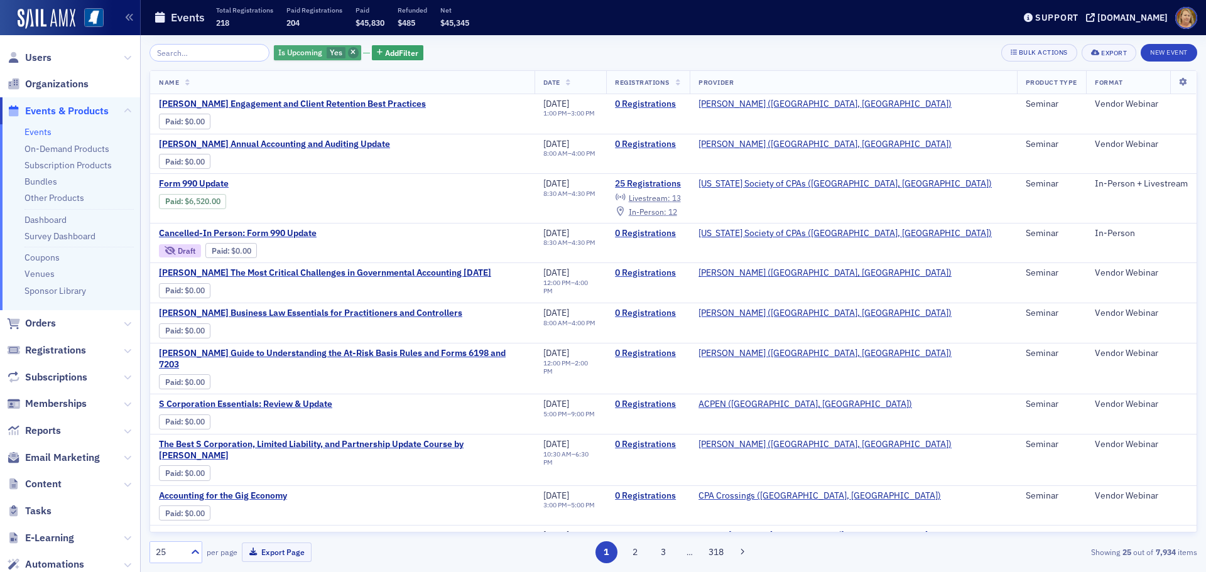
click at [350, 54] on icon "button" at bounding box center [352, 53] width 5 height 7
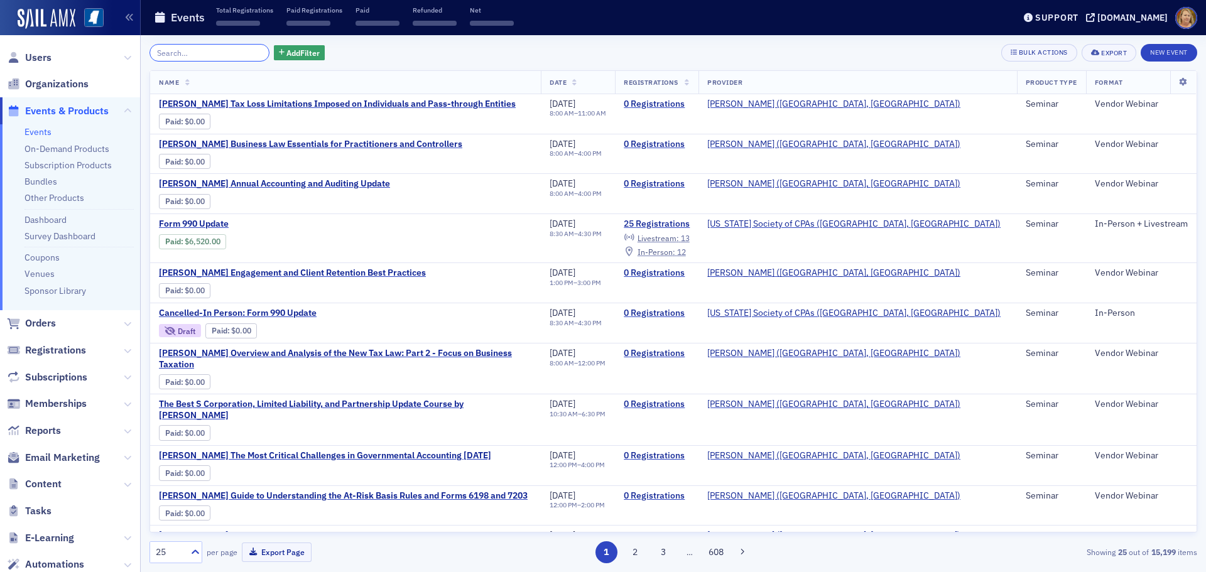
click at [214, 51] on input "search" at bounding box center [209, 53] width 120 height 18
click at [216, 53] on input "search" at bounding box center [209, 53] width 120 height 18
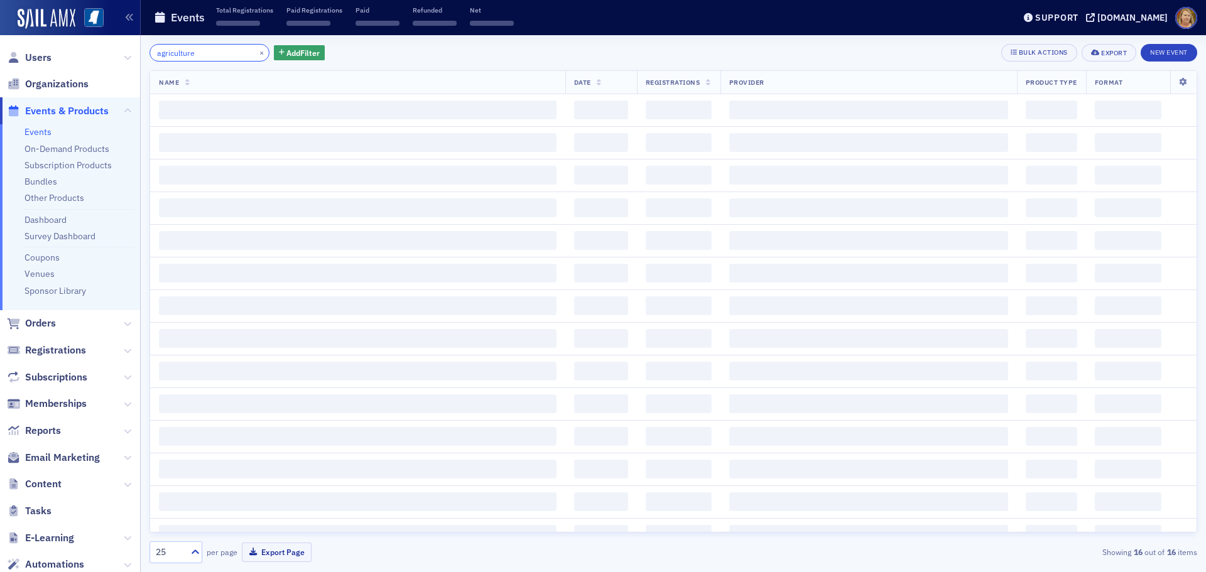
type input "agriculture"
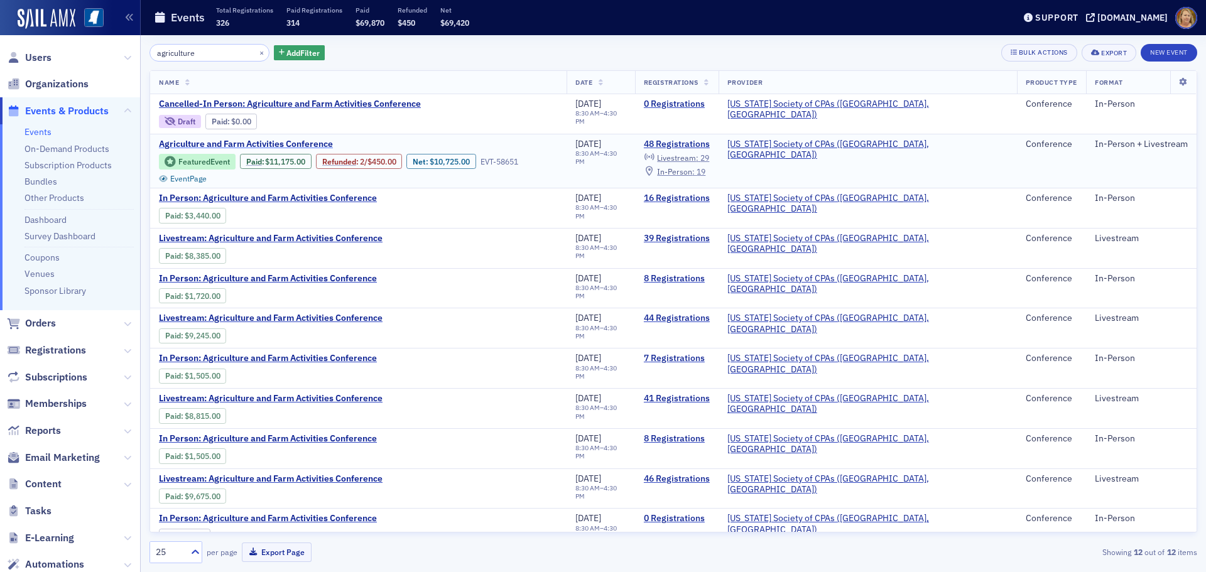
click at [248, 141] on span "Agriculture and Farm Activities Conference" at bounding box center [264, 144] width 211 height 11
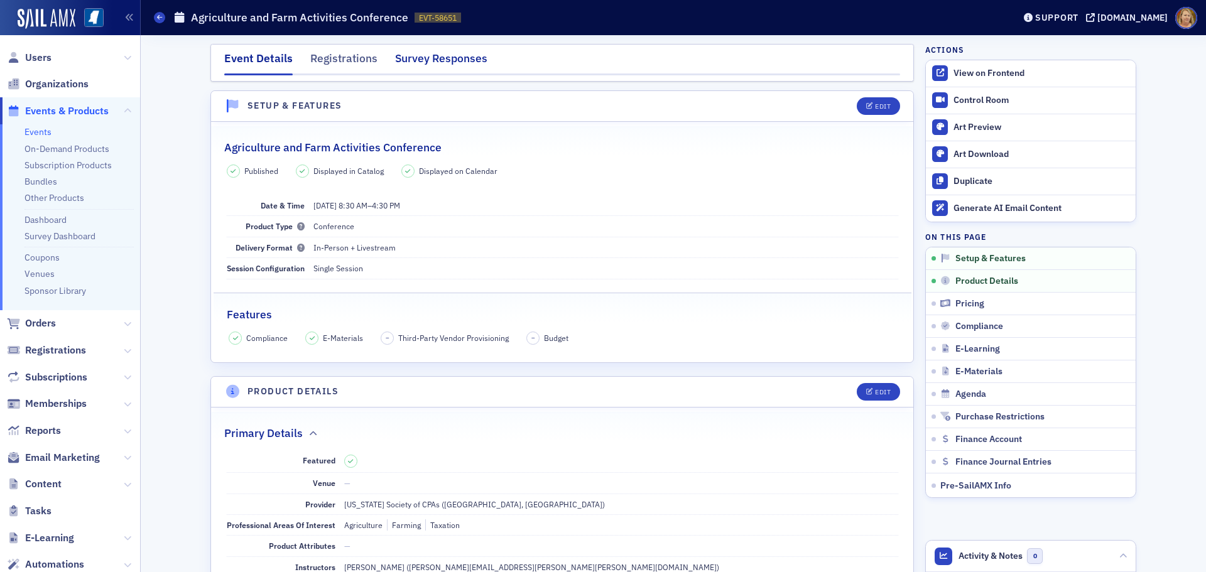
click at [422, 60] on div "Survey Responses" at bounding box center [441, 61] width 92 height 23
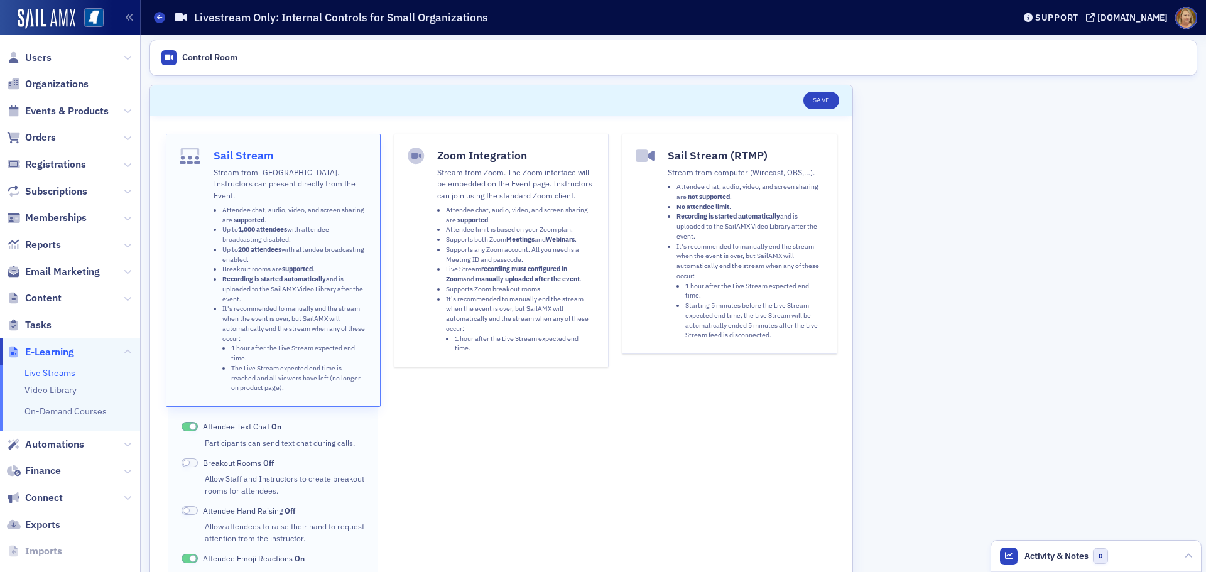
drag, startPoint x: 0, startPoint y: 0, endPoint x: 428, endPoint y: 246, distance: 493.5
click at [428, 246] on button "Zoom Integration Stream from Zoom. The Zoom interface will be embedded on the E…" at bounding box center [501, 251] width 215 height 234
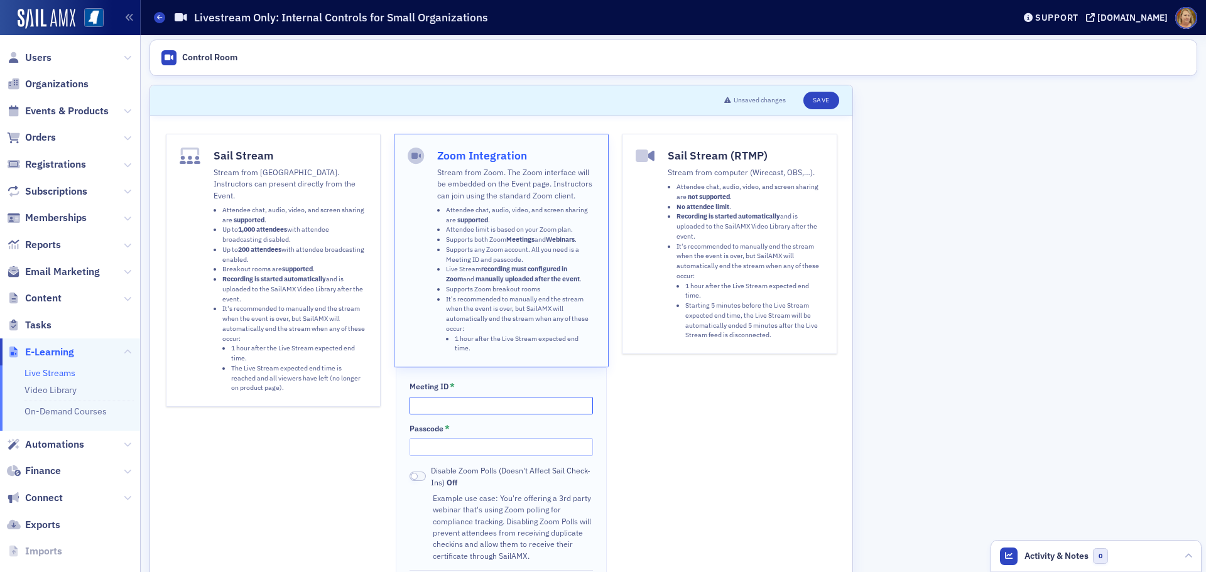
click at [421, 411] on input "Meeting ID *" at bounding box center [500, 406] width 183 height 18
paste input "846 3162 1000"
type input "846 3162 1000"
click at [424, 447] on input "Passcode *" at bounding box center [500, 447] width 183 height 18
paste input "188635"
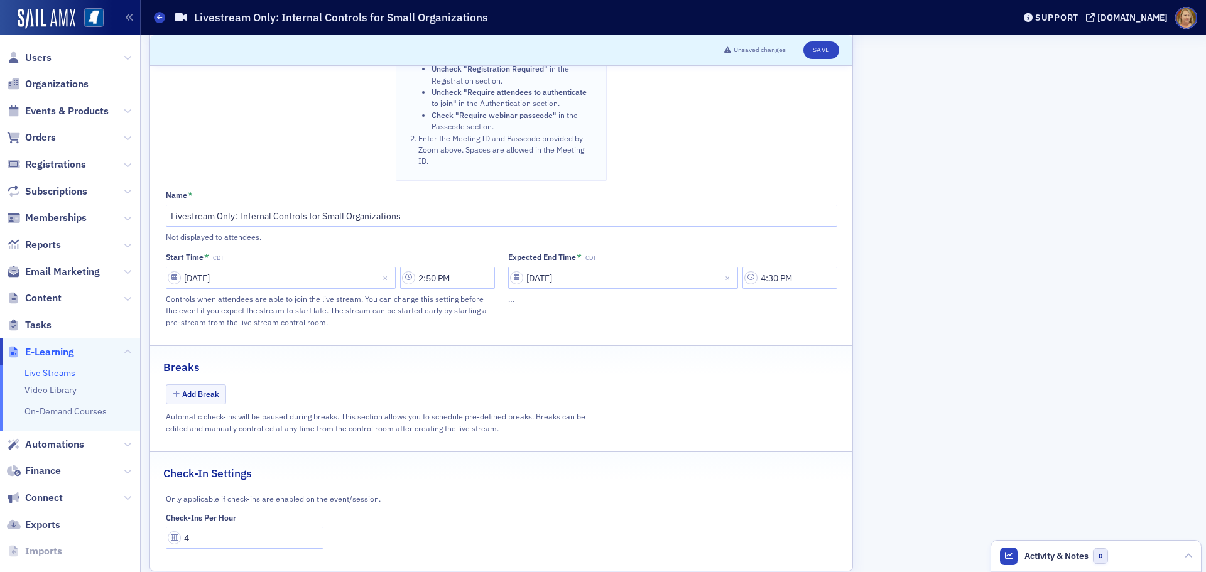
scroll to position [672, 0]
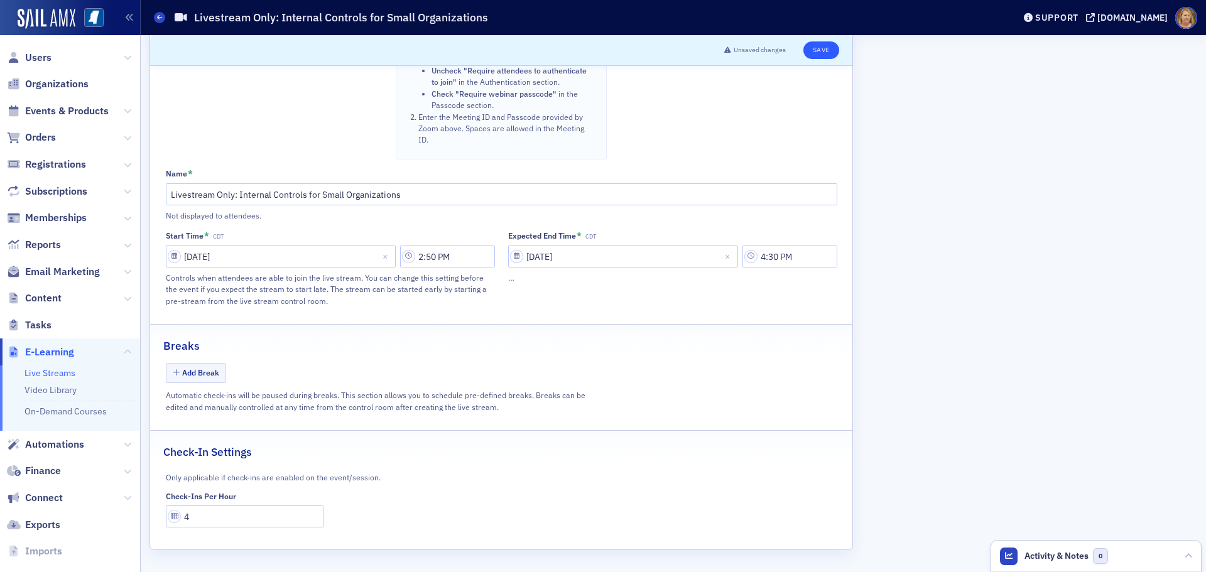
type input "188635"
click at [820, 52] on button "Save" at bounding box center [821, 50] width 36 height 18
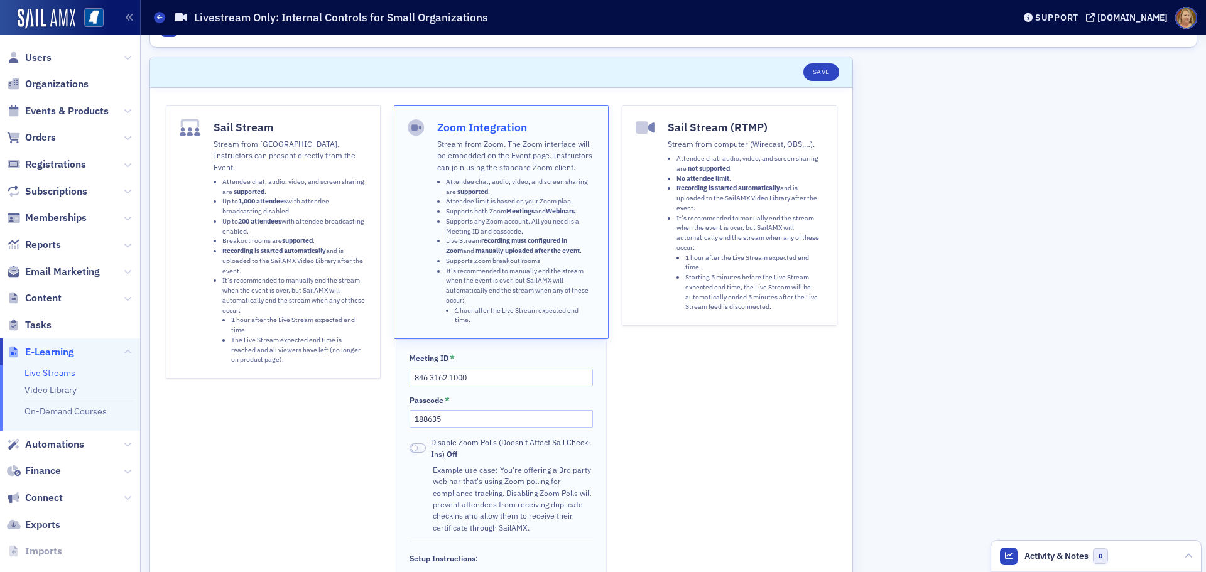
scroll to position [0, 0]
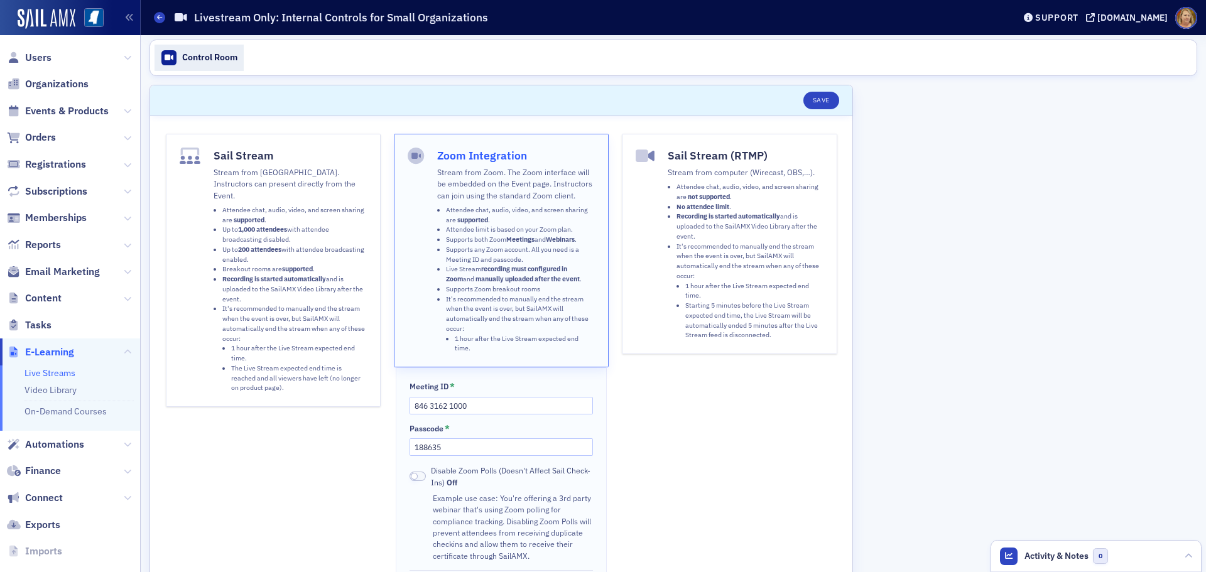
click at [191, 53] on div "Control Room" at bounding box center [209, 57] width 55 height 11
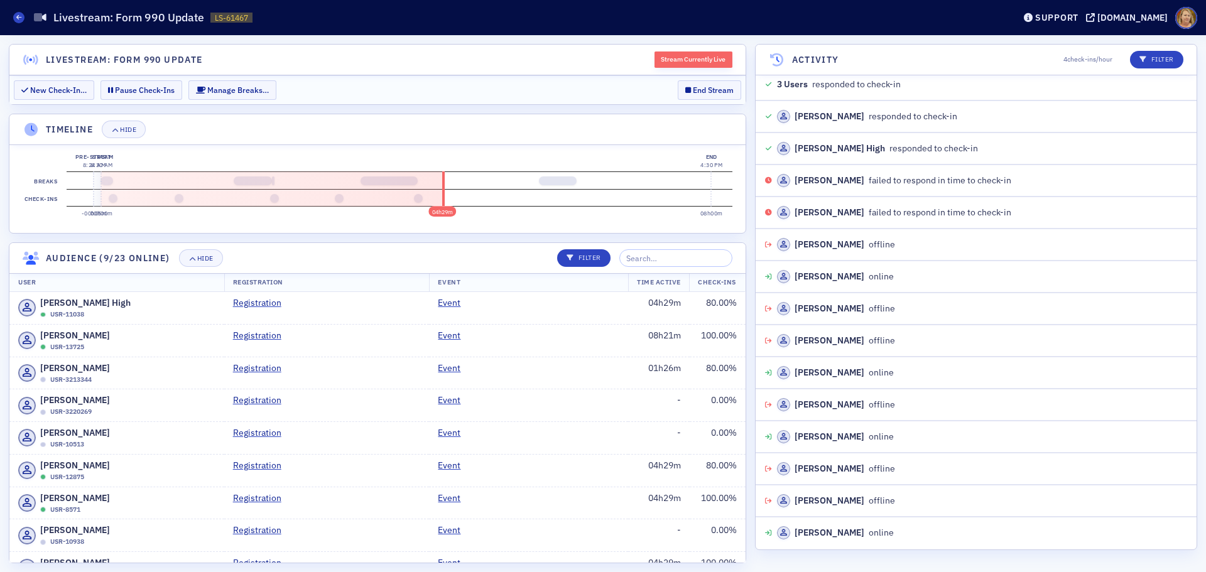
scroll to position [2859, 0]
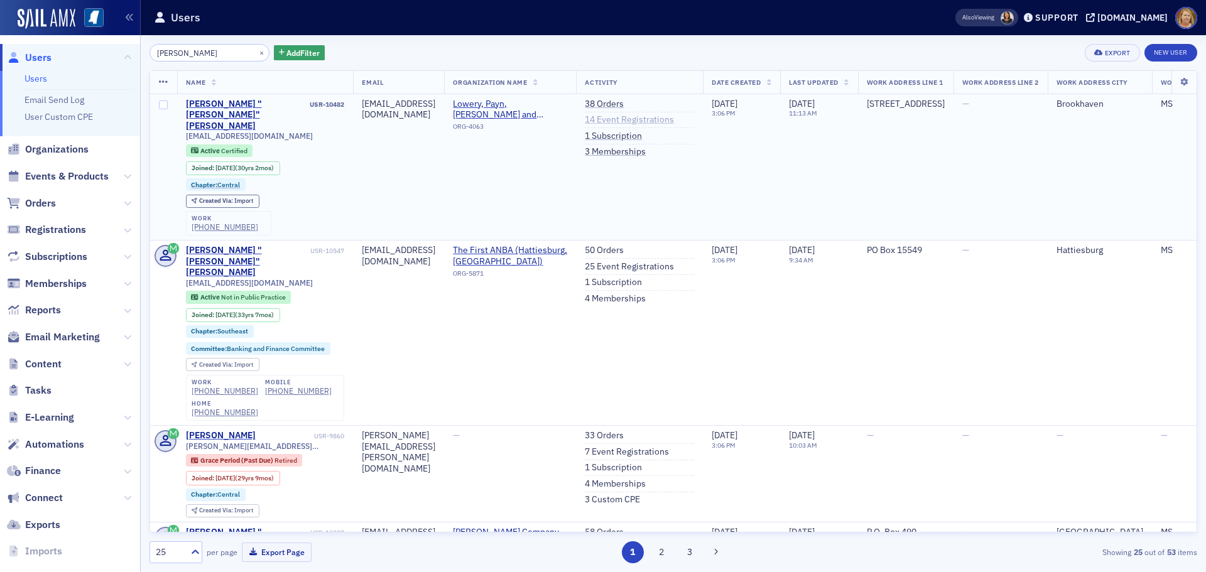
type input "[PERSON_NAME]"
click at [674, 115] on link "14 Event Registrations" at bounding box center [629, 119] width 89 height 11
click at [624, 102] on link "38 Orders" at bounding box center [604, 104] width 39 height 11
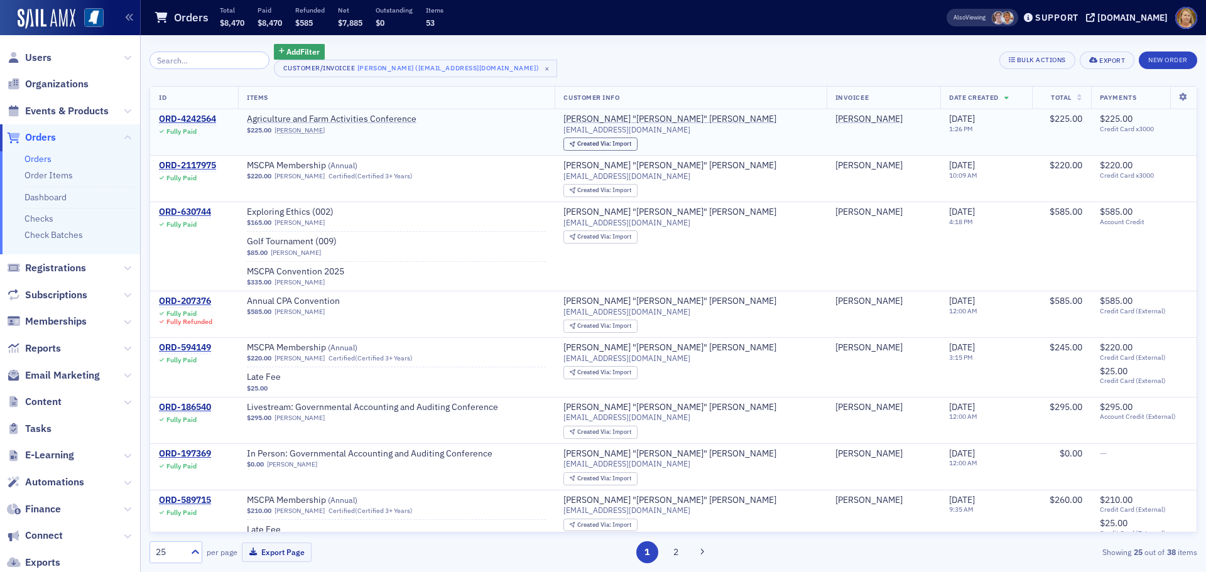
click at [491, 129] on div "$225.00 Pat Lowery" at bounding box center [396, 130] width 299 height 8
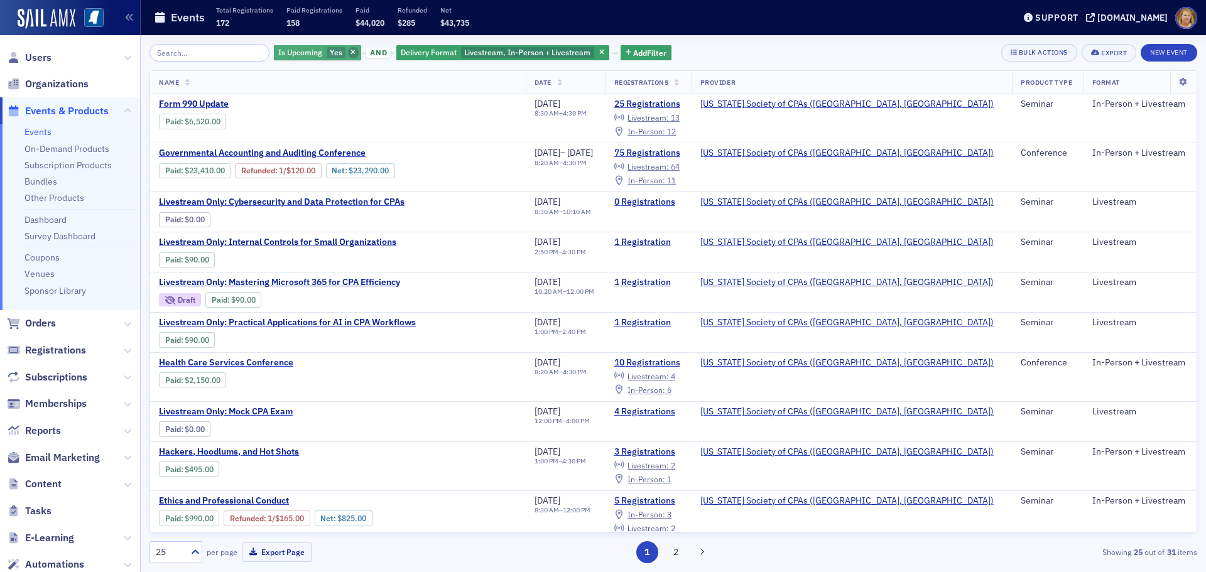
click at [348, 51] on span "button" at bounding box center [353, 52] width 11 height 11
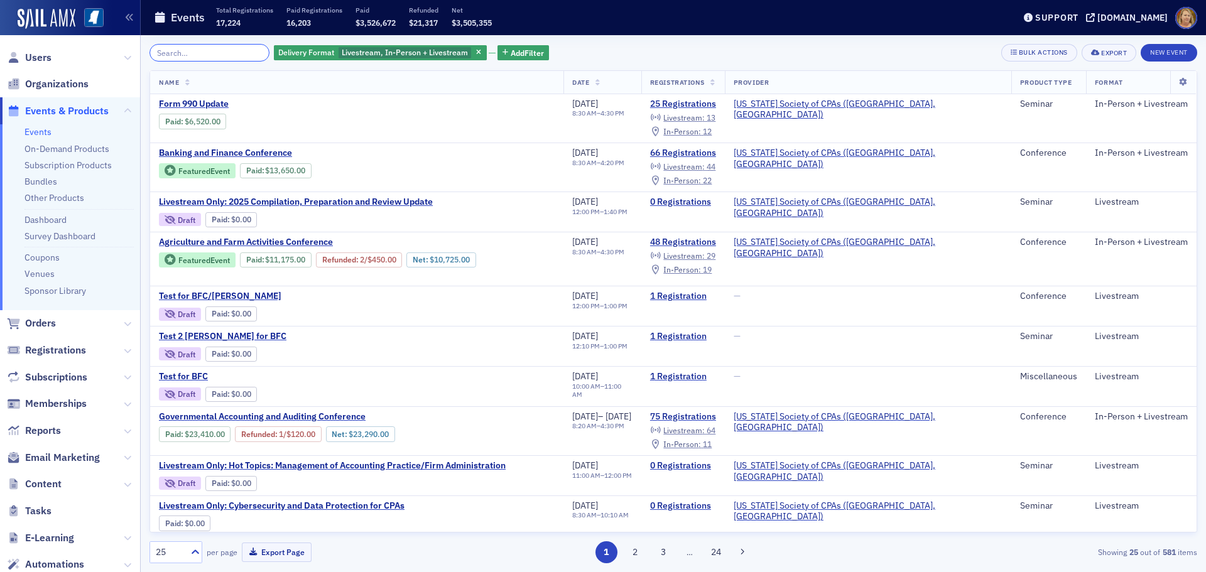
click at [232, 51] on input "search" at bounding box center [209, 53] width 120 height 18
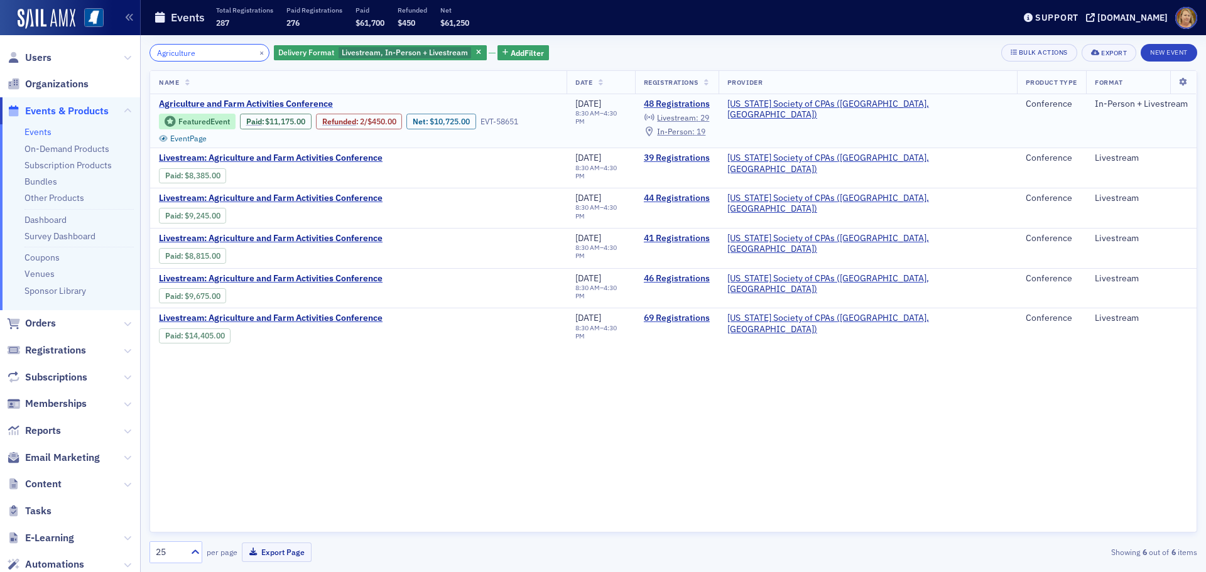
type input "Agriculture"
click at [237, 100] on span "Agriculture and Farm Activities Conference" at bounding box center [264, 104] width 211 height 11
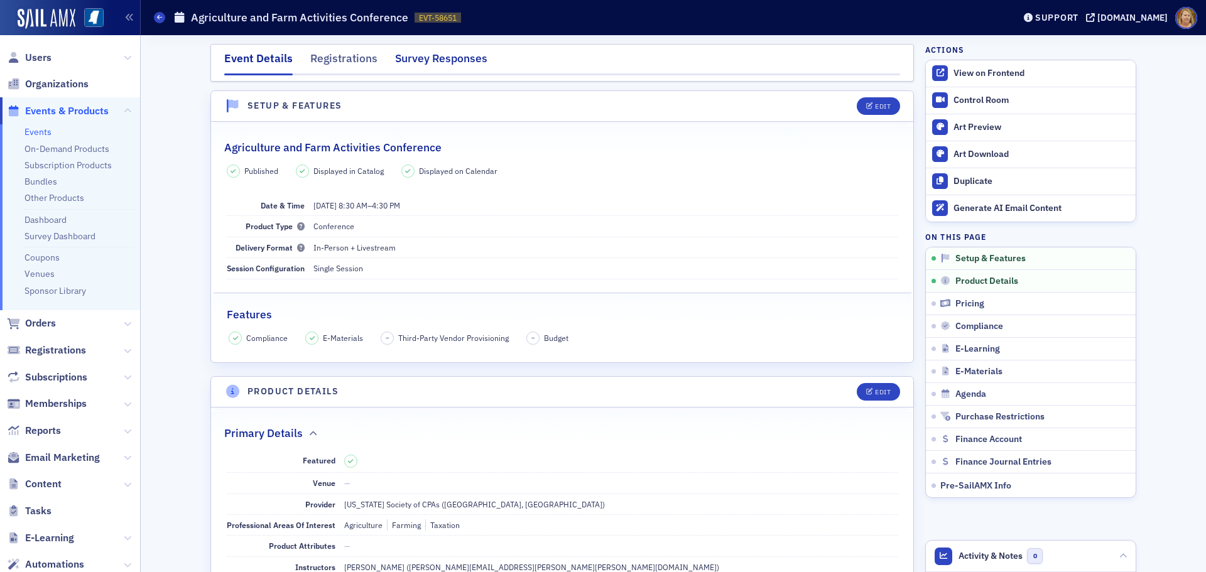
click at [412, 58] on div "Survey Responses" at bounding box center [441, 61] width 92 height 23
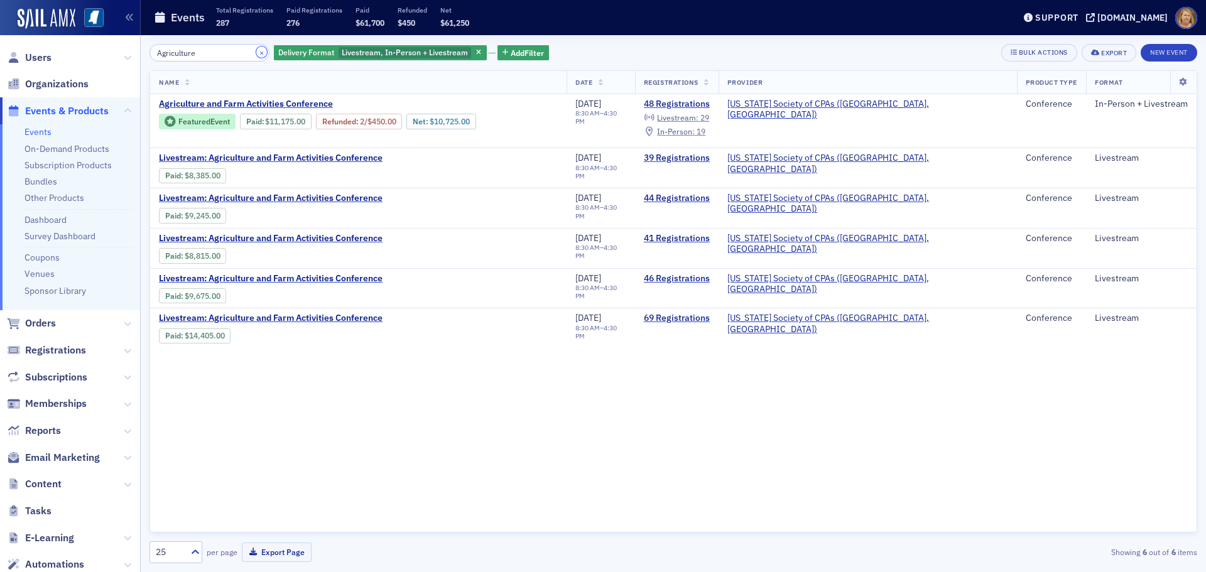
click at [256, 52] on button "×" at bounding box center [261, 51] width 11 height 11
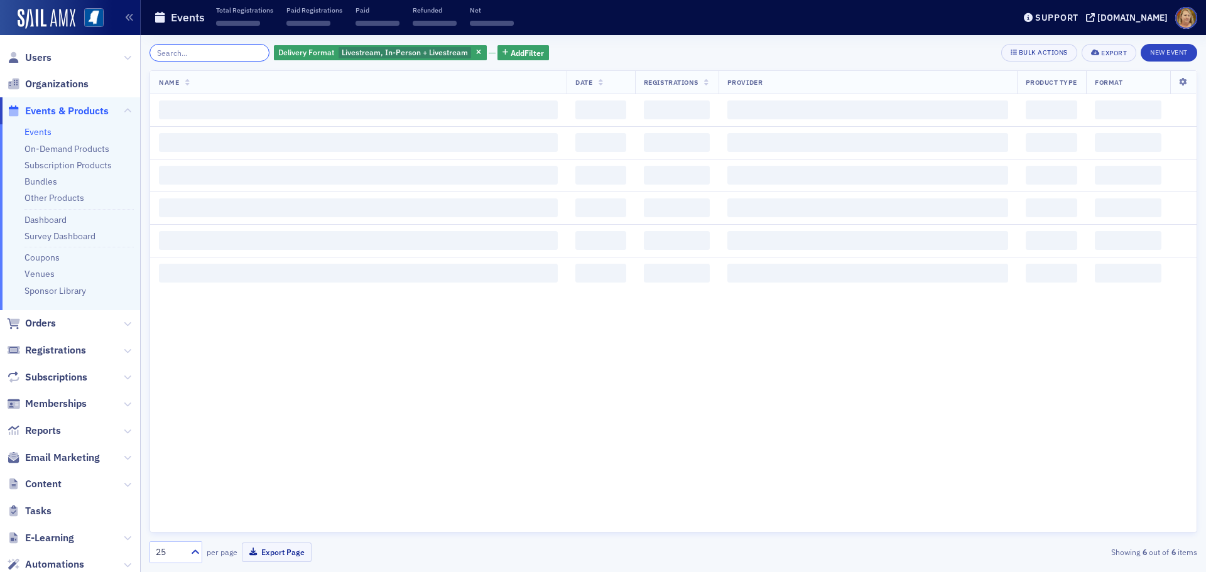
click at [237, 55] on input "search" at bounding box center [209, 53] width 120 height 18
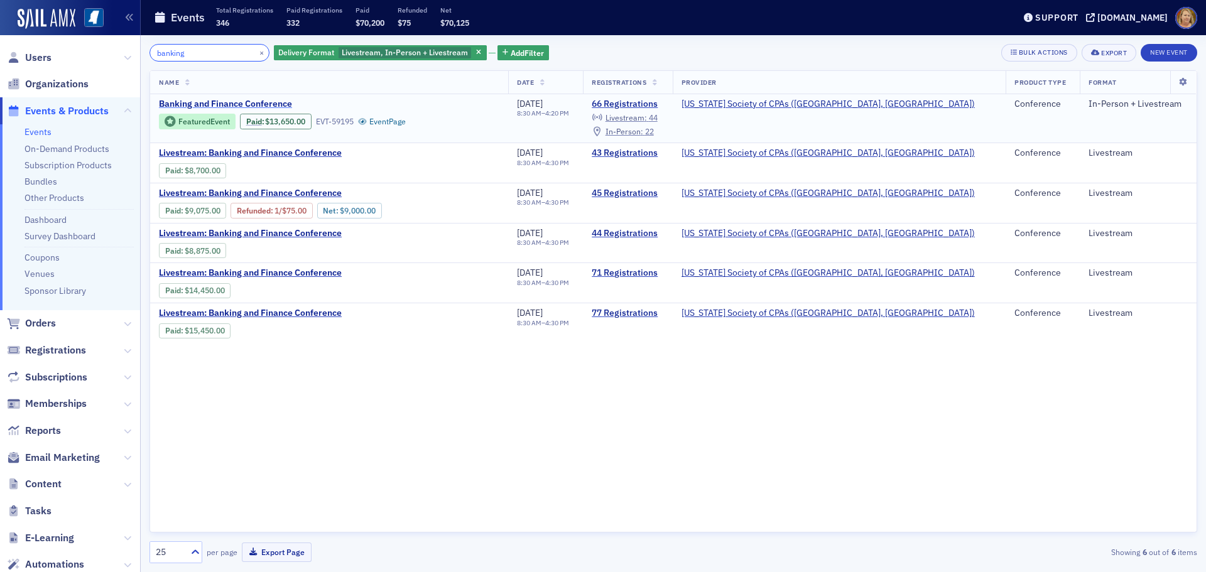
type input "banking"
click at [235, 102] on span "Banking and Finance Conference" at bounding box center [264, 104] width 211 height 11
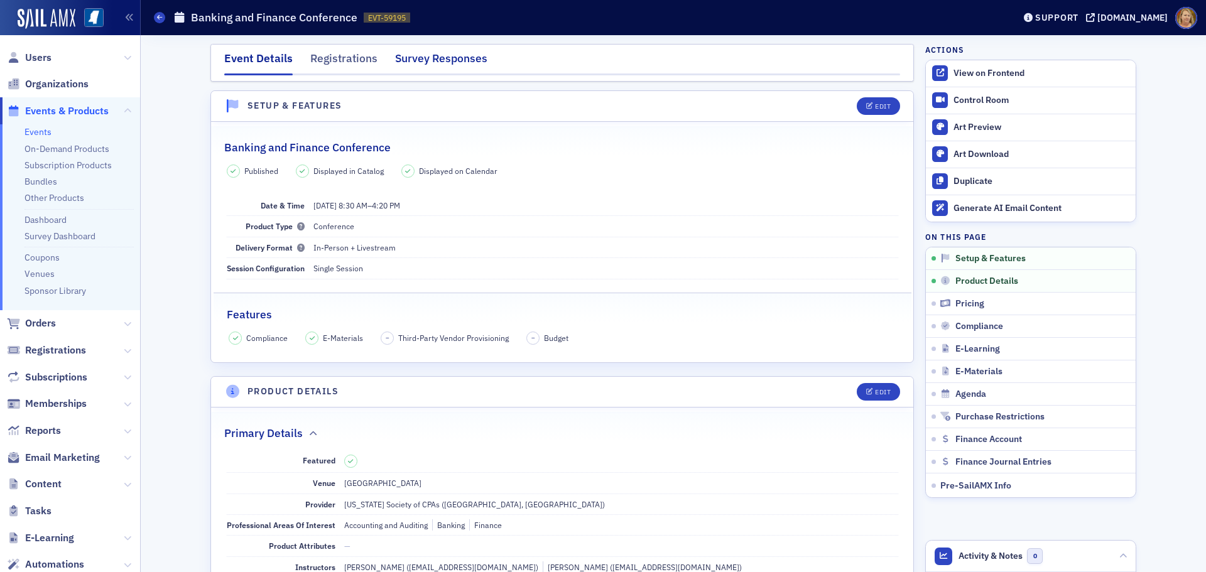
click at [408, 60] on div "Survey Responses" at bounding box center [441, 61] width 92 height 23
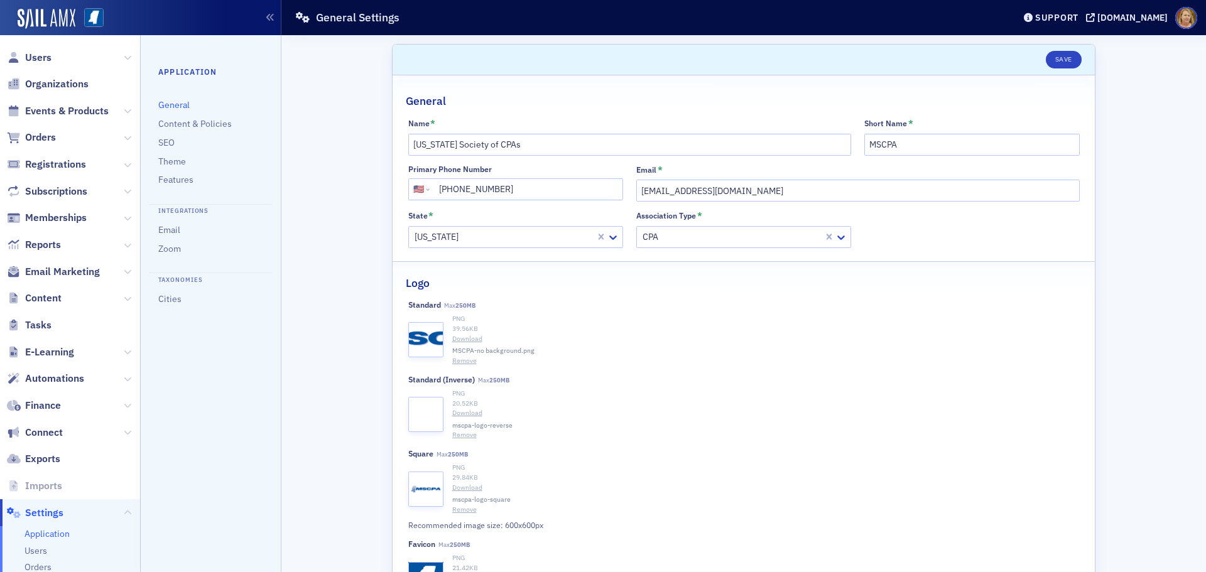
select select "US"
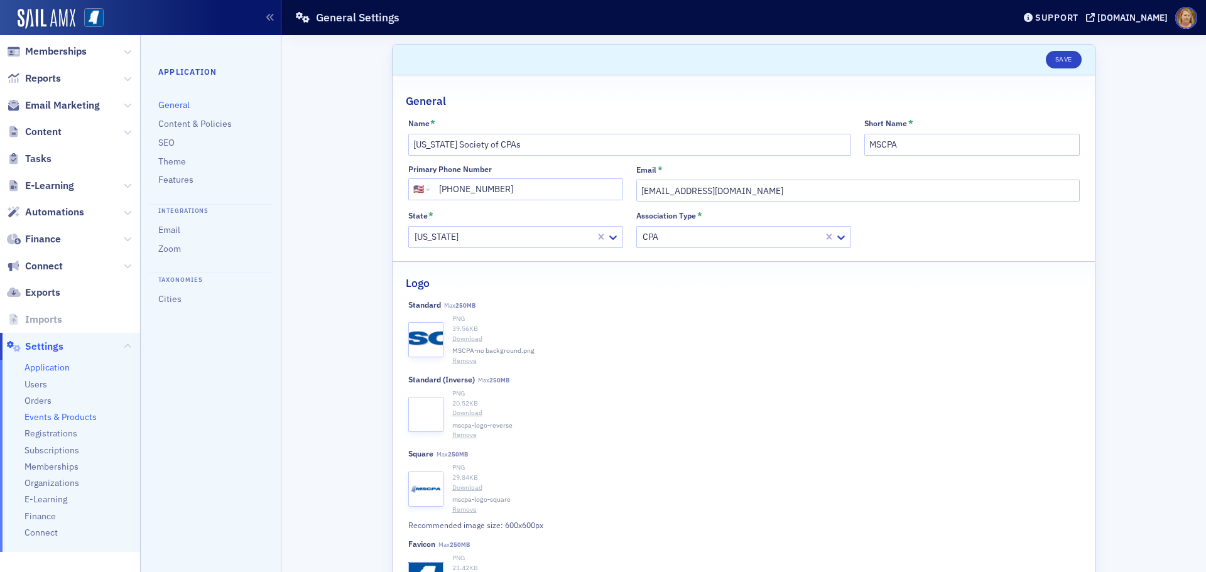
click at [67, 414] on span "Events & Products" at bounding box center [60, 417] width 72 height 12
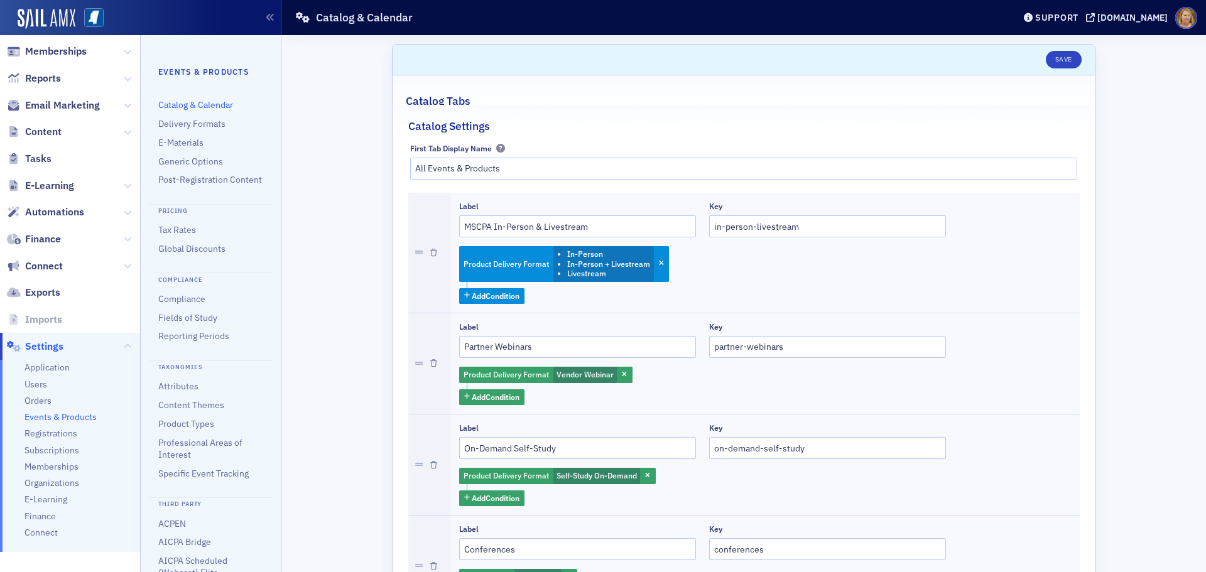
click at [43, 345] on span "Settings" at bounding box center [44, 347] width 38 height 14
select select "US"
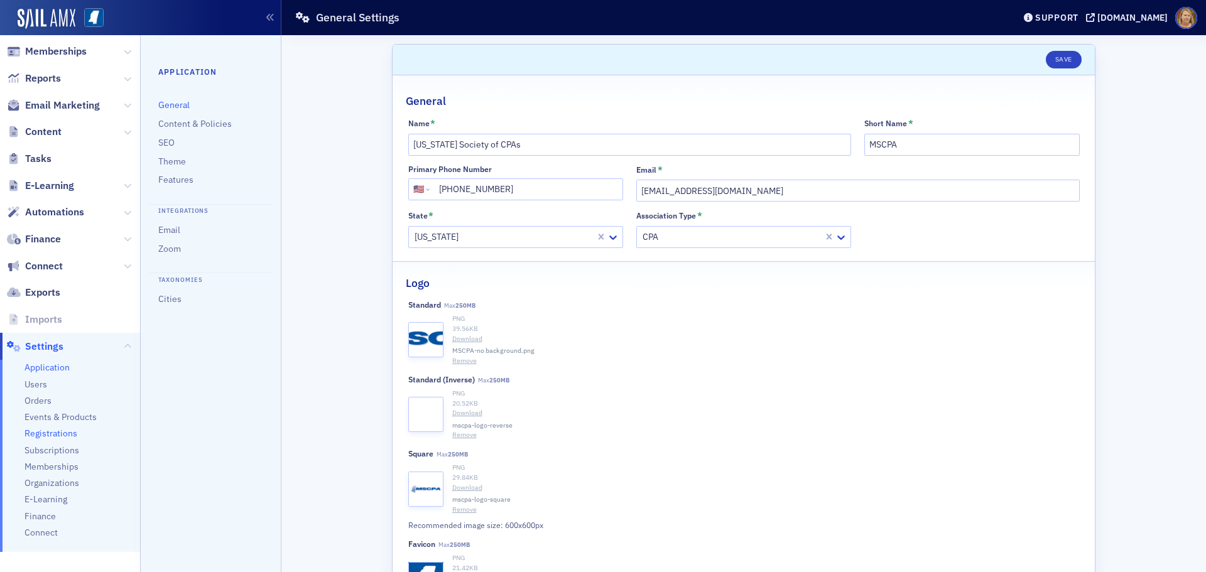
click at [31, 433] on span "Registrations" at bounding box center [50, 434] width 53 height 12
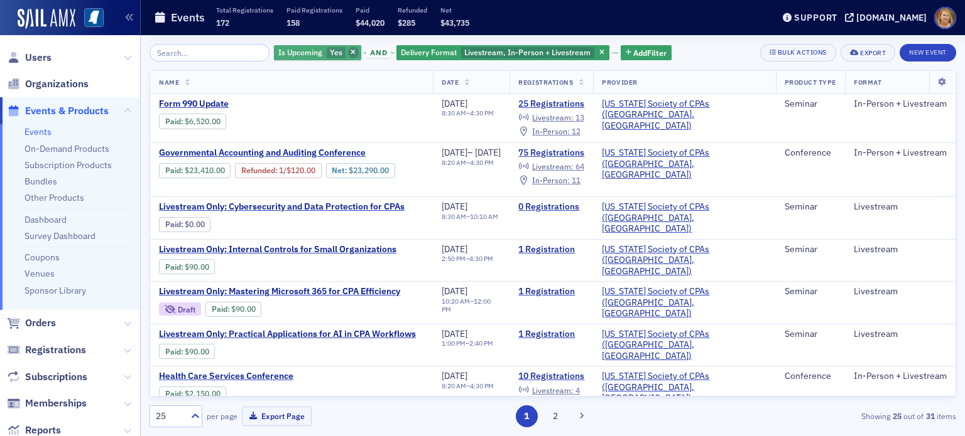
click at [348, 48] on span "button" at bounding box center [353, 52] width 11 height 11
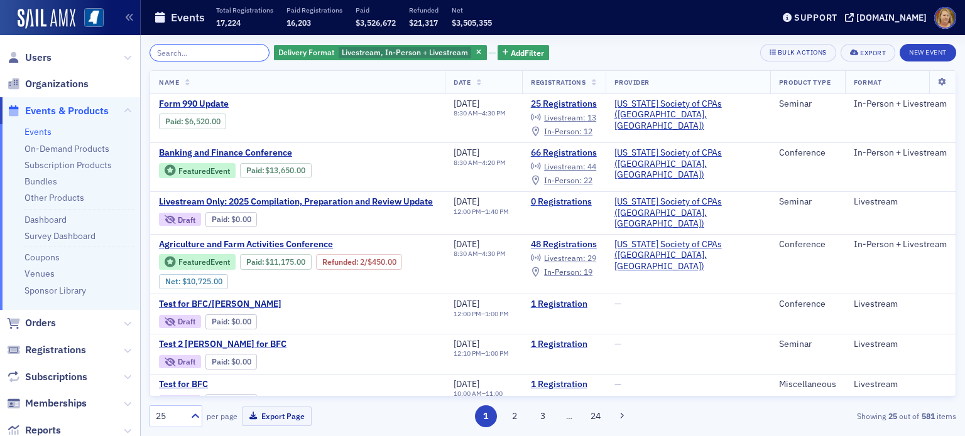
click at [244, 48] on input "search" at bounding box center [209, 53] width 120 height 18
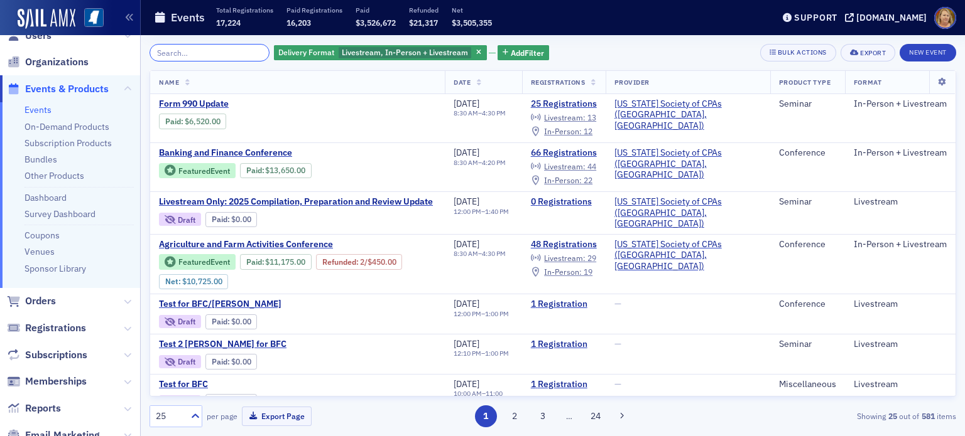
scroll to position [16, 0]
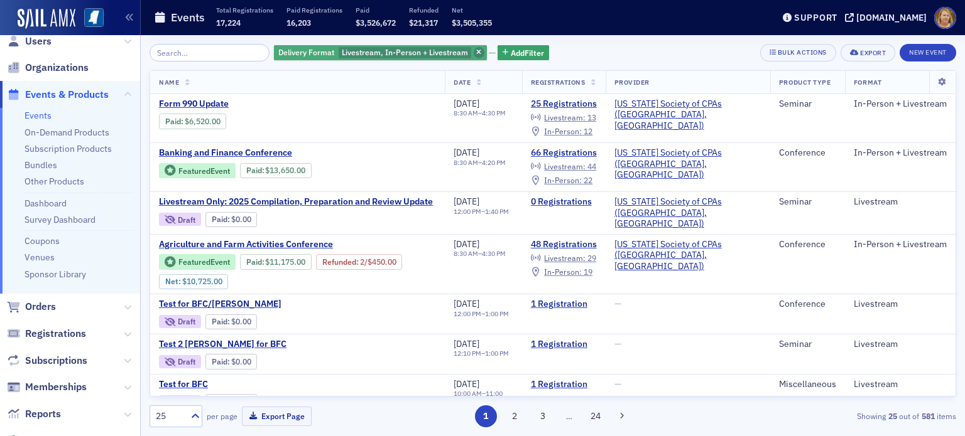
click at [476, 53] on icon "button" at bounding box center [478, 53] width 5 height 7
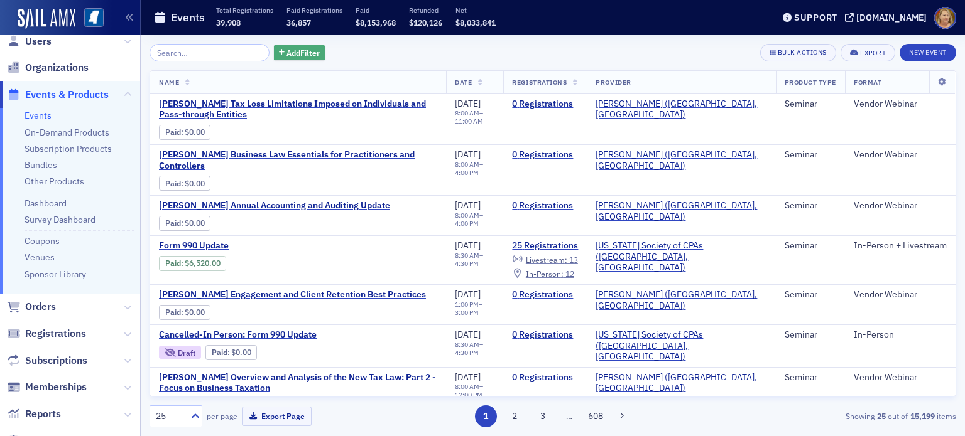
click at [300, 50] on span "Add Filter" at bounding box center [302, 52] width 33 height 11
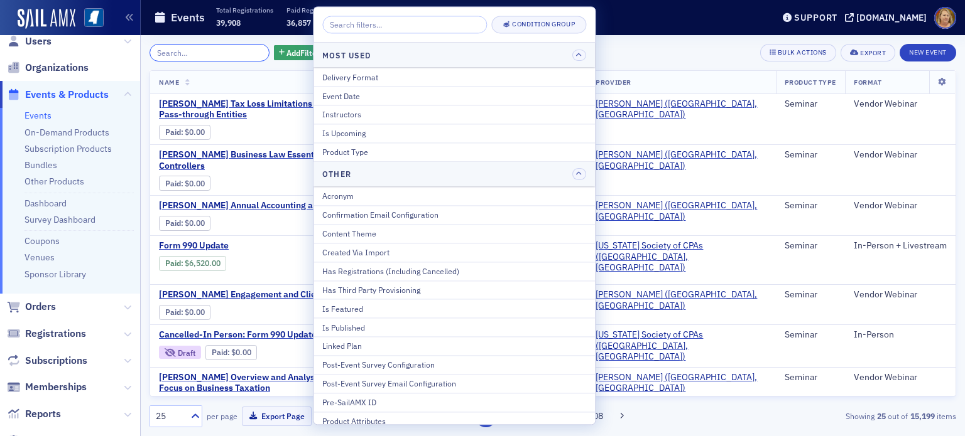
click at [230, 55] on input "search" at bounding box center [209, 53] width 120 height 18
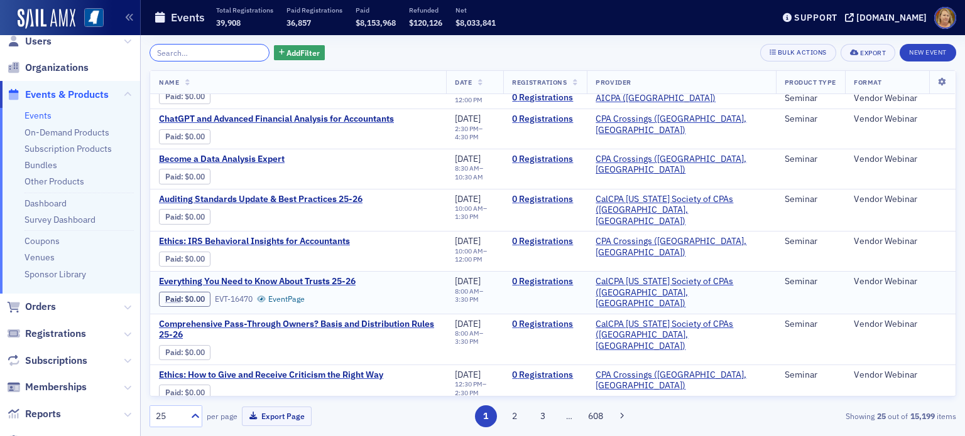
scroll to position [713, 0]
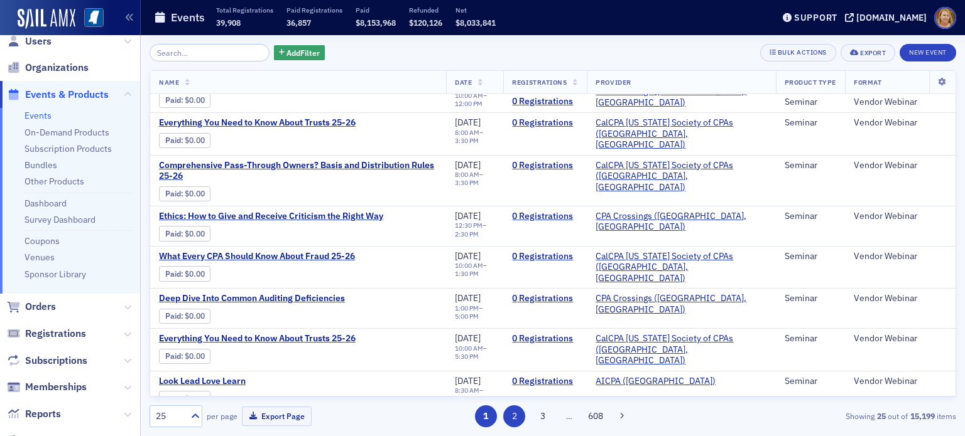
drag, startPoint x: 514, startPoint y: 423, endPoint x: 515, endPoint y: 416, distance: 6.4
click at [514, 422] on button "2" at bounding box center [514, 417] width 22 height 22
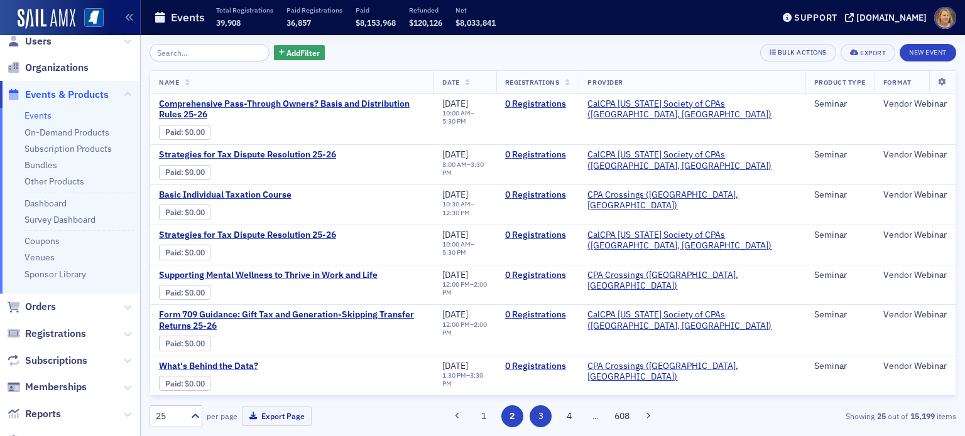
click at [543, 417] on button "3" at bounding box center [540, 417] width 22 height 22
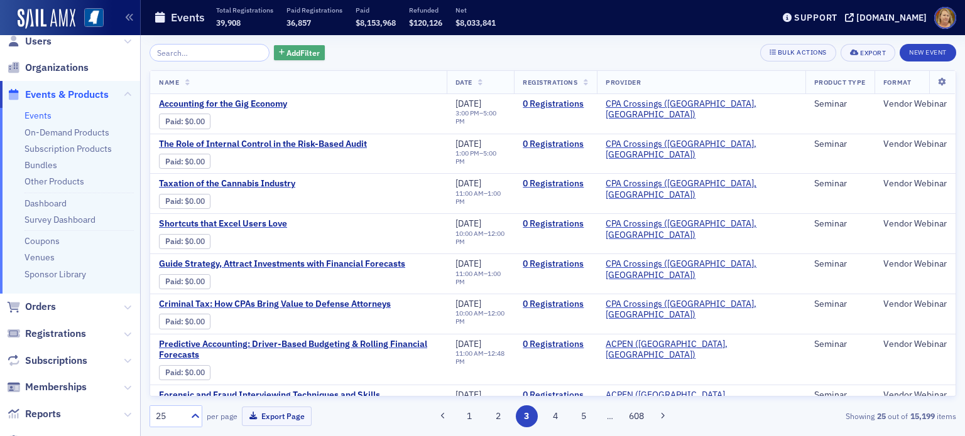
click at [299, 50] on span "Add Filter" at bounding box center [302, 52] width 33 height 11
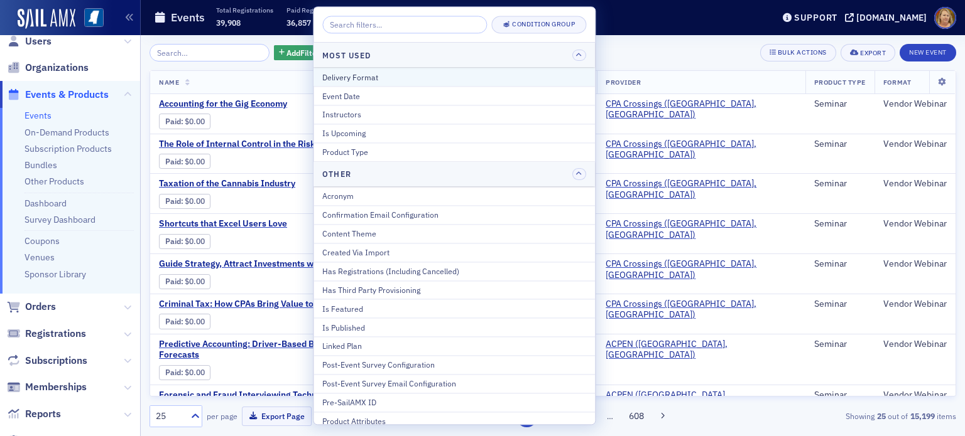
click at [333, 73] on div "Delivery Format" at bounding box center [454, 77] width 264 height 11
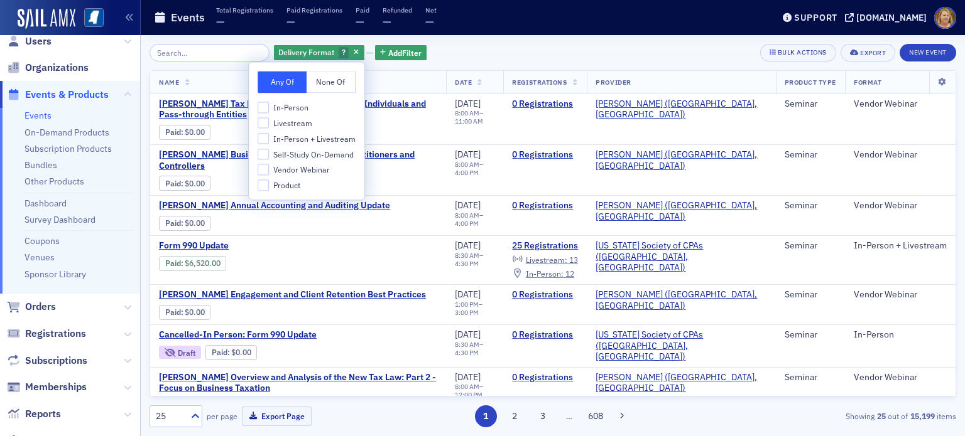
click at [305, 125] on span "Livestream" at bounding box center [292, 123] width 39 height 11
click at [269, 125] on input "Livestream" at bounding box center [262, 122] width 11 height 11
checkbox input "true"
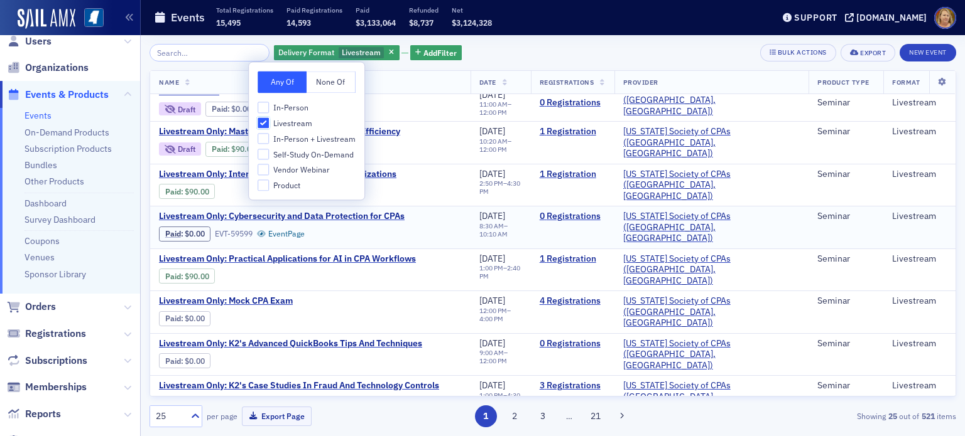
scroll to position [251, 0]
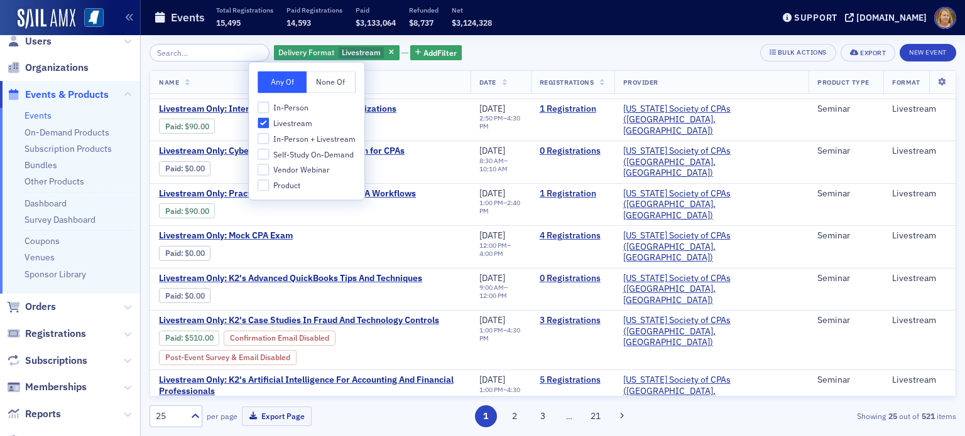
click at [445, 85] on th "Name" at bounding box center [310, 82] width 320 height 23
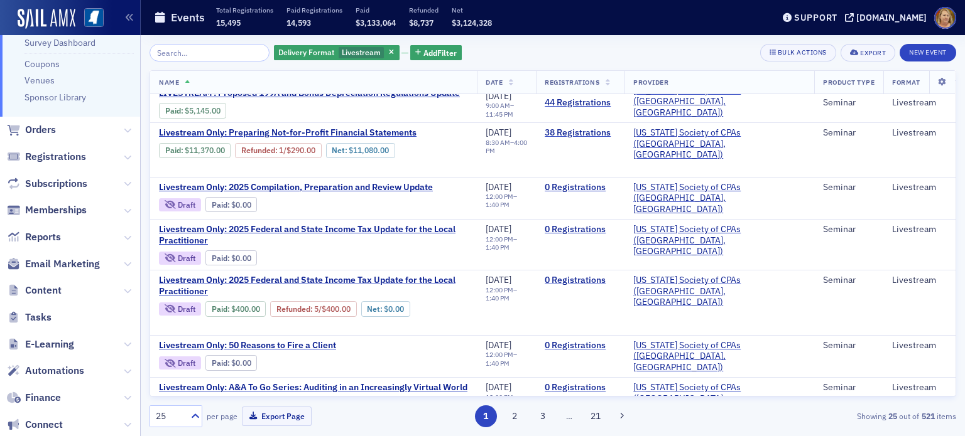
scroll to position [195, 0]
click at [65, 342] on span "E-Learning" at bounding box center [49, 344] width 49 height 14
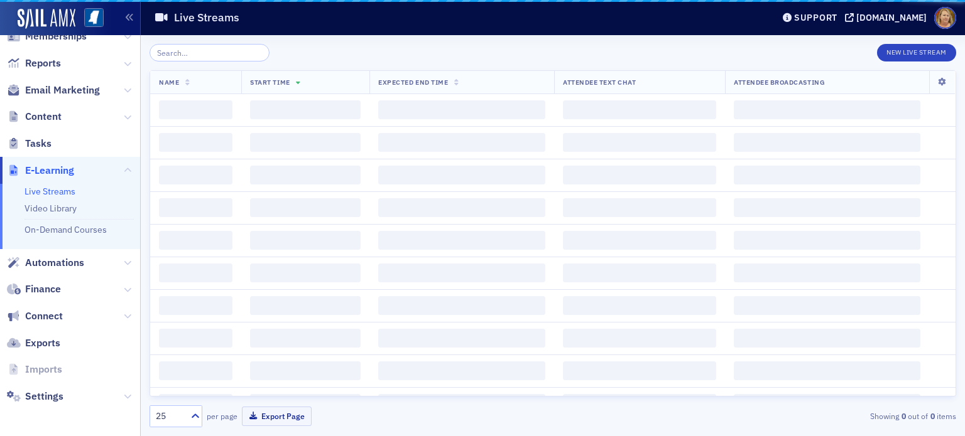
scroll to position [181, 0]
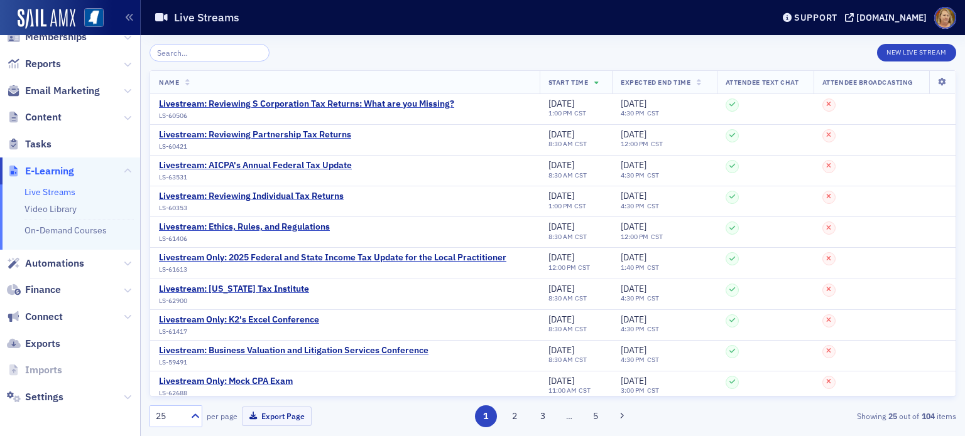
click at [226, 55] on input "search" at bounding box center [209, 53] width 120 height 18
click at [904, 51] on button "New Live Stream" at bounding box center [916, 53] width 79 height 18
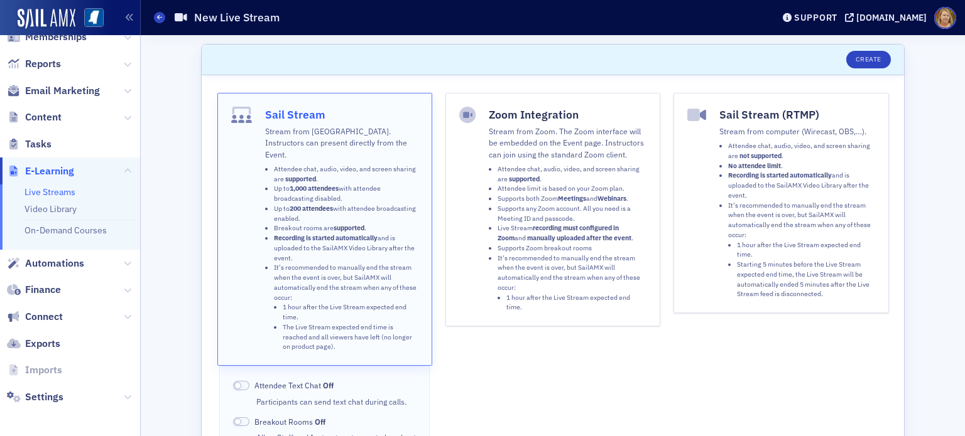
click at [593, 143] on p "Stream from Zoom. The Zoom interface will be embedded on the Event page. Instru…" at bounding box center [568, 143] width 158 height 35
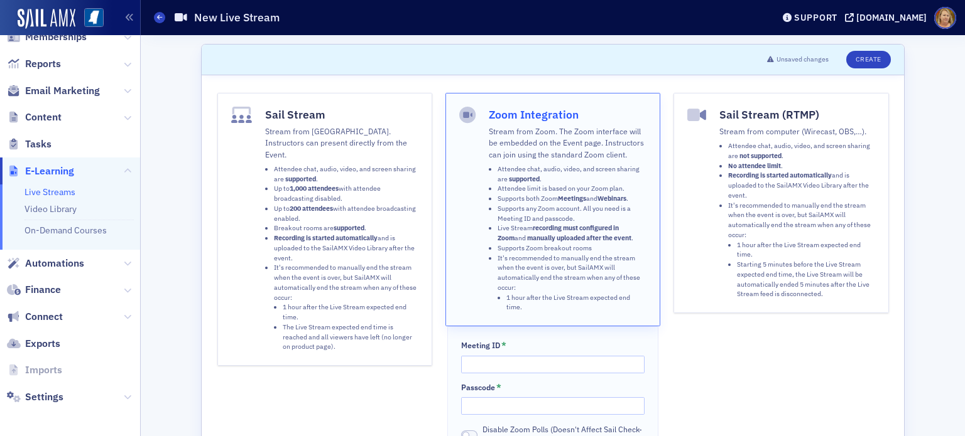
drag, startPoint x: 528, startPoint y: 48, endPoint x: 496, endPoint y: 48, distance: 32.0
click at [527, 49] on header "Unsaved changes Create" at bounding box center [553, 60] width 702 height 31
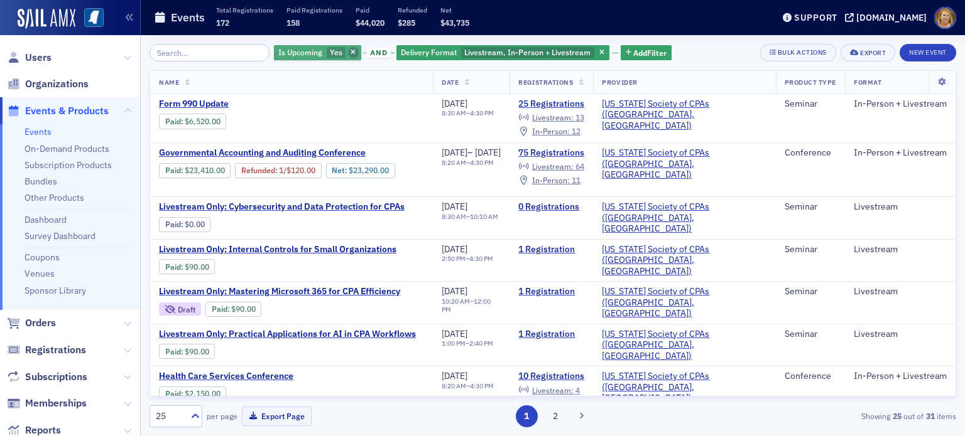
click at [350, 55] on icon "button" at bounding box center [352, 53] width 5 height 7
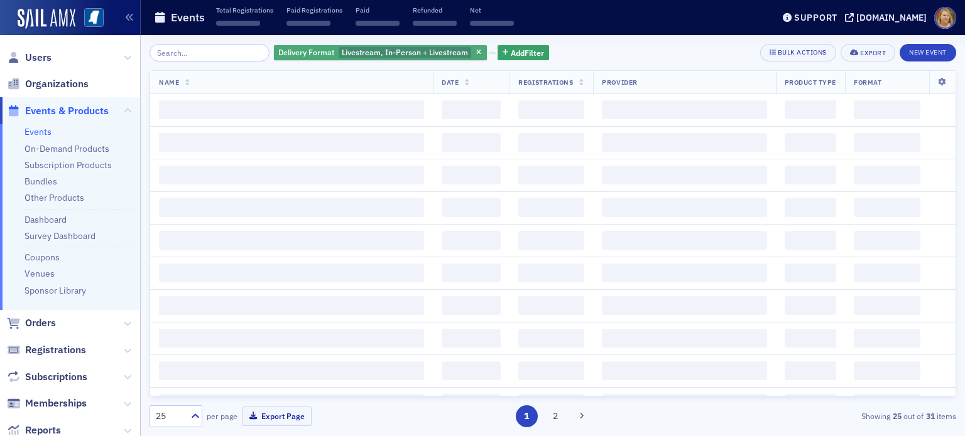
click at [380, 53] on span "Livestream, In-Person + Livestream" at bounding box center [405, 52] width 126 height 10
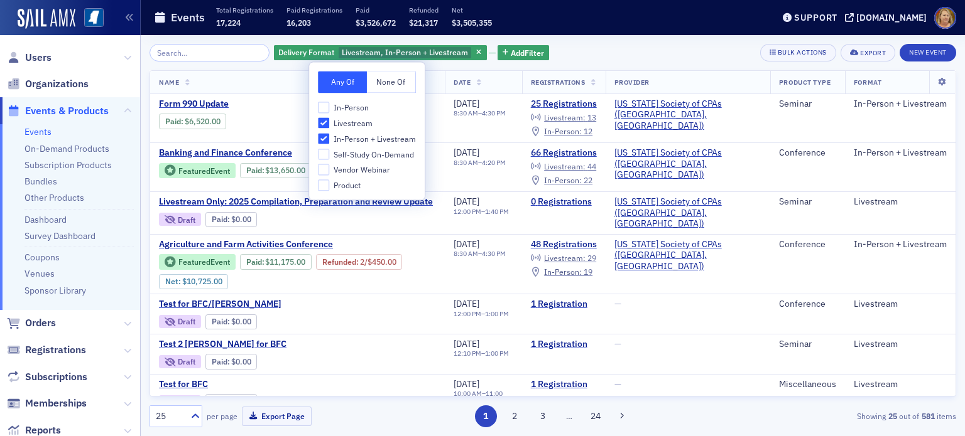
click at [359, 140] on span "In-Person + Livestream" at bounding box center [374, 139] width 82 height 11
click at [329, 140] on input "In-Person + Livestream" at bounding box center [323, 138] width 11 height 11
checkbox input "false"
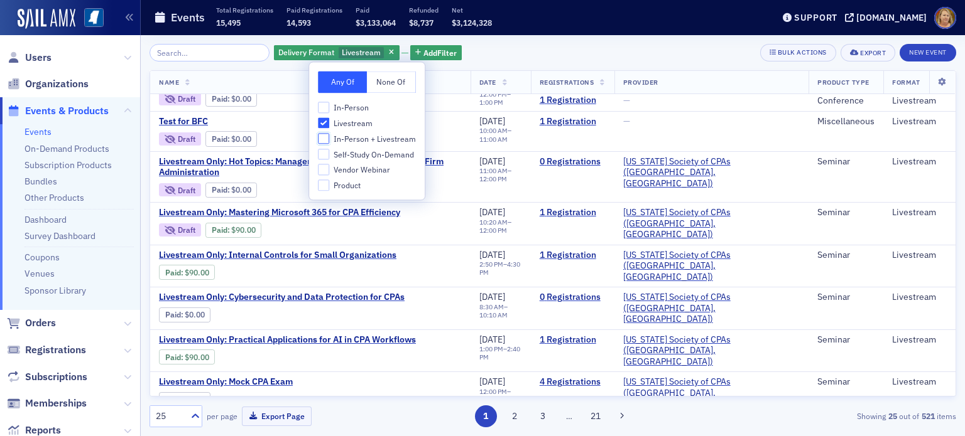
scroll to position [126, 0]
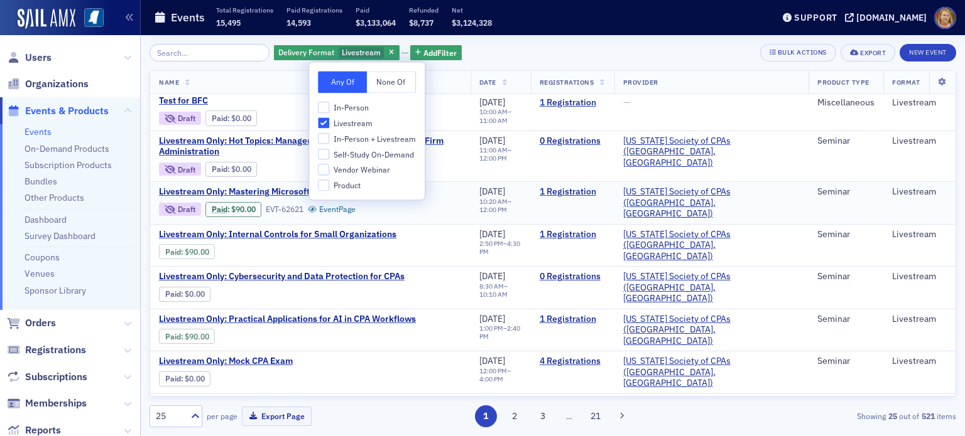
click at [462, 190] on div "Livestream Only: Mastering Microsoft 365 for CPA Efficiency Draft Paid : $90.00…" at bounding box center [310, 202] width 303 height 31
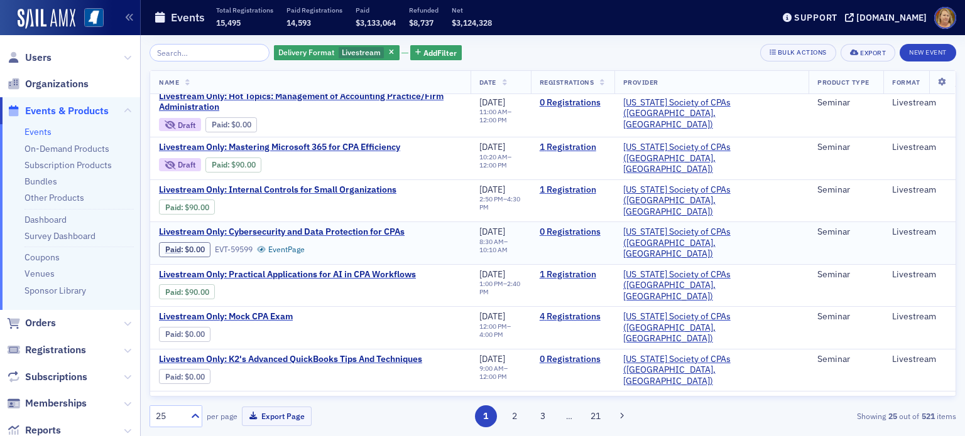
scroll to position [188, 0]
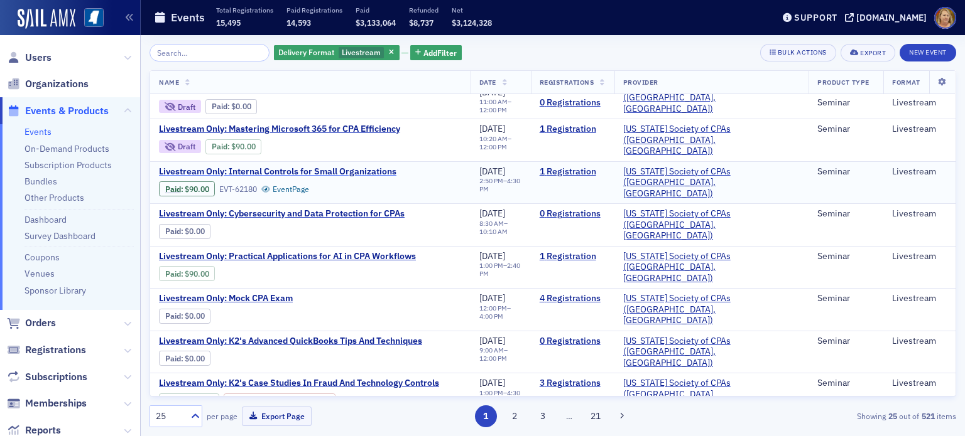
click at [374, 166] on span "Livestream Only: Internal Controls for Small Organizations" at bounding box center [277, 171] width 237 height 11
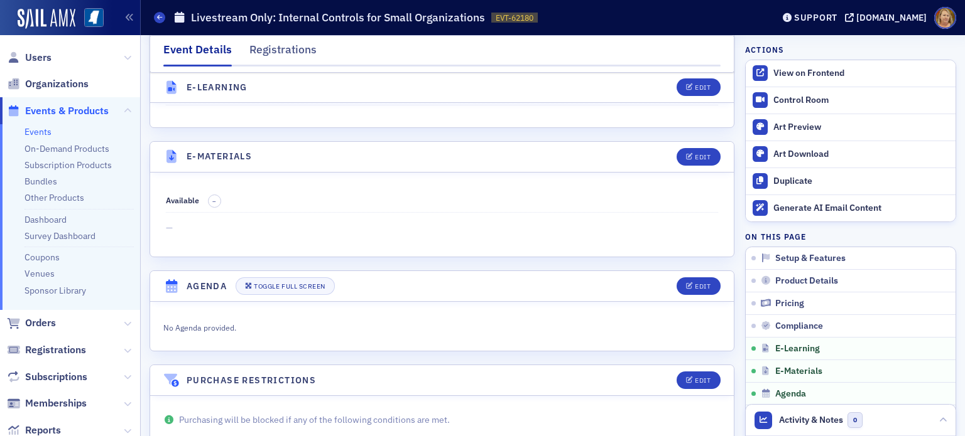
scroll to position [1570, 0]
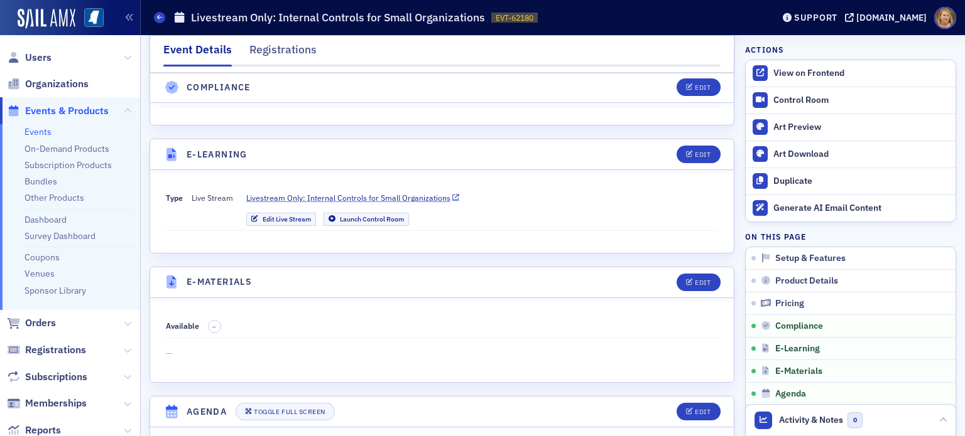
click at [372, 192] on span "Livestream Only: Internal Controls for Small Organizations" at bounding box center [348, 197] width 204 height 11
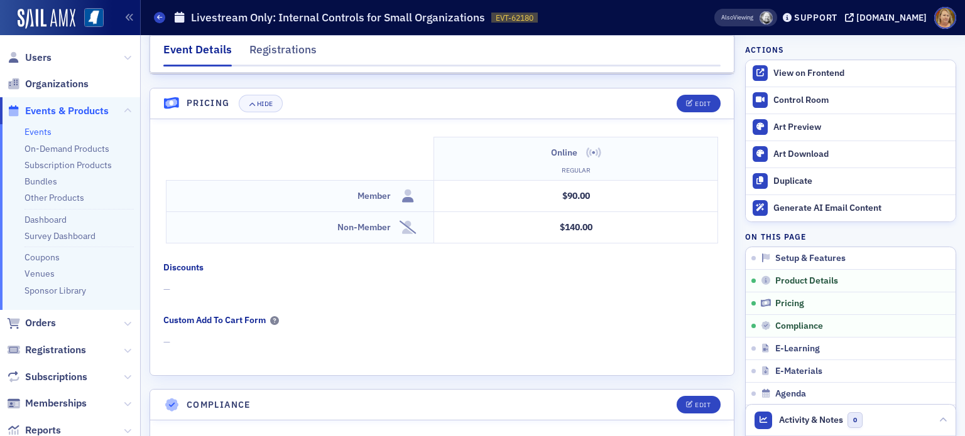
scroll to position [1005, 0]
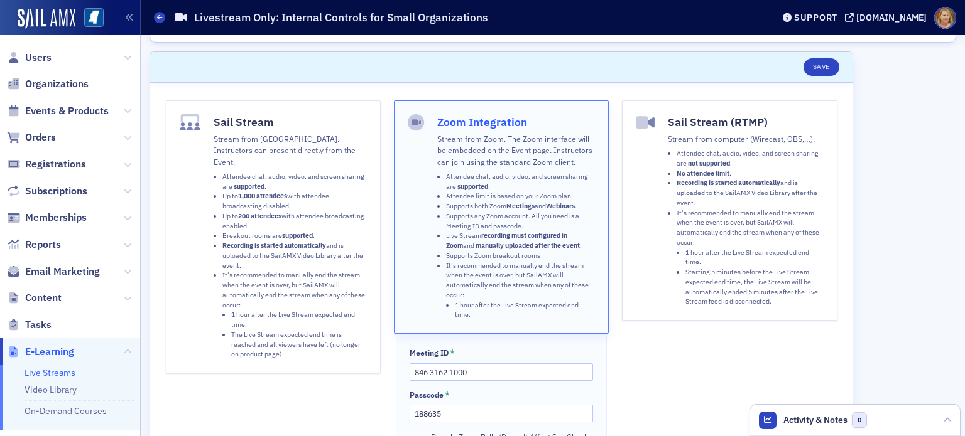
scroll to position [63, 0]
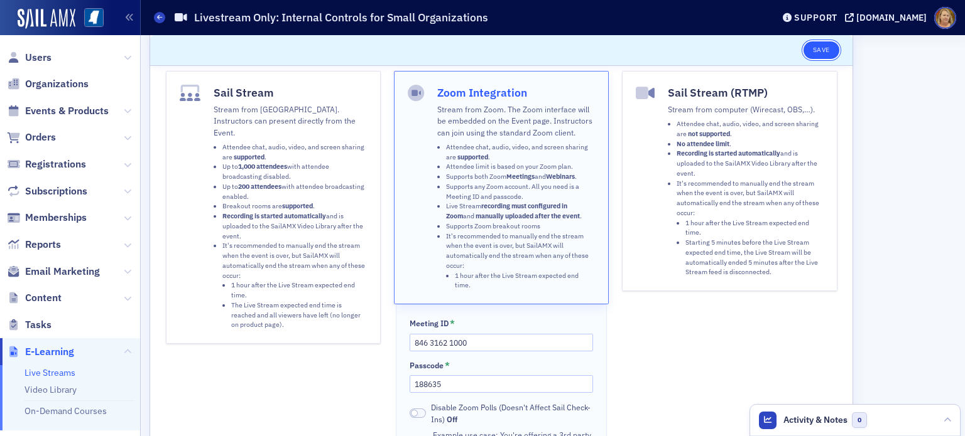
click at [815, 52] on button "Save" at bounding box center [821, 50] width 36 height 18
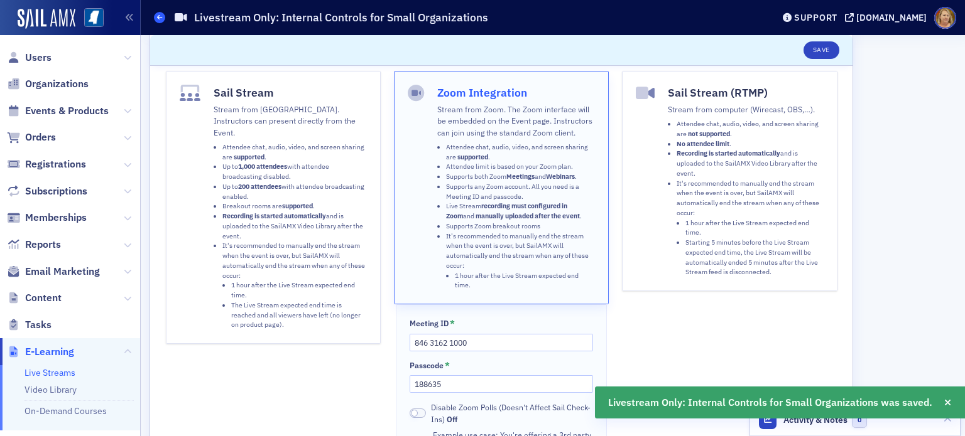
click at [159, 14] on icon at bounding box center [159, 17] width 5 height 6
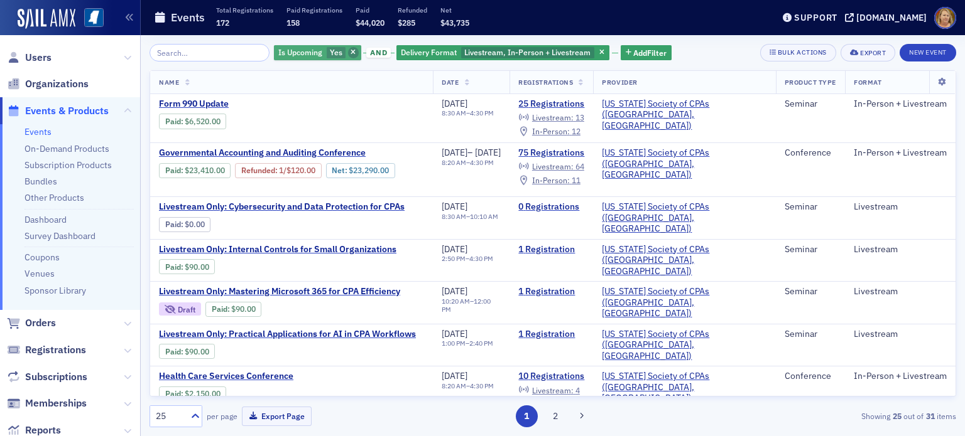
click at [348, 50] on span "button" at bounding box center [353, 52] width 11 height 11
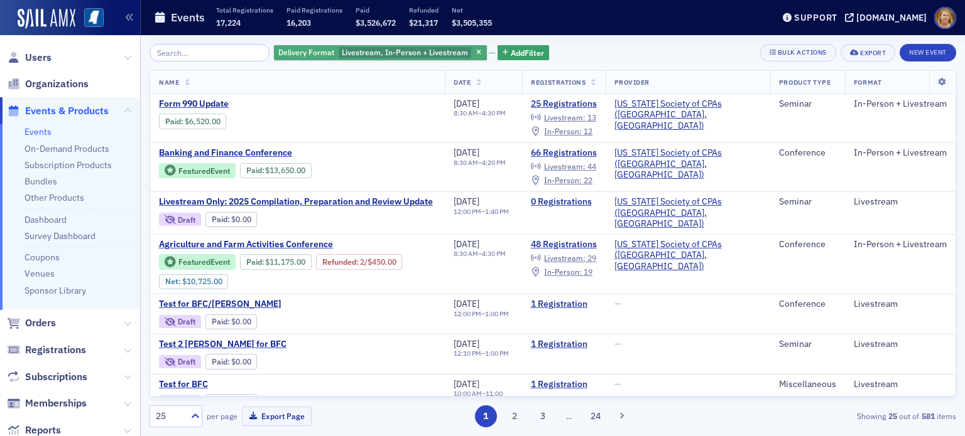
click at [365, 56] on span "Livestream, In-Person + Livestream" at bounding box center [405, 52] width 126 height 10
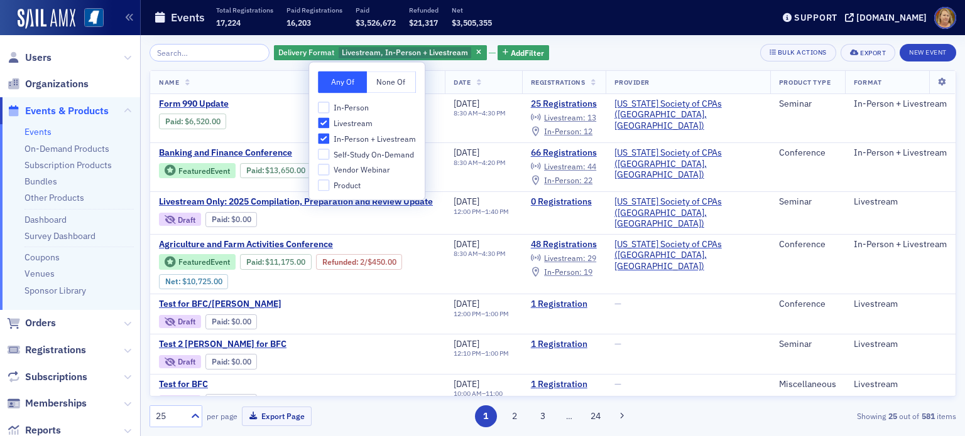
click at [362, 141] on span "In-Person + Livestream" at bounding box center [374, 139] width 82 height 11
click at [329, 141] on input "In-Person + Livestream" at bounding box center [323, 138] width 11 height 11
checkbox input "false"
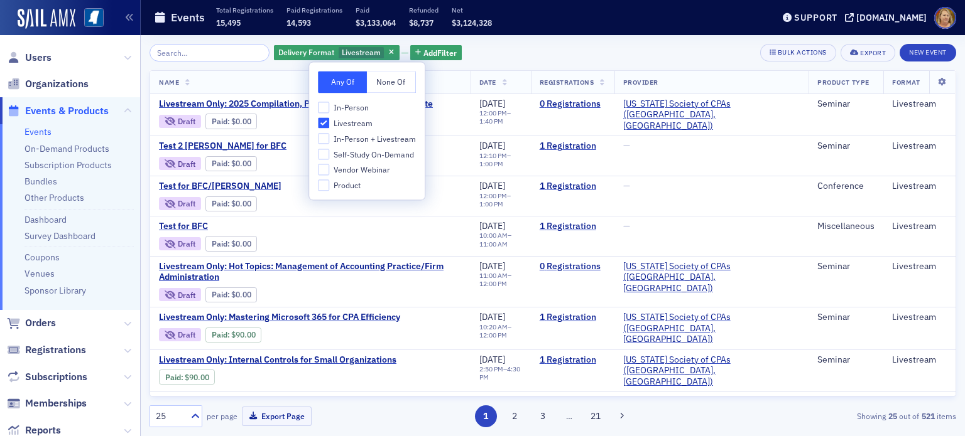
click at [283, 79] on th "Name" at bounding box center [310, 82] width 320 height 23
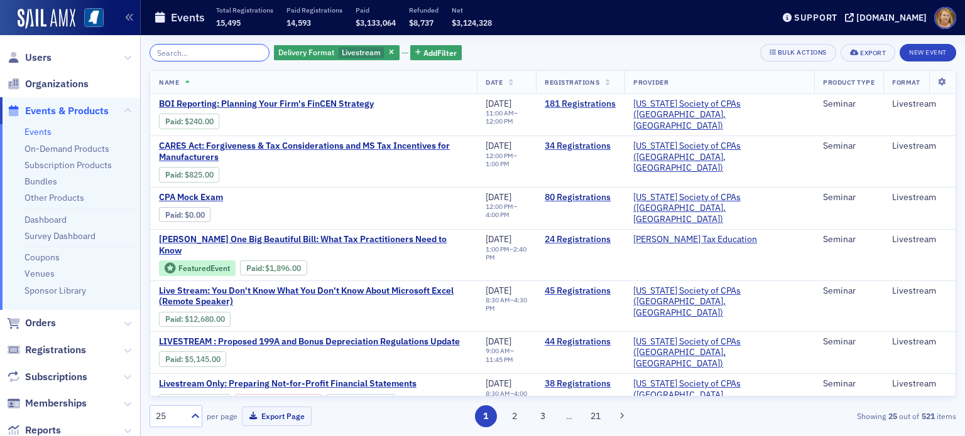
click at [242, 52] on input "search" at bounding box center [209, 53] width 120 height 18
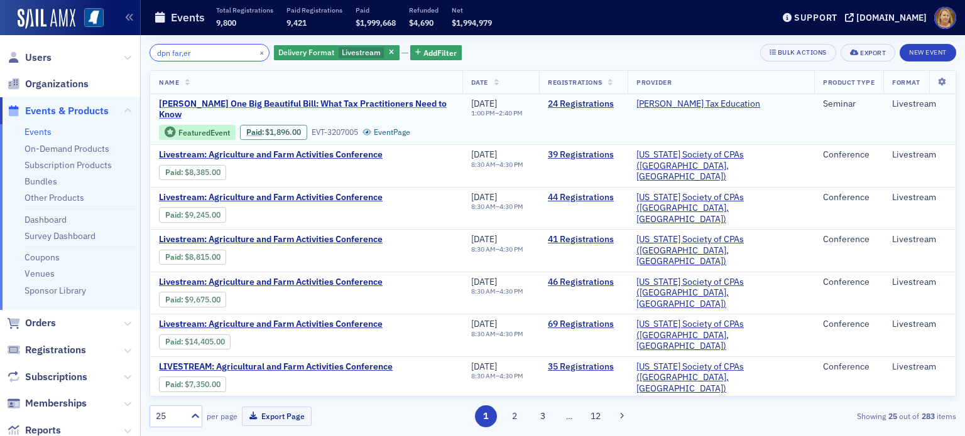
type input "dpn far,er"
click at [230, 105] on span "Don Farmer's One Big Beautiful Bill: What Tax Practitioners Need to Know" at bounding box center [306, 110] width 295 height 22
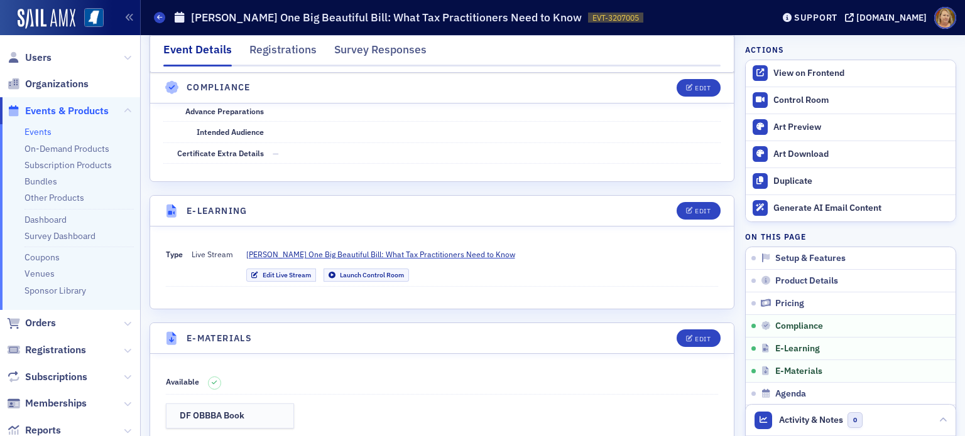
scroll to position [1633, 0]
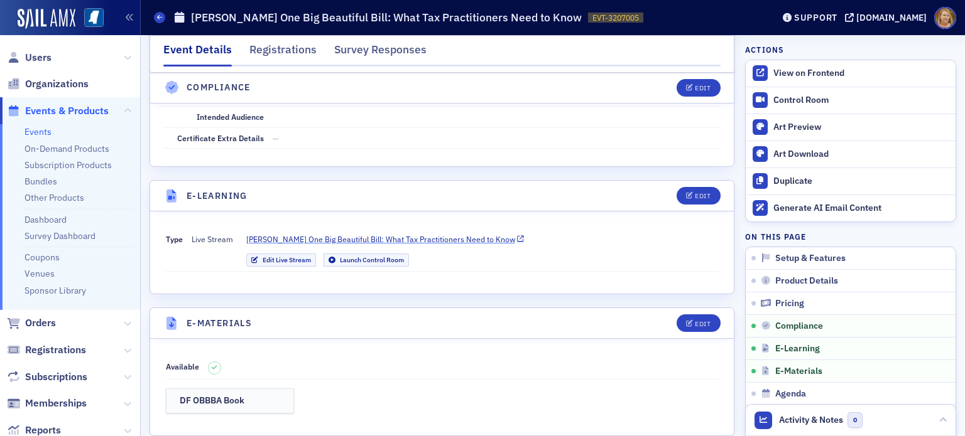
click at [291, 234] on span "[PERSON_NAME] One Big Beautiful Bill: What Tax Practitioners Need to Know" at bounding box center [380, 239] width 269 height 11
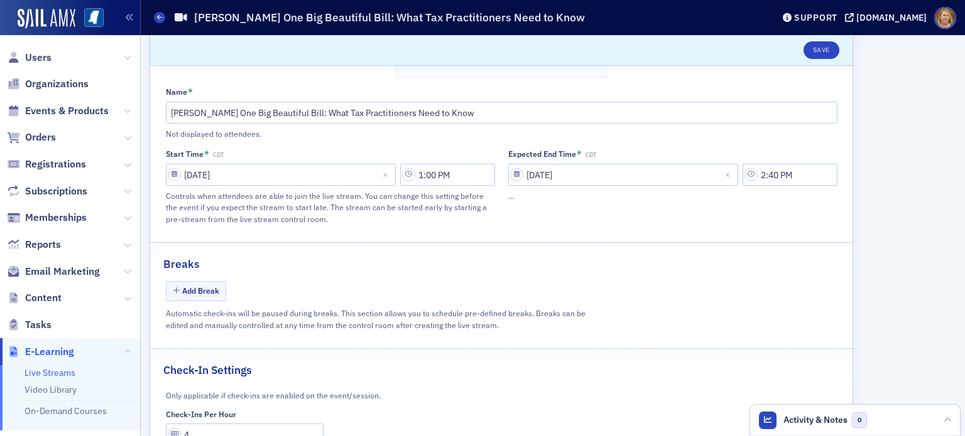
scroll to position [796, 0]
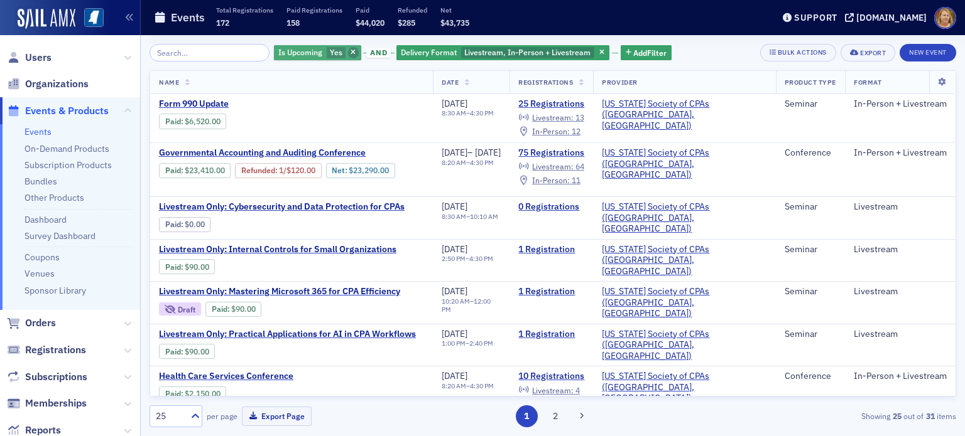
click at [348, 51] on span "button" at bounding box center [353, 52] width 11 height 11
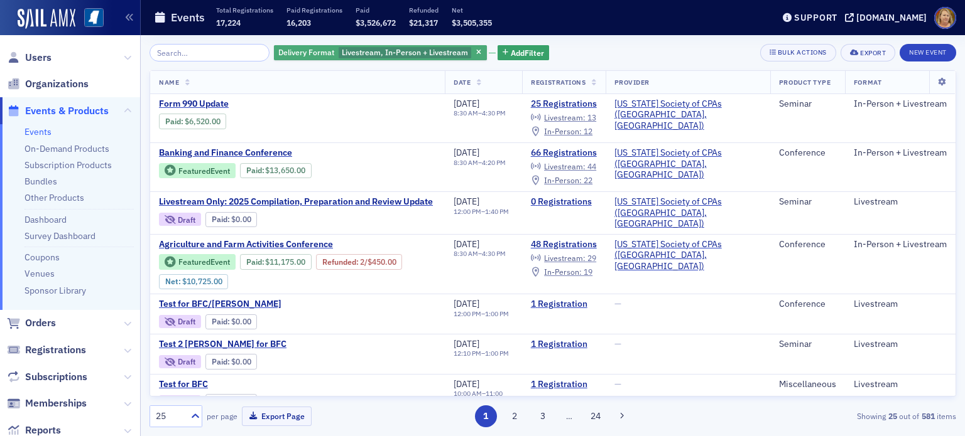
click at [342, 51] on span "Livestream, In-Person + Livestream" at bounding box center [405, 52] width 126 height 10
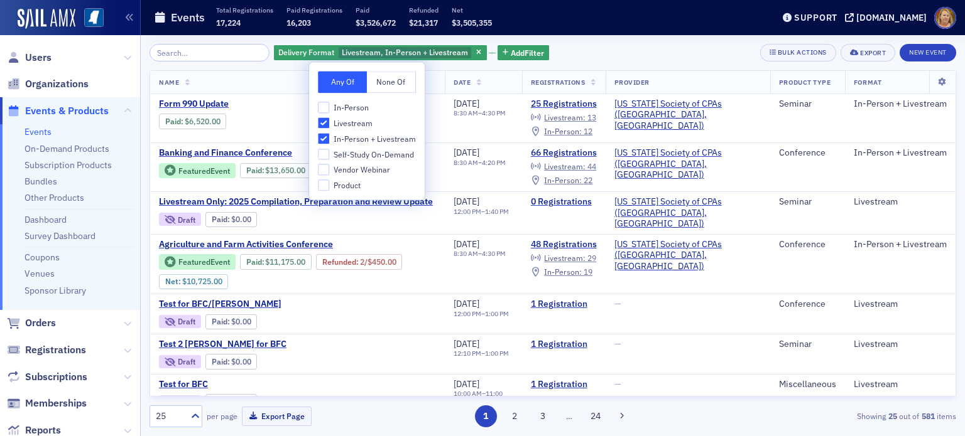
click at [350, 138] on span "In-Person + Livestream" at bounding box center [374, 139] width 82 height 11
click at [329, 138] on input "In-Person + Livestream" at bounding box center [323, 138] width 11 height 11
checkbox input "false"
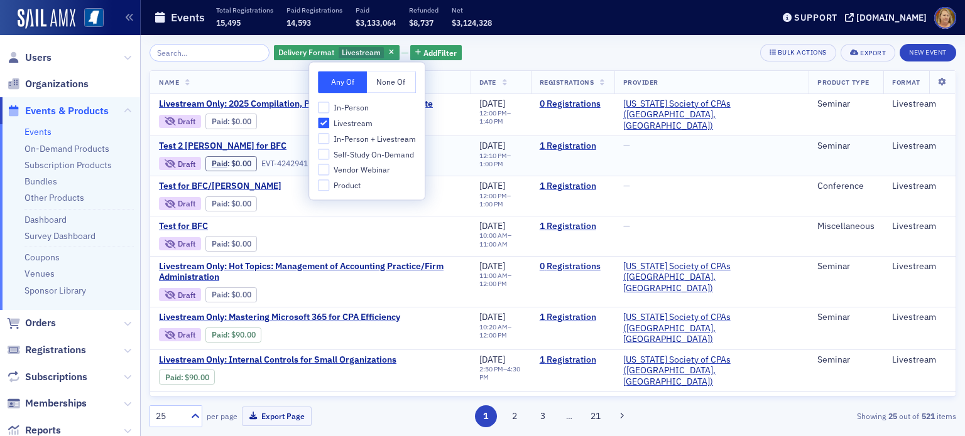
click at [305, 154] on div "Draft Paid : $0.00 EVT-4242941 Event Page" at bounding box center [264, 163] width 211 height 18
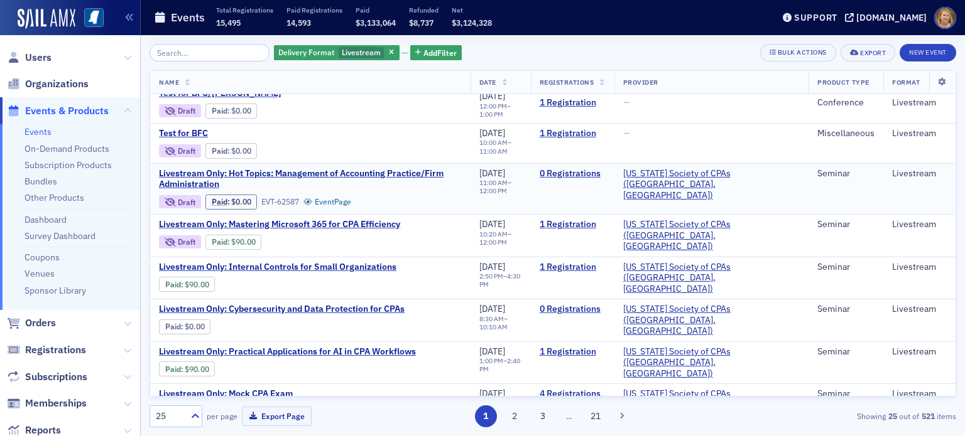
scroll to position [126, 0]
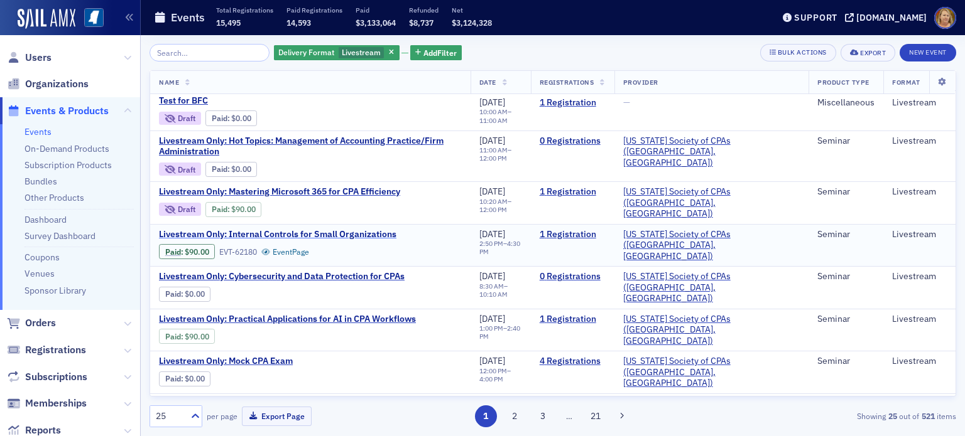
click at [333, 229] on span "Livestream Only: Internal Controls for Small Organizations" at bounding box center [277, 234] width 237 height 11
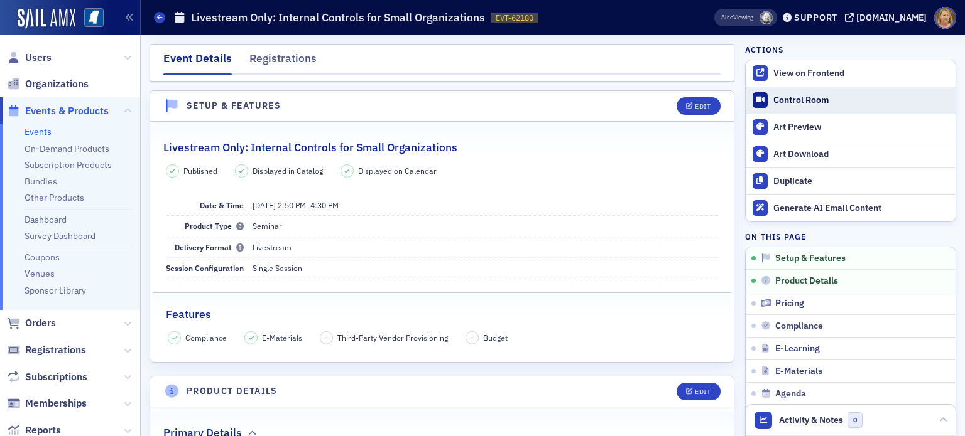
click at [776, 101] on div "Control Room" at bounding box center [861, 100] width 176 height 11
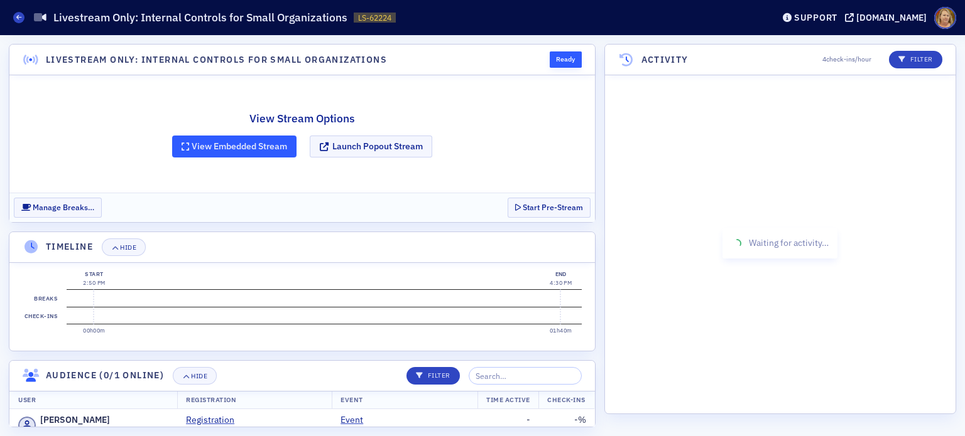
click at [252, 143] on button "View Embedded Stream" at bounding box center [234, 147] width 124 height 22
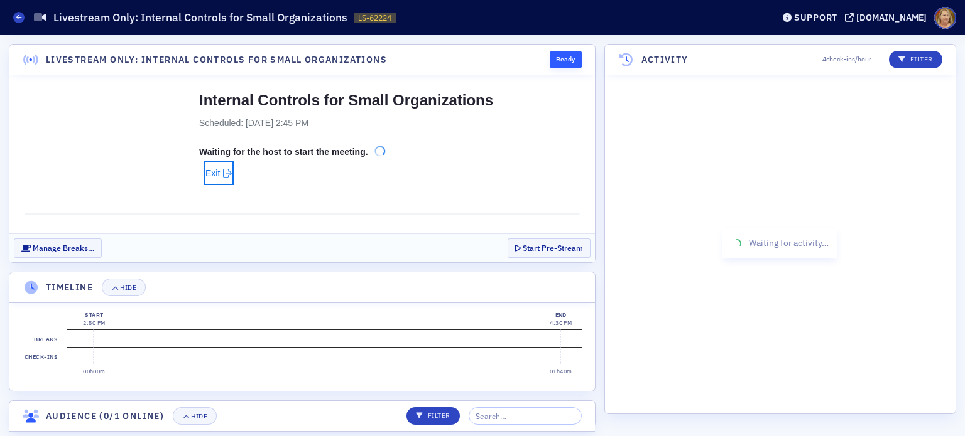
click at [214, 173] on span "Exit" at bounding box center [212, 173] width 14 height 20
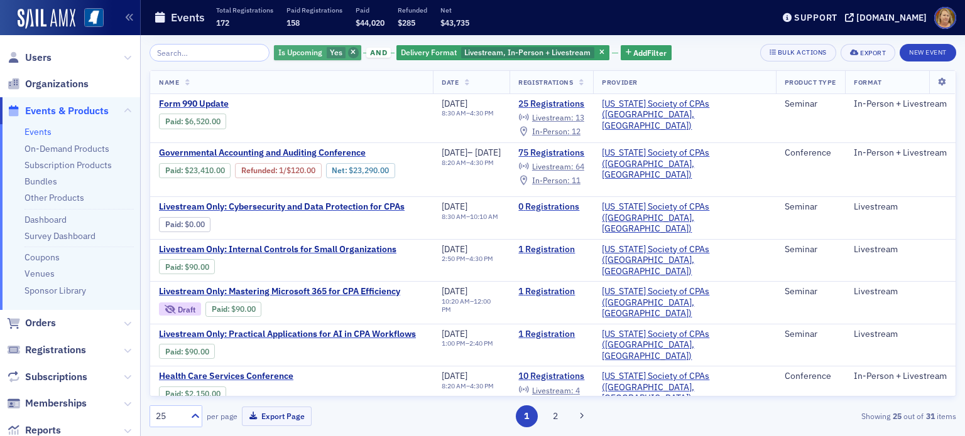
click at [350, 51] on icon "button" at bounding box center [352, 53] width 5 height 7
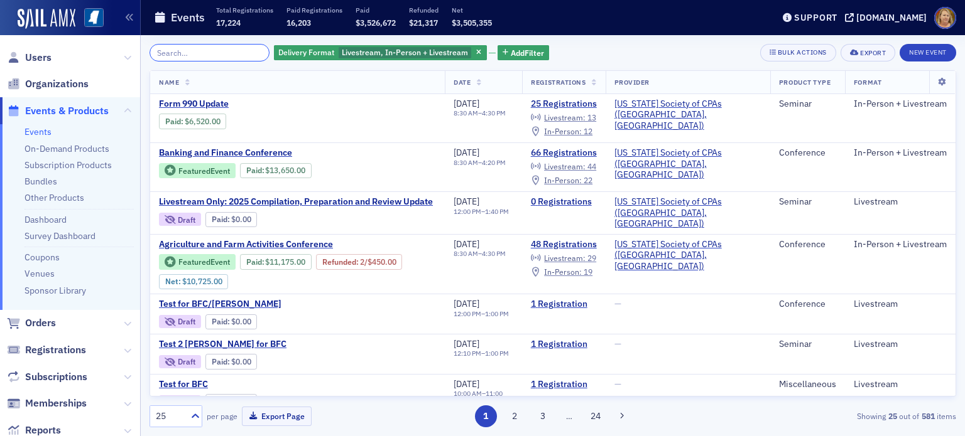
click at [234, 48] on input "search" at bounding box center [209, 53] width 120 height 18
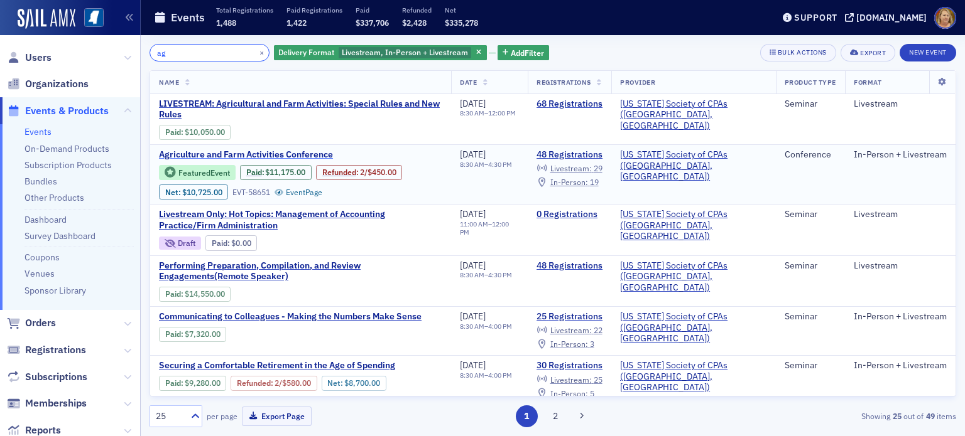
type input "ag"
click at [248, 156] on span "Agriculture and Farm Activities Conference" at bounding box center [264, 154] width 211 height 11
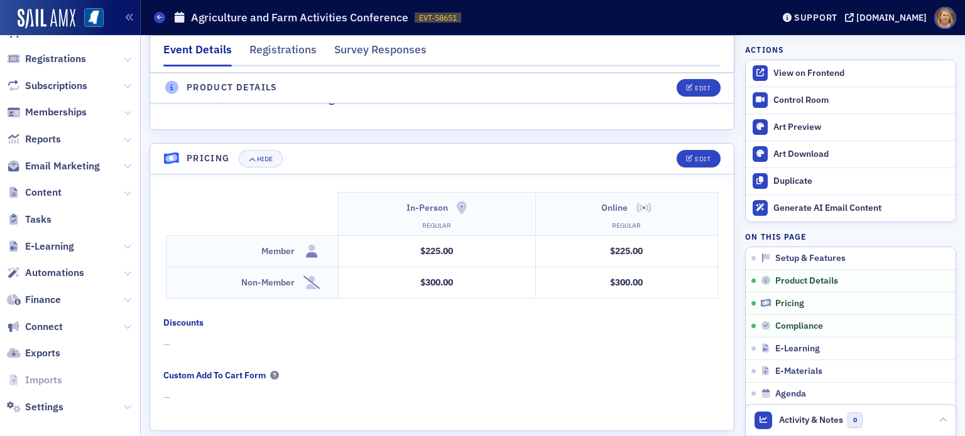
scroll to position [301, 0]
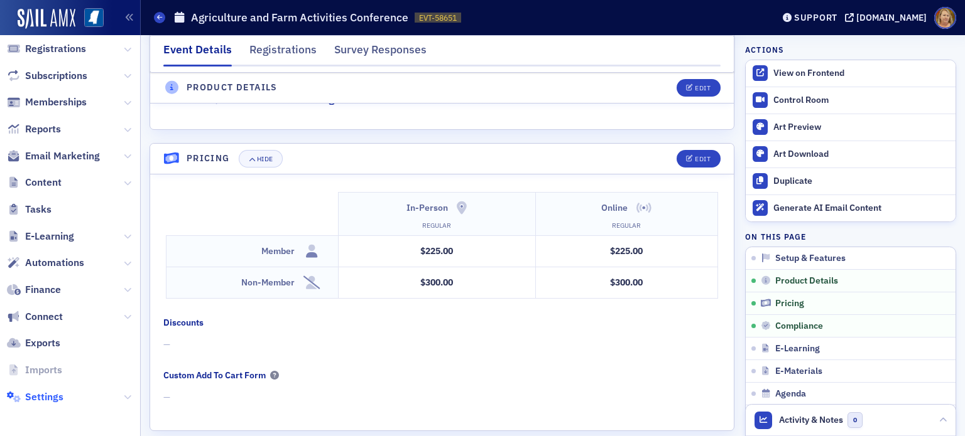
click at [60, 400] on span "Settings" at bounding box center [44, 398] width 38 height 14
select select "US"
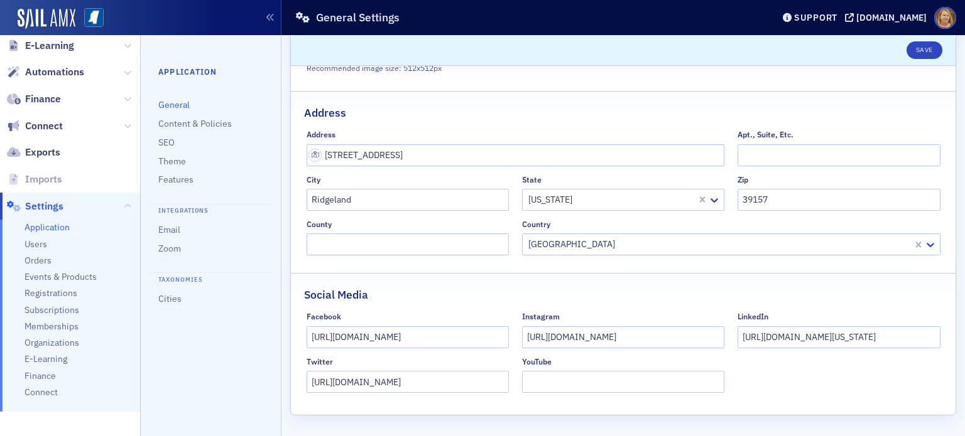
scroll to position [308, 0]
click at [73, 295] on span "Registrations" at bounding box center [50, 292] width 53 height 12
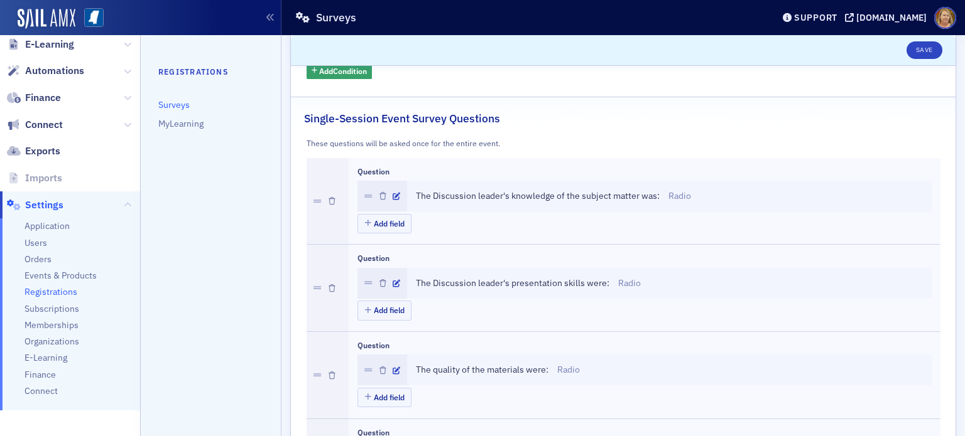
scroll to position [251, 0]
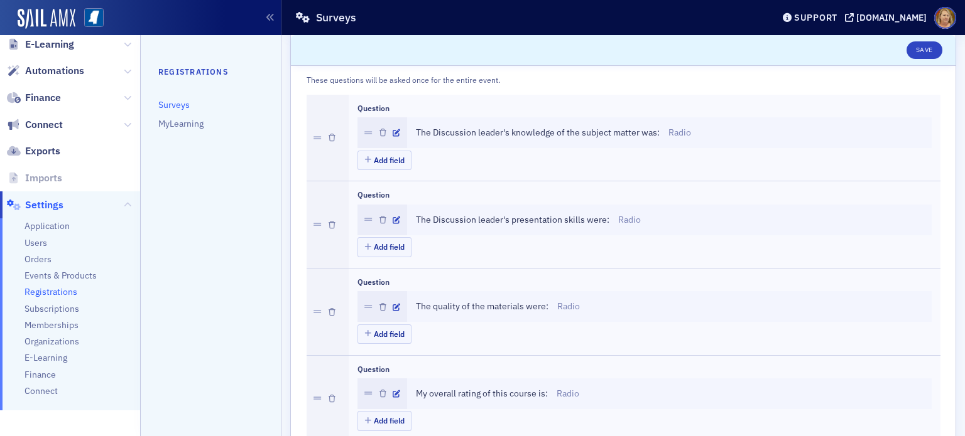
click at [413, 130] on div "The Discussion leader's knowledge of the subject matter was: Radio" at bounding box center [669, 132] width 524 height 31
click at [416, 130] on span "The Discussion leader's knowledge of the subject matter was:" at bounding box center [538, 132] width 244 height 13
click at [416, 131] on span "The Discussion leader's knowledge of the subject matter was:" at bounding box center [538, 132] width 244 height 13
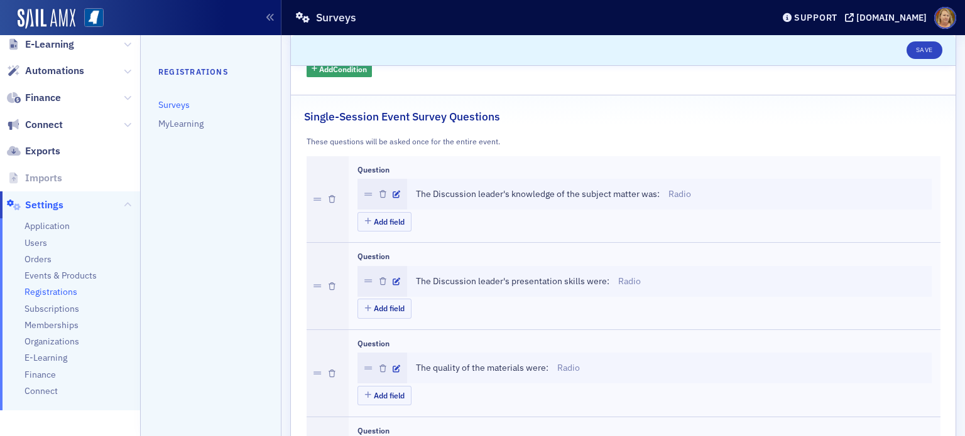
scroll to position [188, 0]
click at [414, 193] on div "The Discussion leader's knowledge of the subject matter was: Radio" at bounding box center [669, 195] width 524 height 31
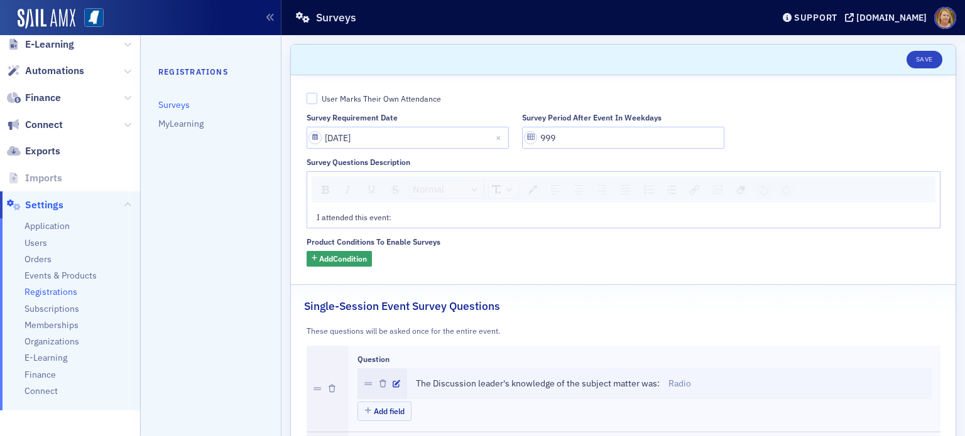
click at [172, 103] on link "Surveys" at bounding box center [173, 104] width 31 height 11
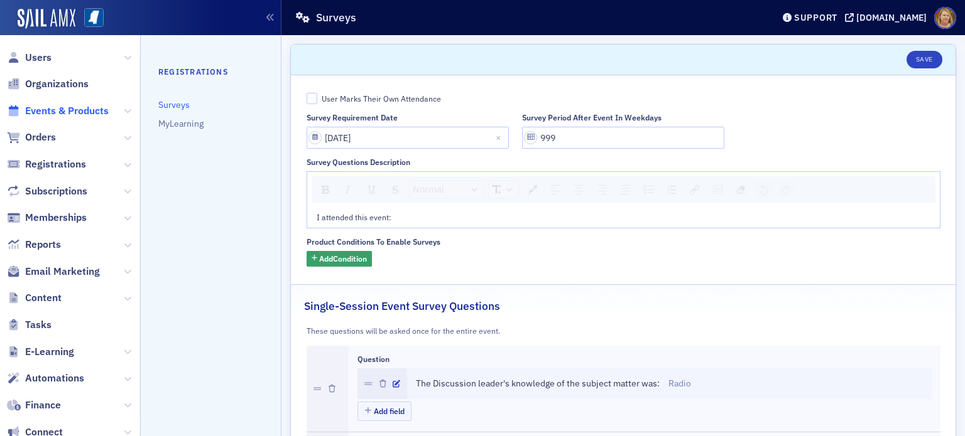
click at [100, 110] on span "Events & Products" at bounding box center [67, 111] width 84 height 14
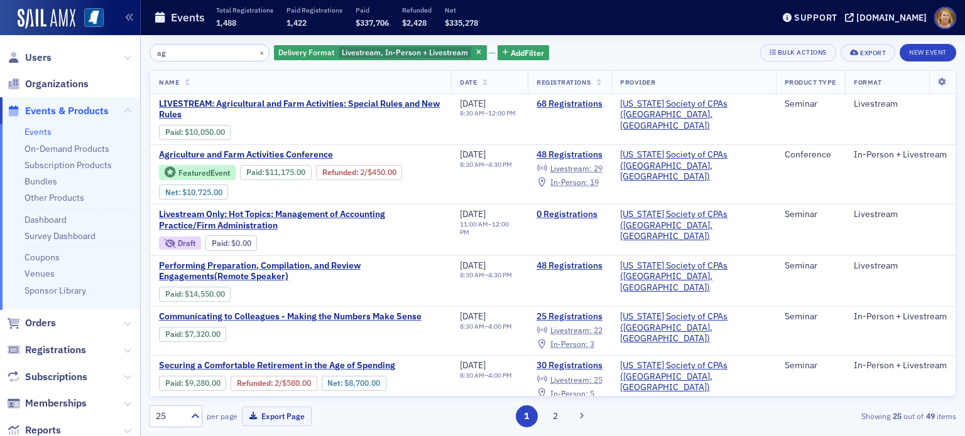
click at [236, 51] on input "ag" at bounding box center [209, 53] width 120 height 18
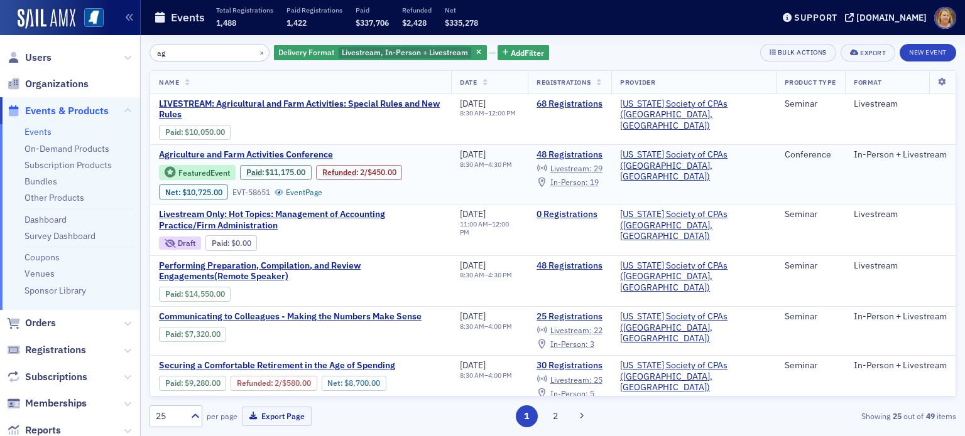
click at [253, 155] on span "Agriculture and Farm Activities Conference" at bounding box center [264, 154] width 211 height 11
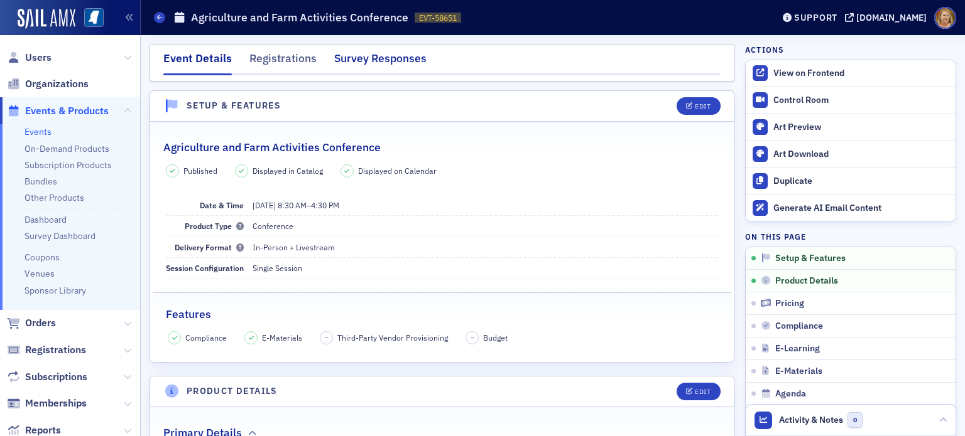
click at [379, 54] on div "Survey Responses" at bounding box center [380, 61] width 92 height 23
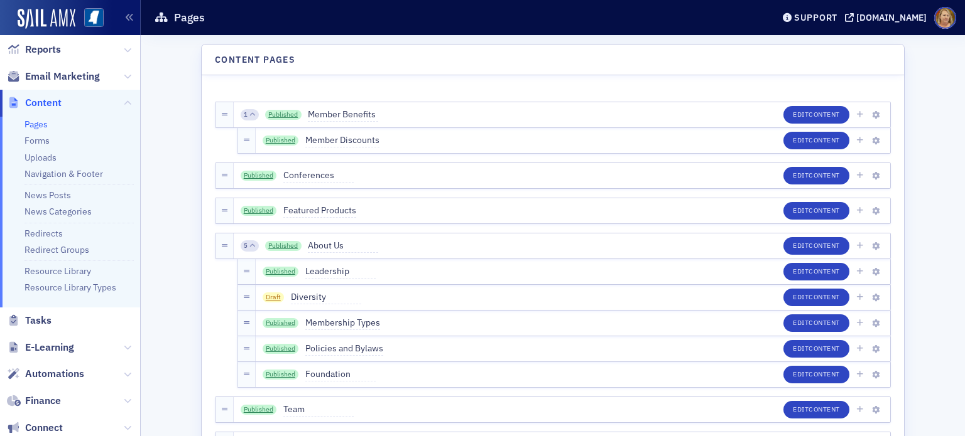
scroll to position [181, 0]
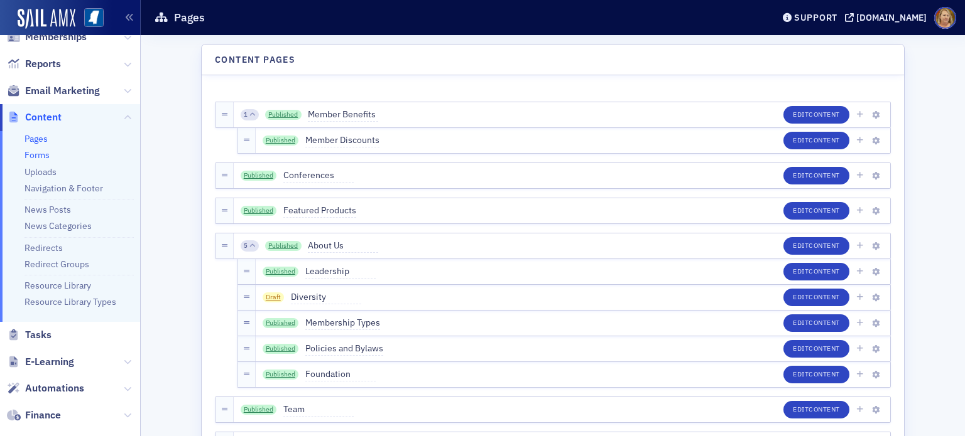
click at [33, 151] on link "Forms" at bounding box center [36, 154] width 25 height 11
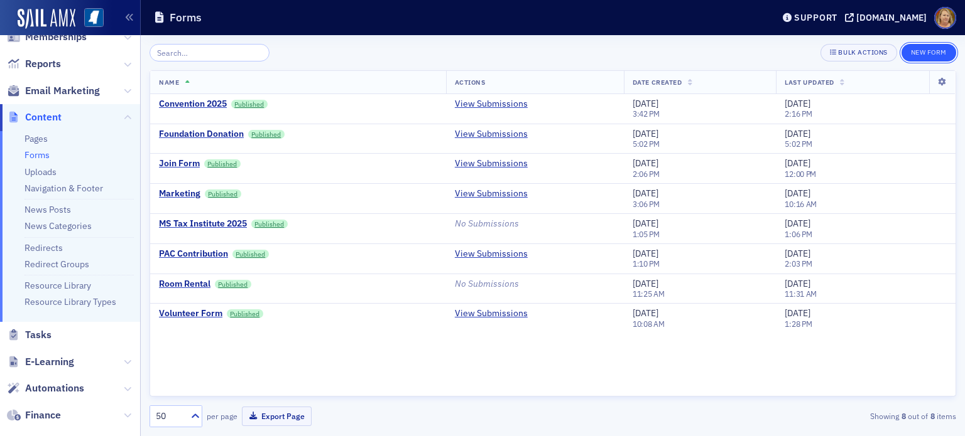
click at [922, 52] on button "New Form" at bounding box center [928, 53] width 55 height 18
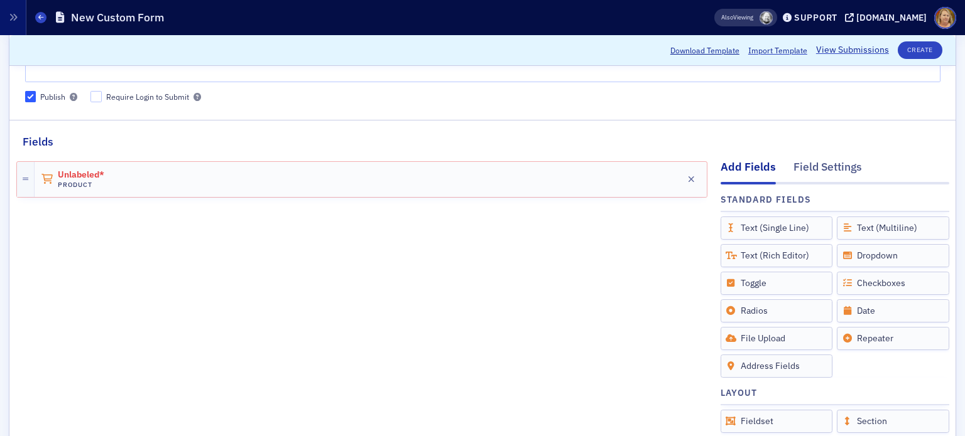
scroll to position [126, 0]
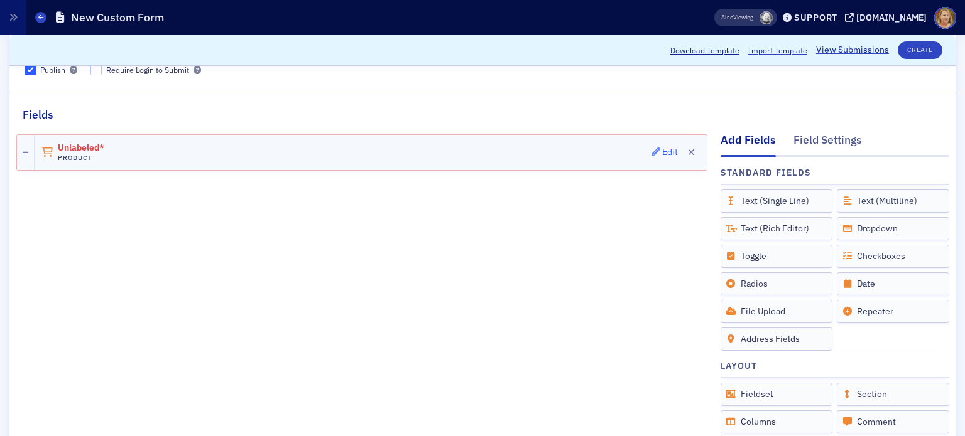
click at [662, 150] on div "Edit" at bounding box center [670, 152] width 16 height 7
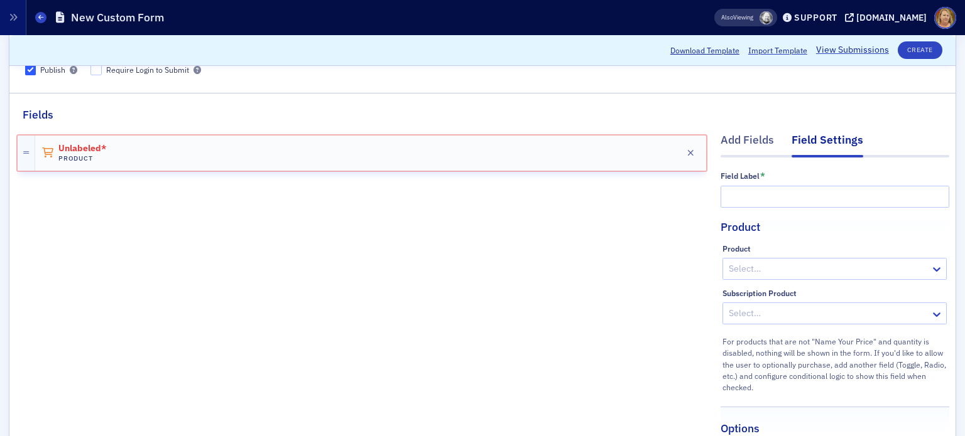
click at [727, 268] on input "text" at bounding box center [728, 269] width 2 height 13
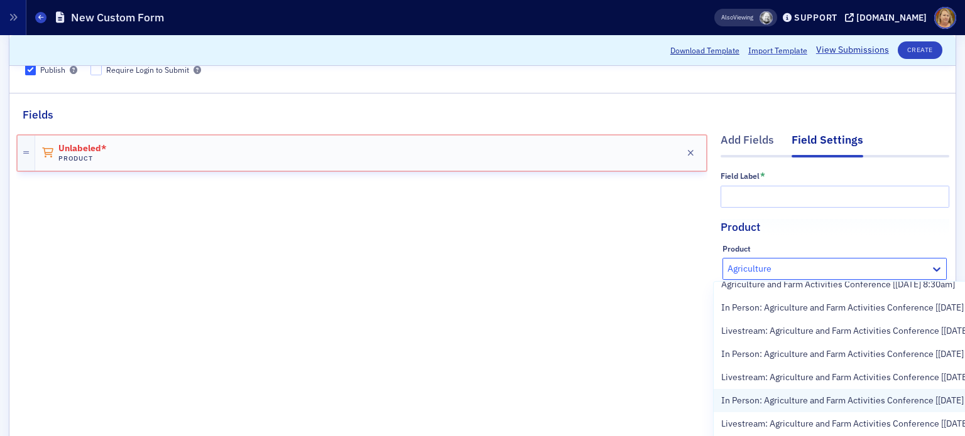
scroll to position [0, 0]
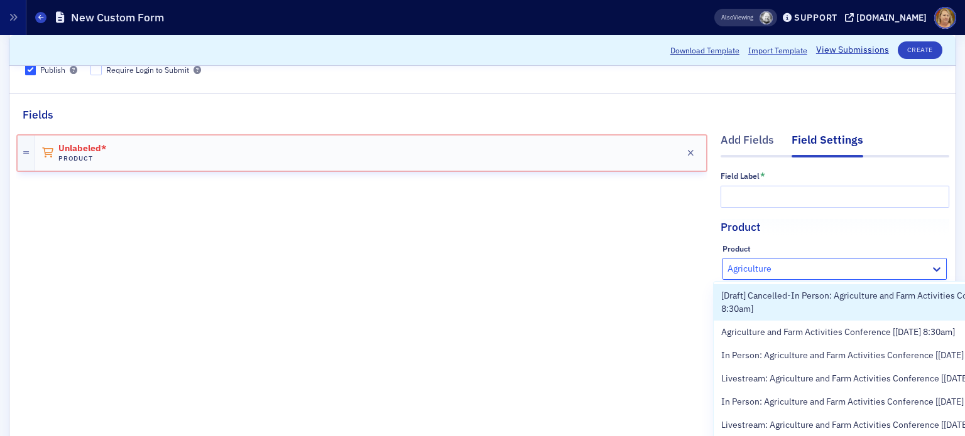
type input "Agriculture"
click at [752, 193] on input "text" at bounding box center [834, 197] width 229 height 22
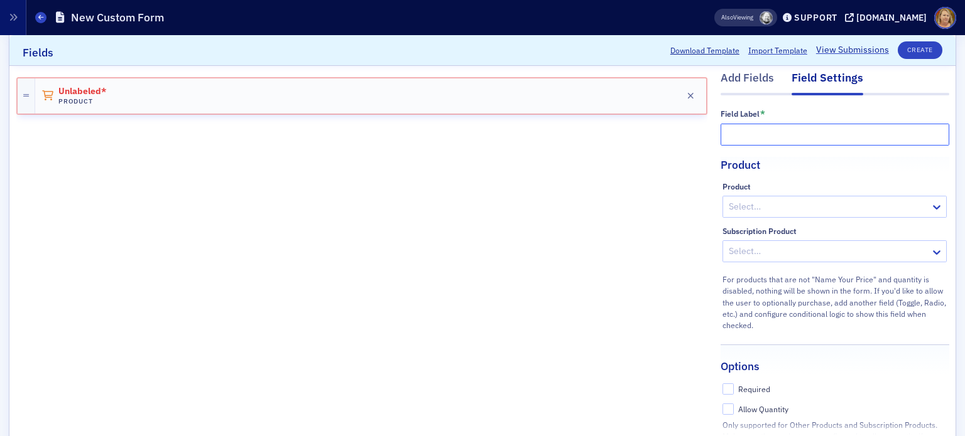
scroll to position [188, 0]
click at [272, 92] on div "Unlabeled* Product Edit" at bounding box center [370, 96] width 671 height 35
click at [734, 138] on input "text" at bounding box center [834, 134] width 229 height 22
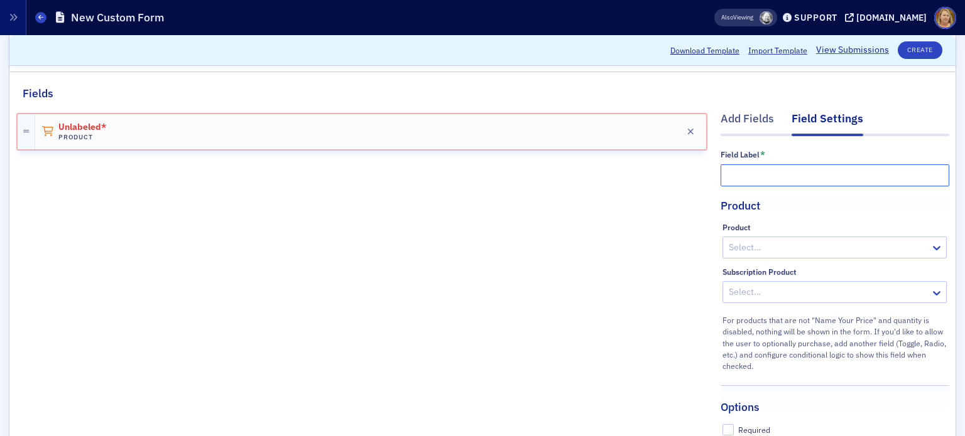
scroll to position [126, 0]
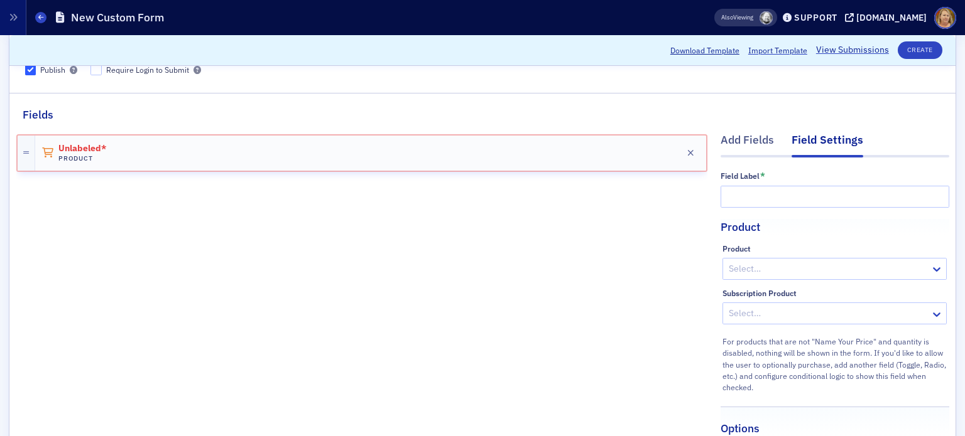
click at [793, 136] on div "Field Settings" at bounding box center [827, 144] width 72 height 25
click at [756, 190] on input "text" at bounding box center [834, 197] width 229 height 22
click at [745, 277] on div "Select…" at bounding box center [826, 269] width 207 height 18
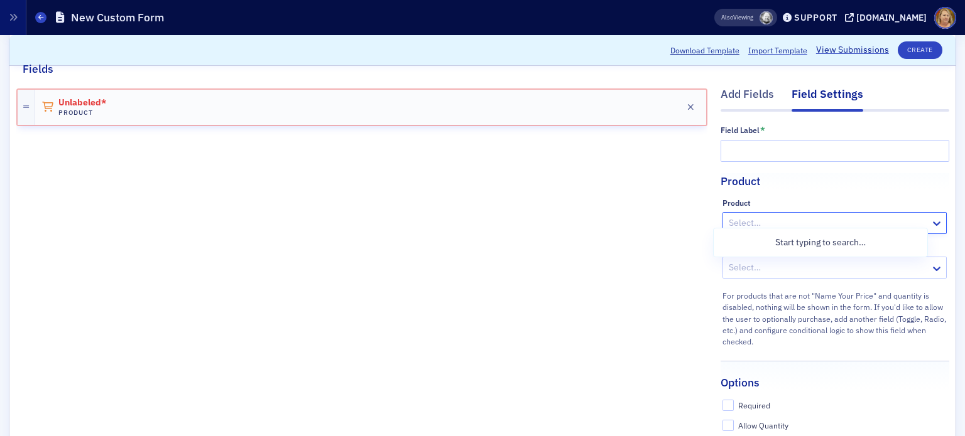
scroll to position [188, 0]
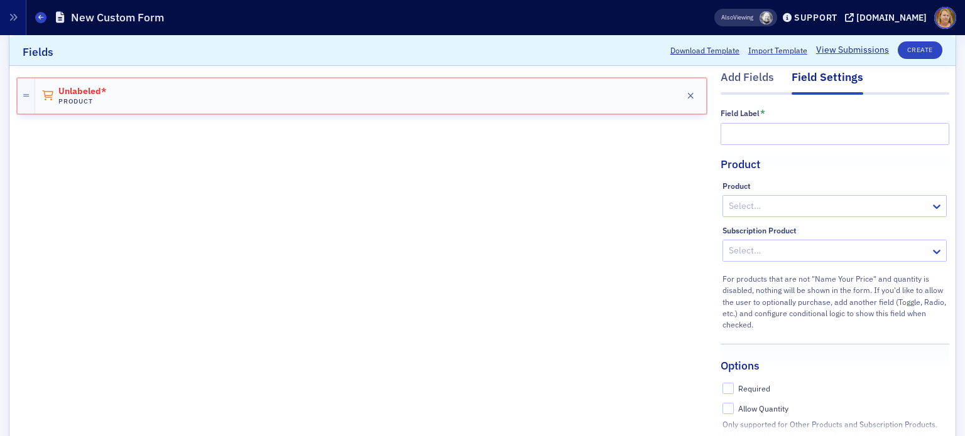
click at [686, 247] on div "Unlabeled* Product Edit" at bounding box center [361, 247] width 691 height 374
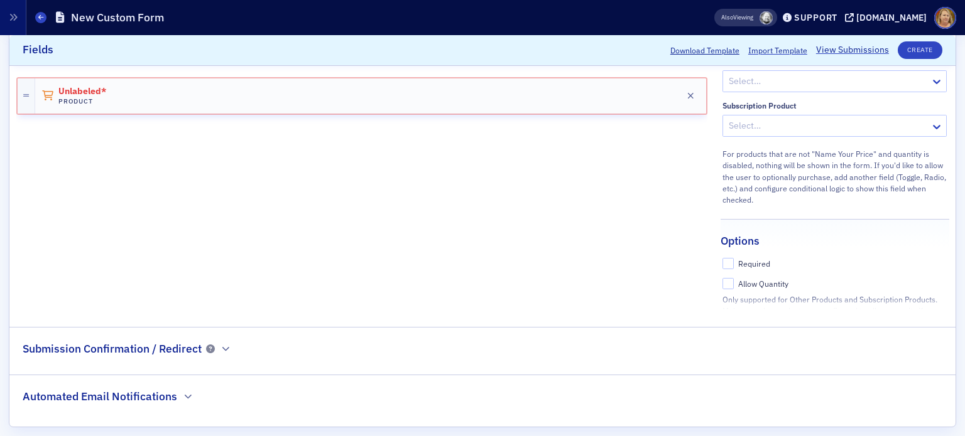
scroll to position [314, 0]
click at [729, 132] on div at bounding box center [828, 125] width 202 height 16
click at [729, 129] on div at bounding box center [828, 125] width 202 height 16
click at [138, 350] on h2 "Submission Confirmation / Redirect" at bounding box center [112, 348] width 179 height 16
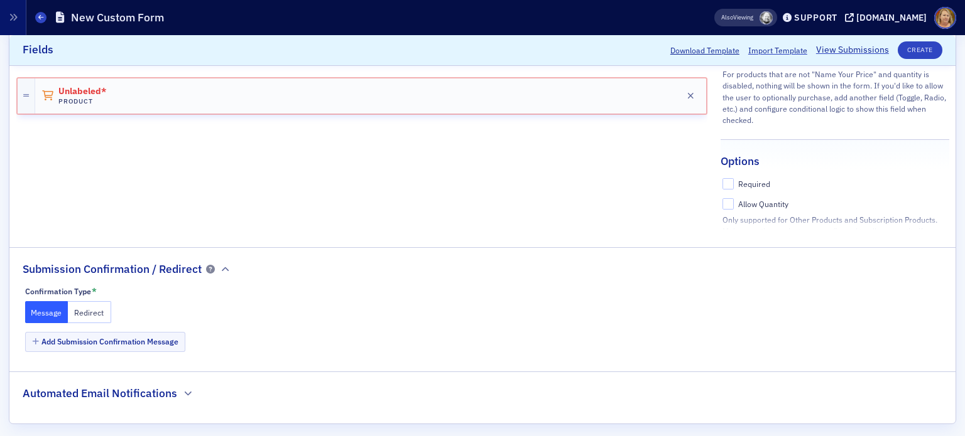
scroll to position [402, 0]
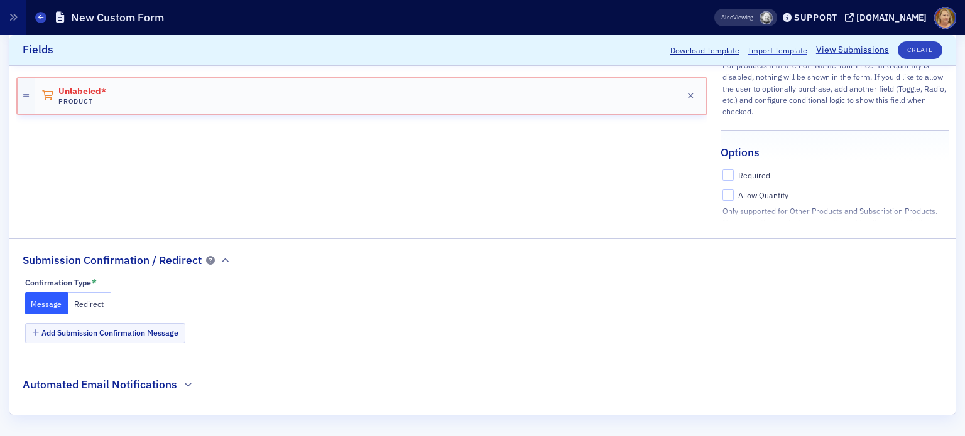
click at [99, 302] on button "Redirect" at bounding box center [89, 304] width 43 height 22
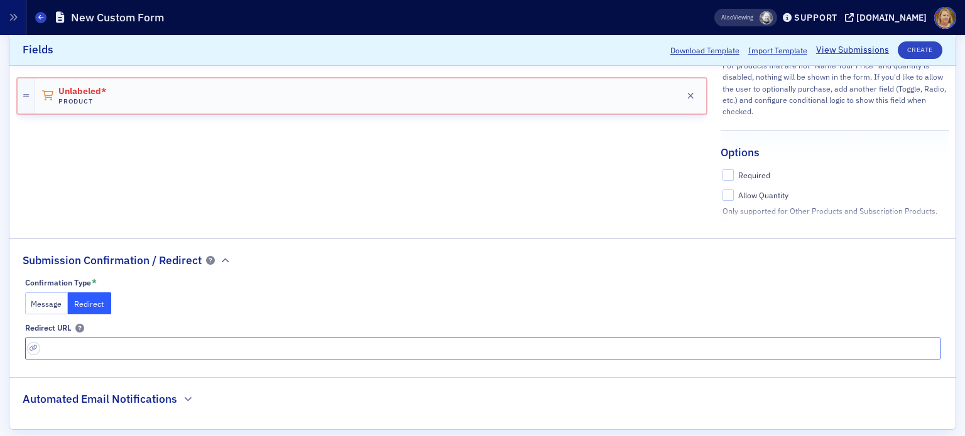
click at [113, 348] on input "url" at bounding box center [482, 349] width 915 height 22
click at [124, 288] on div "Confirmation Type * Message Redirect" at bounding box center [482, 297] width 915 height 38
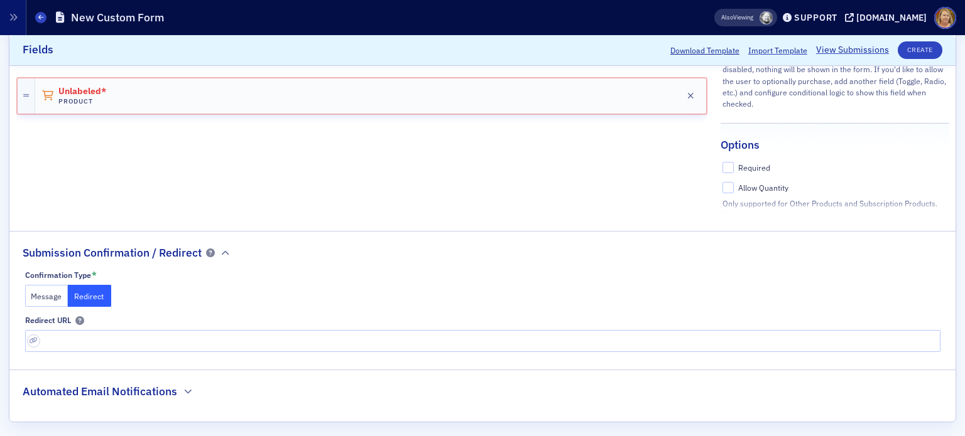
scroll to position [416, 0]
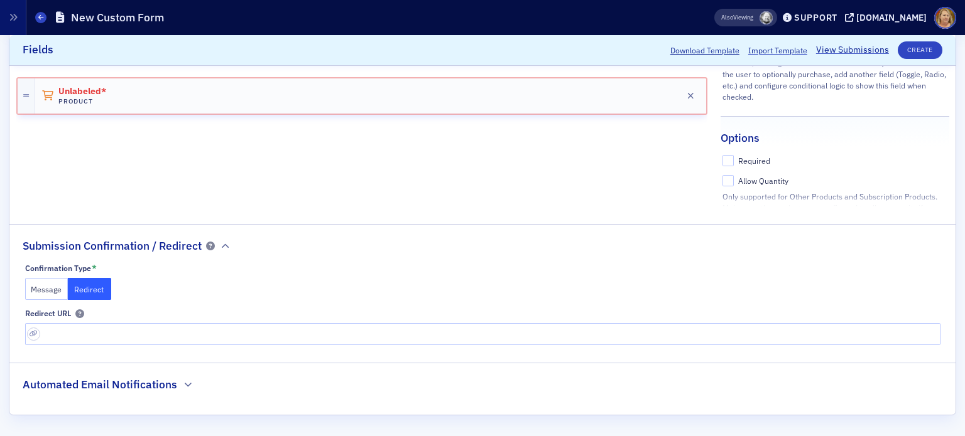
click at [51, 285] on button "Message" at bounding box center [46, 289] width 43 height 22
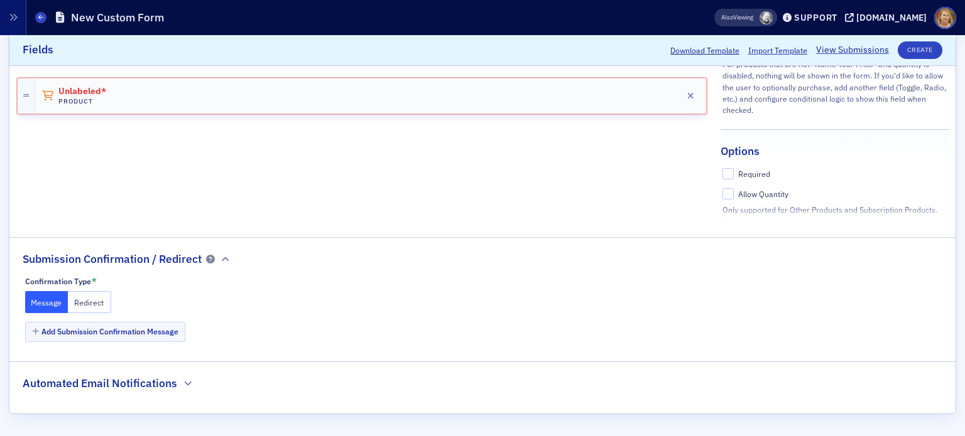
scroll to position [402, 0]
click at [163, 377] on h2 "Automated Email Notifications" at bounding box center [100, 385] width 154 height 16
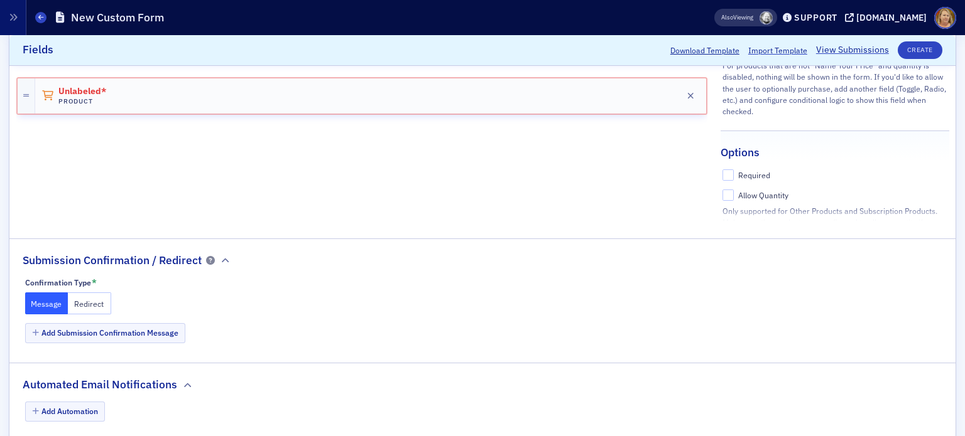
scroll to position [432, 0]
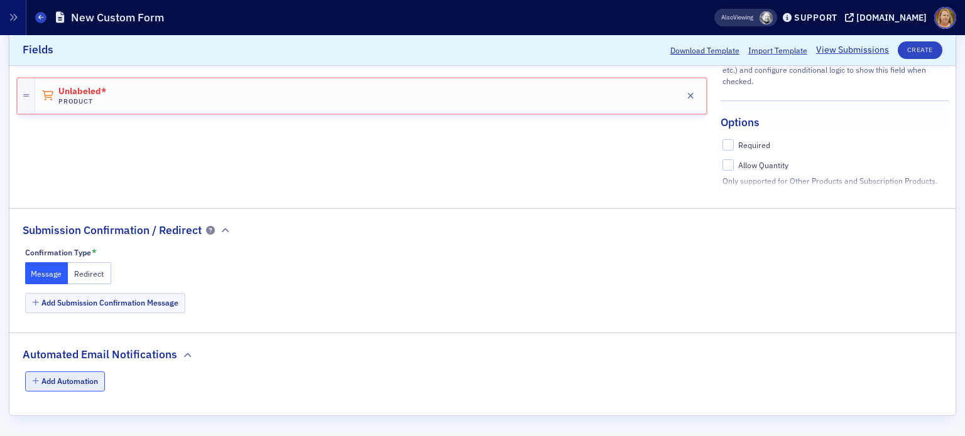
click at [86, 381] on button "Add Automation" at bounding box center [65, 381] width 80 height 19
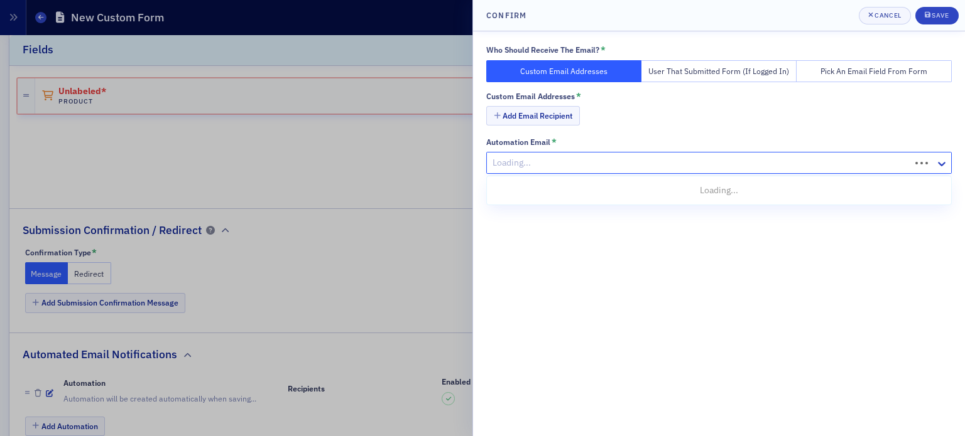
click at [555, 161] on div at bounding box center [700, 163] width 418 height 16
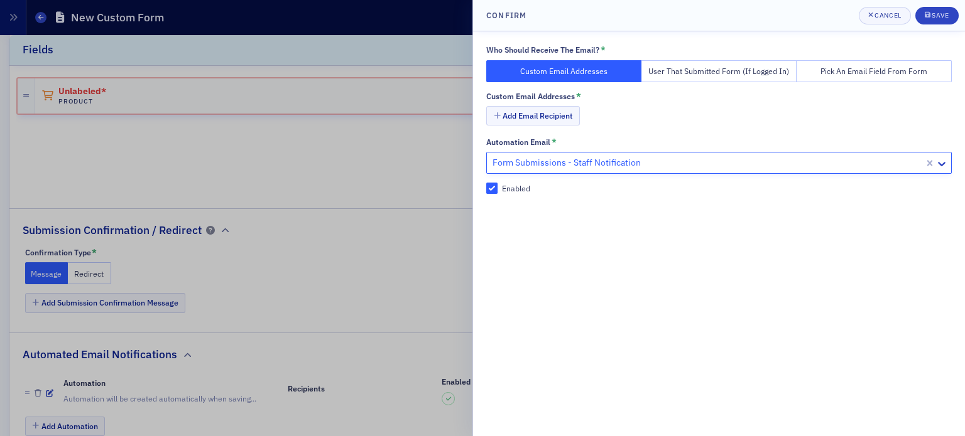
drag, startPoint x: 556, startPoint y: 161, endPoint x: 553, endPoint y: 128, distance: 32.8
click at [556, 158] on div at bounding box center [706, 163] width 431 height 16
click at [552, 118] on button "Add Email Recipient" at bounding box center [533, 115] width 94 height 19
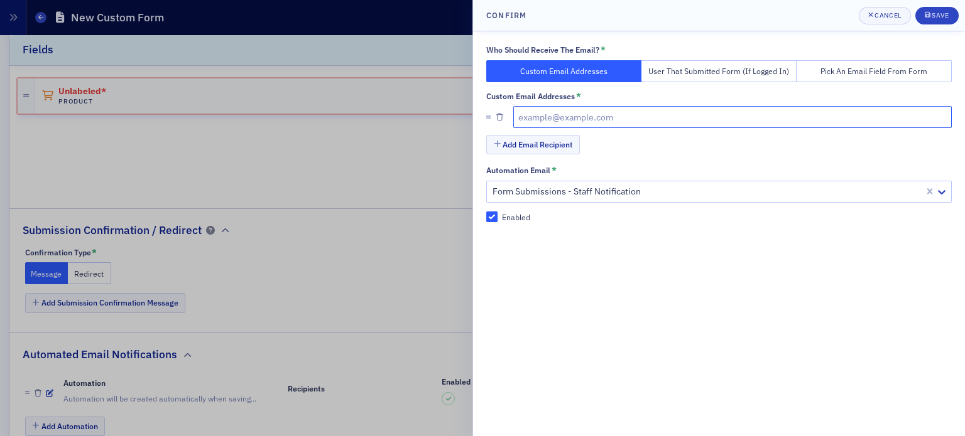
click at [547, 117] on input "text" at bounding box center [732, 117] width 439 height 22
click at [590, 242] on div "Who Should Receive The Email? * Custom Email Addresses User That Submitted Form…" at bounding box center [719, 233] width 492 height 405
click at [887, 12] on div "Cancel" at bounding box center [887, 15] width 26 height 7
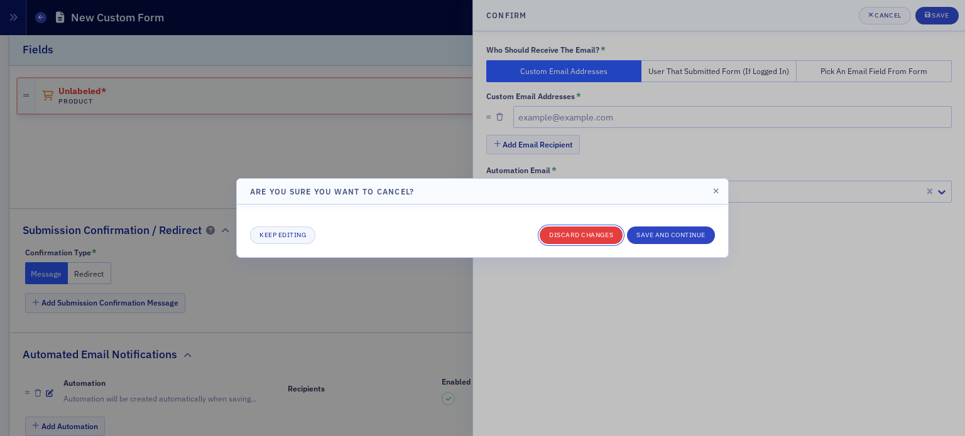
click at [602, 234] on button "Discard changes" at bounding box center [580, 236] width 83 height 18
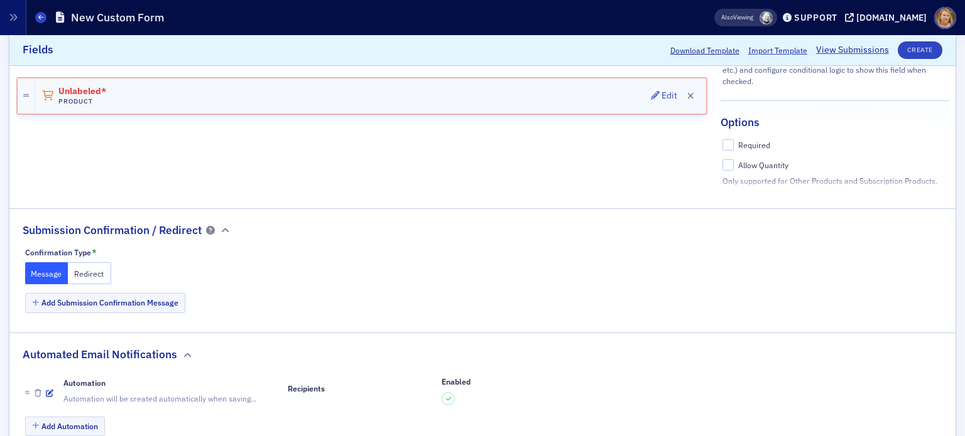
click at [148, 87] on div "Unlabeled* Product Edit" at bounding box center [370, 96] width 671 height 35
click at [39, 18] on icon at bounding box center [40, 17] width 5 height 6
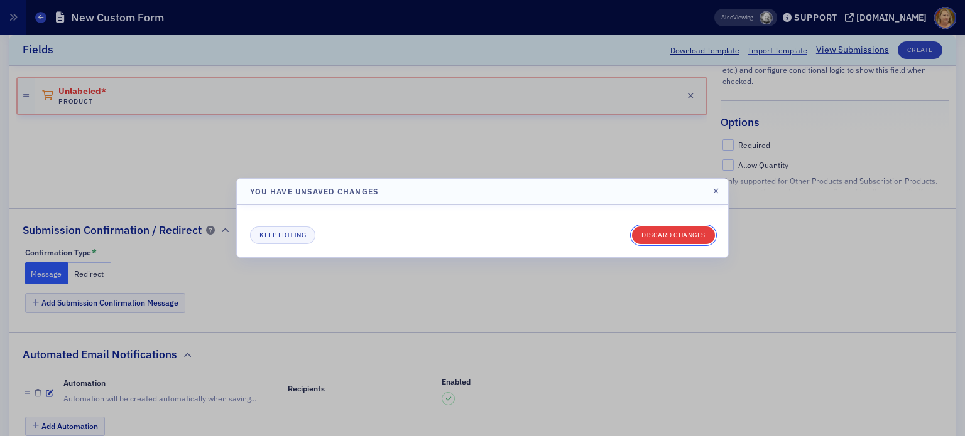
click at [651, 236] on button "Discard changes" at bounding box center [673, 236] width 83 height 18
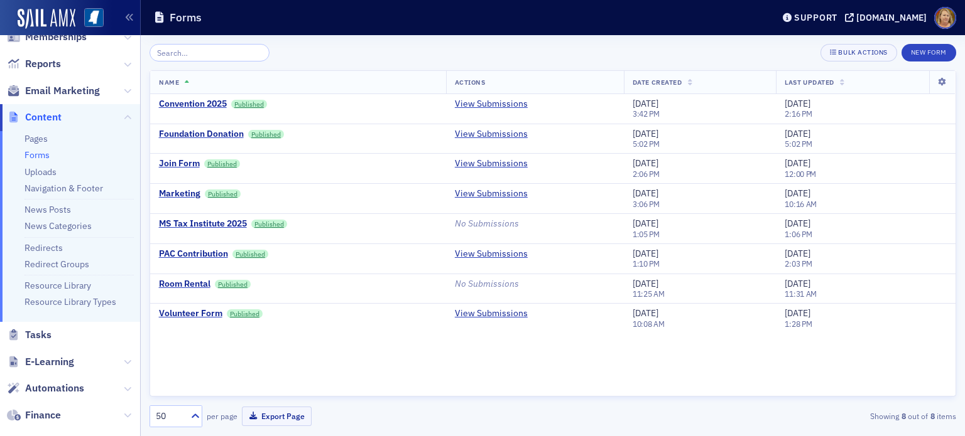
click at [43, 153] on link "Forms" at bounding box center [36, 154] width 25 height 11
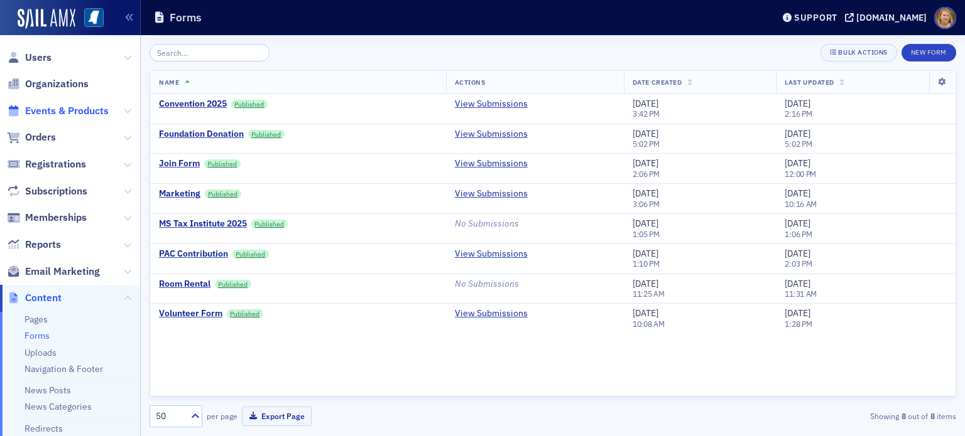
click at [83, 112] on span "Events & Products" at bounding box center [67, 111] width 84 height 14
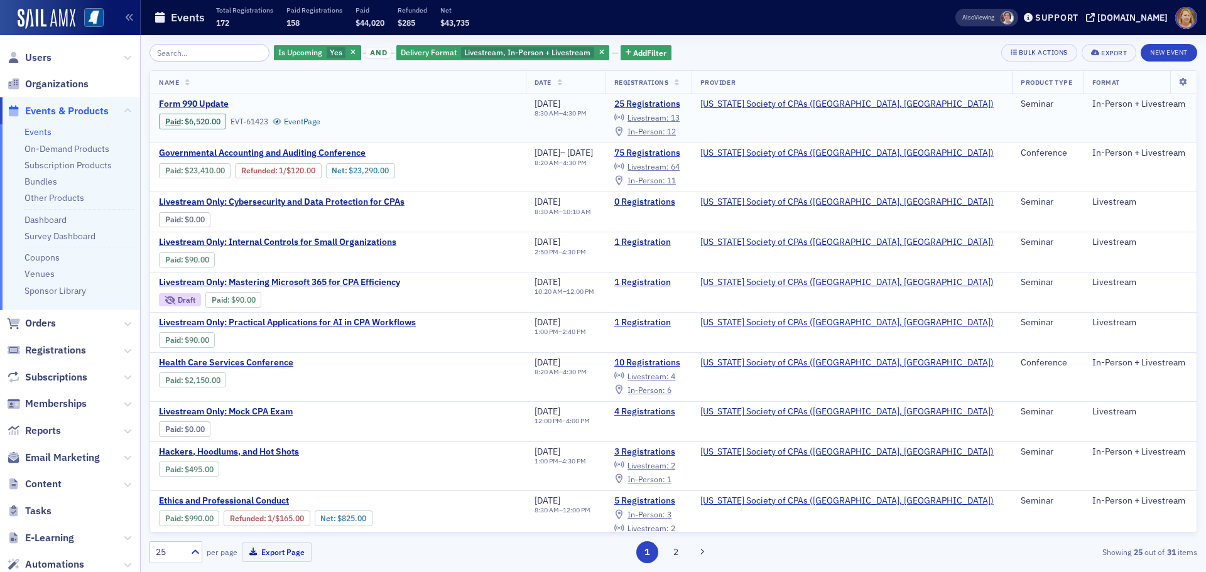
click at [187, 102] on span "Form 990 Update" at bounding box center [264, 104] width 211 height 11
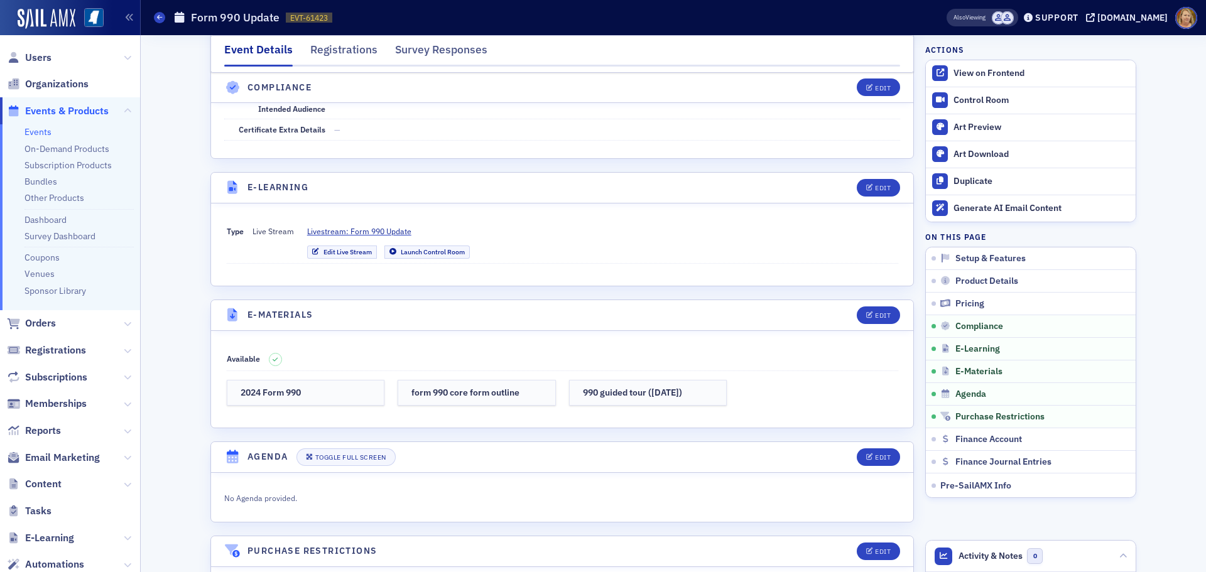
scroll to position [1570, 0]
click at [383, 228] on span "Livestream: Form 990 Update" at bounding box center [359, 227] width 104 height 11
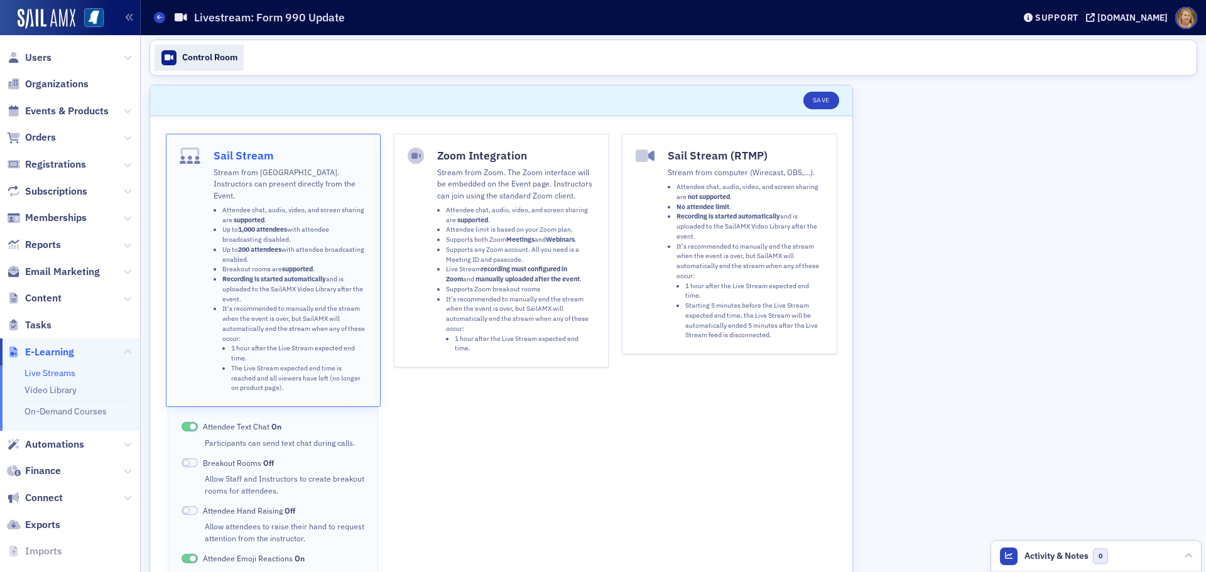
click at [229, 60] on div "Control Room" at bounding box center [209, 57] width 55 height 11
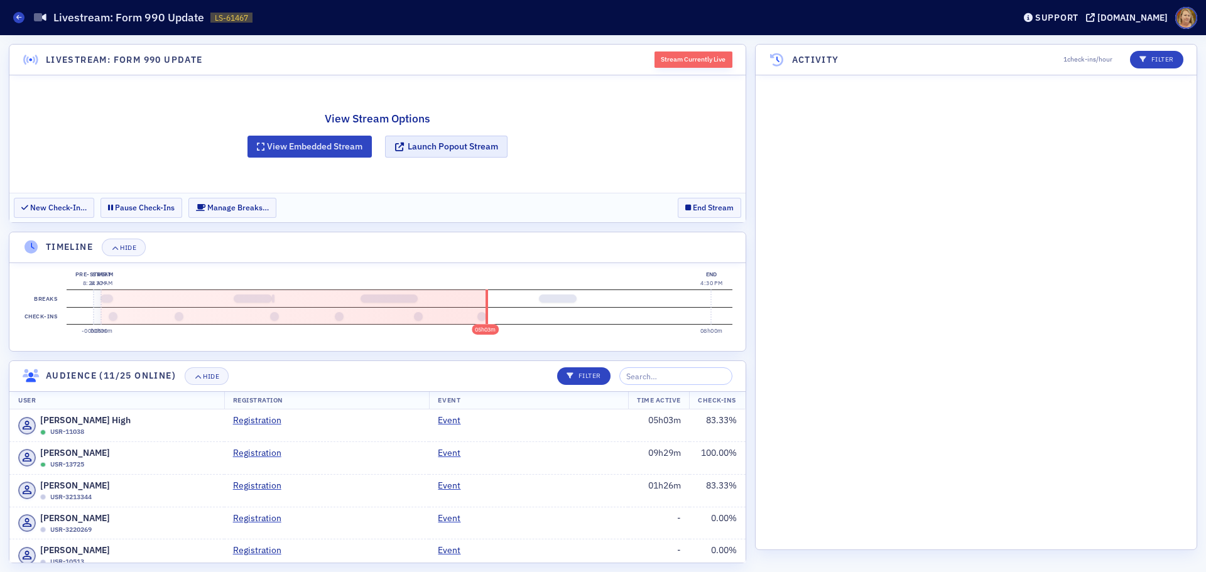
scroll to position [1546, 0]
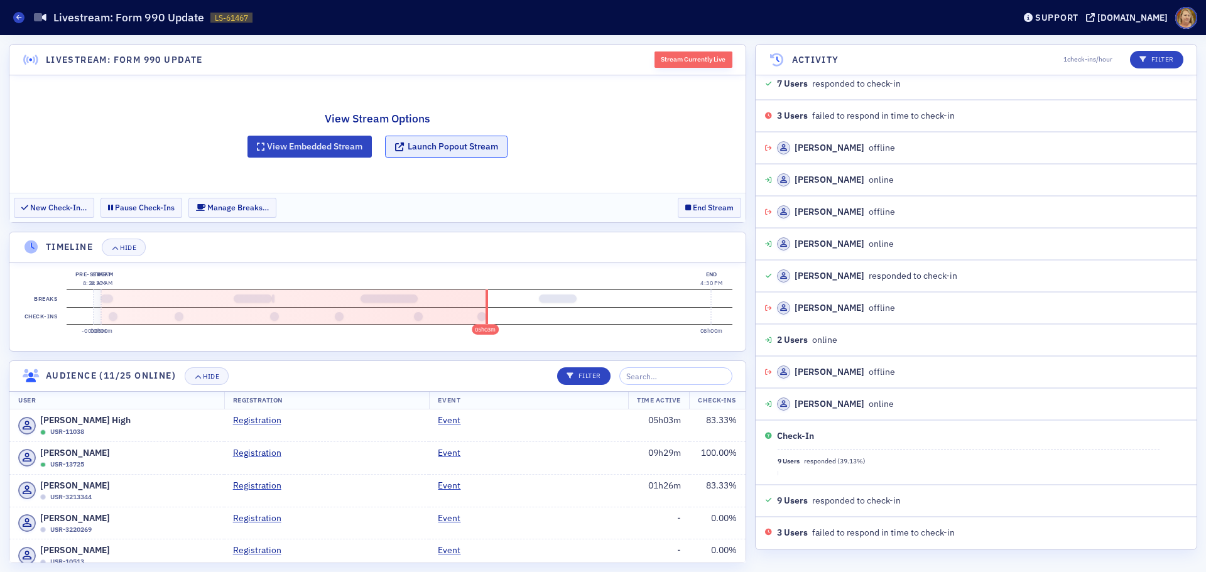
click at [427, 144] on button "Launch Popout Stream" at bounding box center [446, 147] width 122 height 22
